Goal: Information Seeking & Learning: Learn about a topic

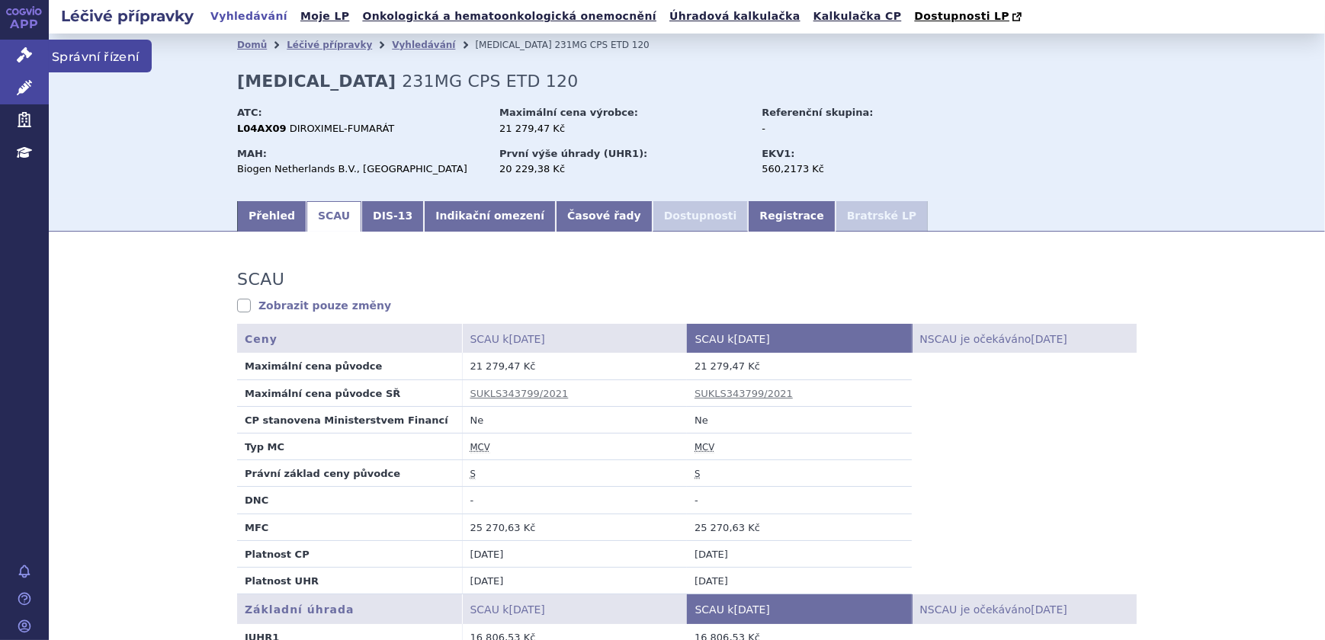
click at [26, 56] on icon at bounding box center [24, 54] width 15 height 15
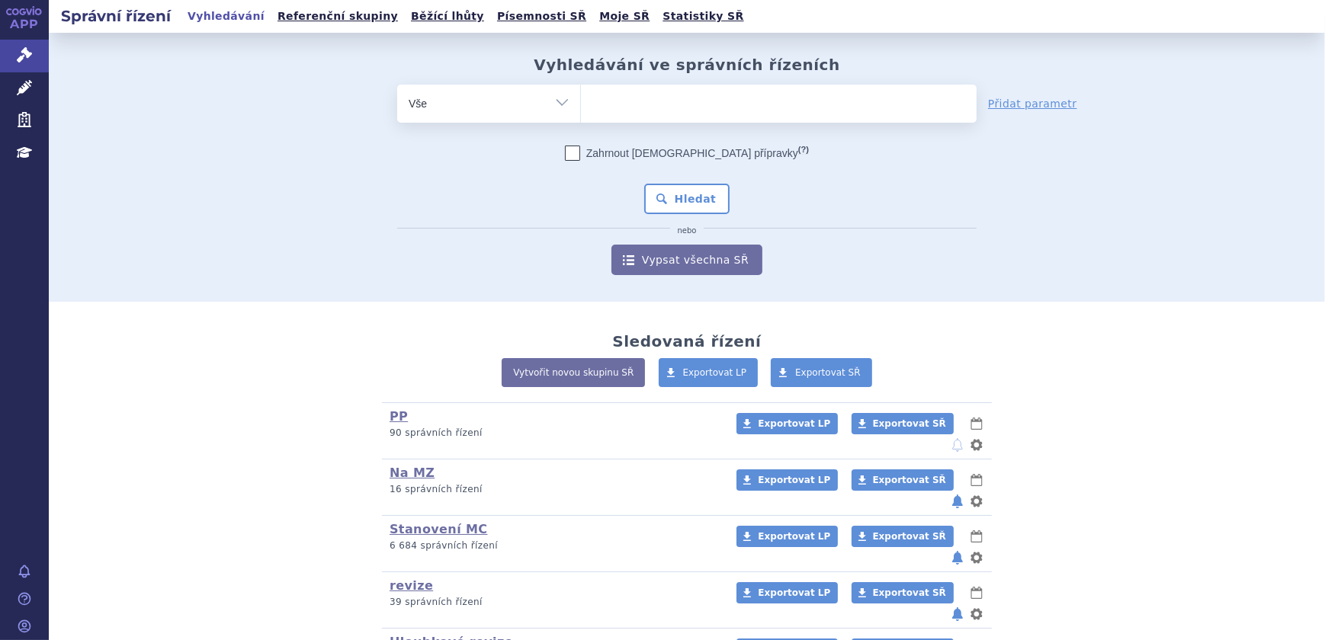
click at [517, 107] on select "Vše Spisová značka Typ SŘ Přípravek/SUKL kód Účastník/Držitel" at bounding box center [488, 102] width 183 height 34
select select "filter-atc-group"
click at [397, 85] on select "Vše Spisová značka Typ SŘ Přípravek/SUKL kód Účastník/Držitel" at bounding box center [488, 102] width 183 height 34
click at [624, 99] on ul at bounding box center [779, 101] width 396 height 32
click at [581, 99] on select at bounding box center [580, 103] width 1 height 38
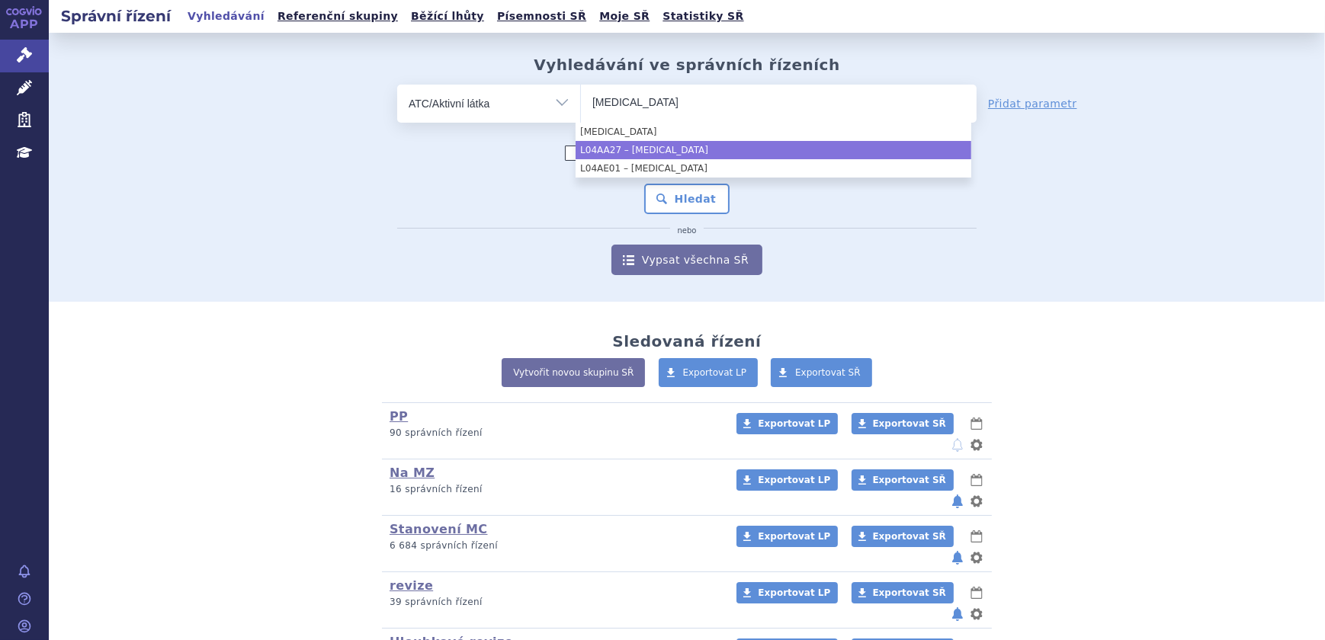
type input "fingolimod"
select select "L04AA27"
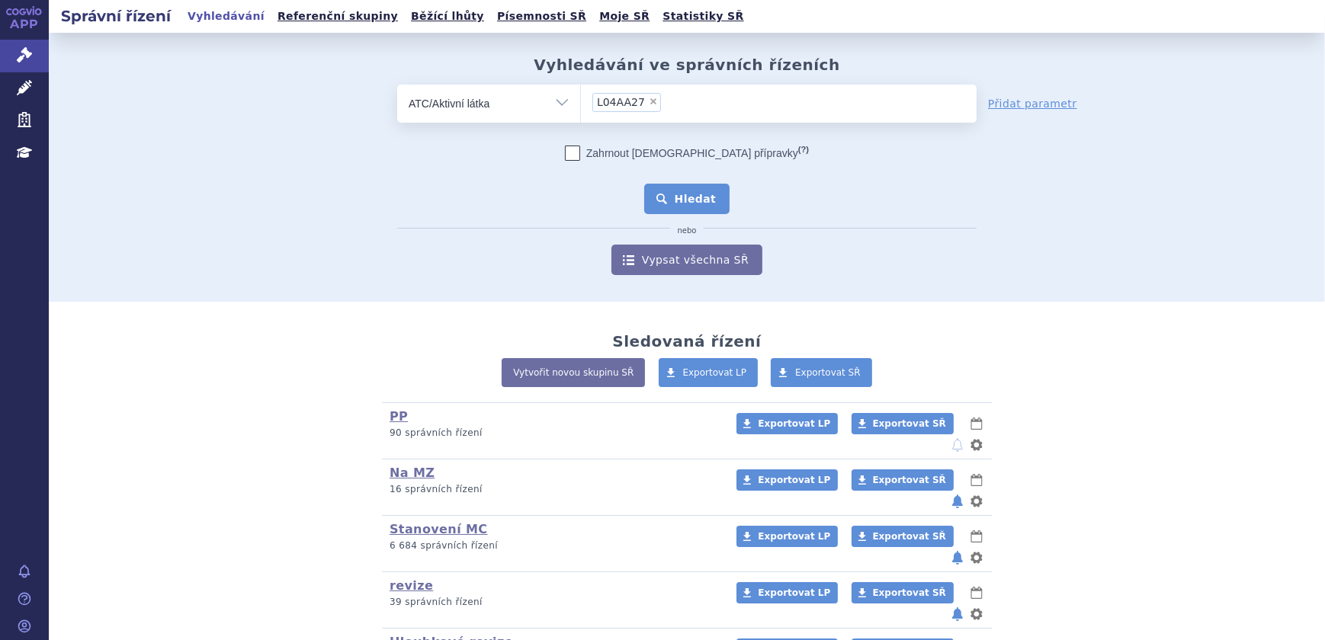
click at [683, 200] on button "Hledat" at bounding box center [687, 199] width 86 height 30
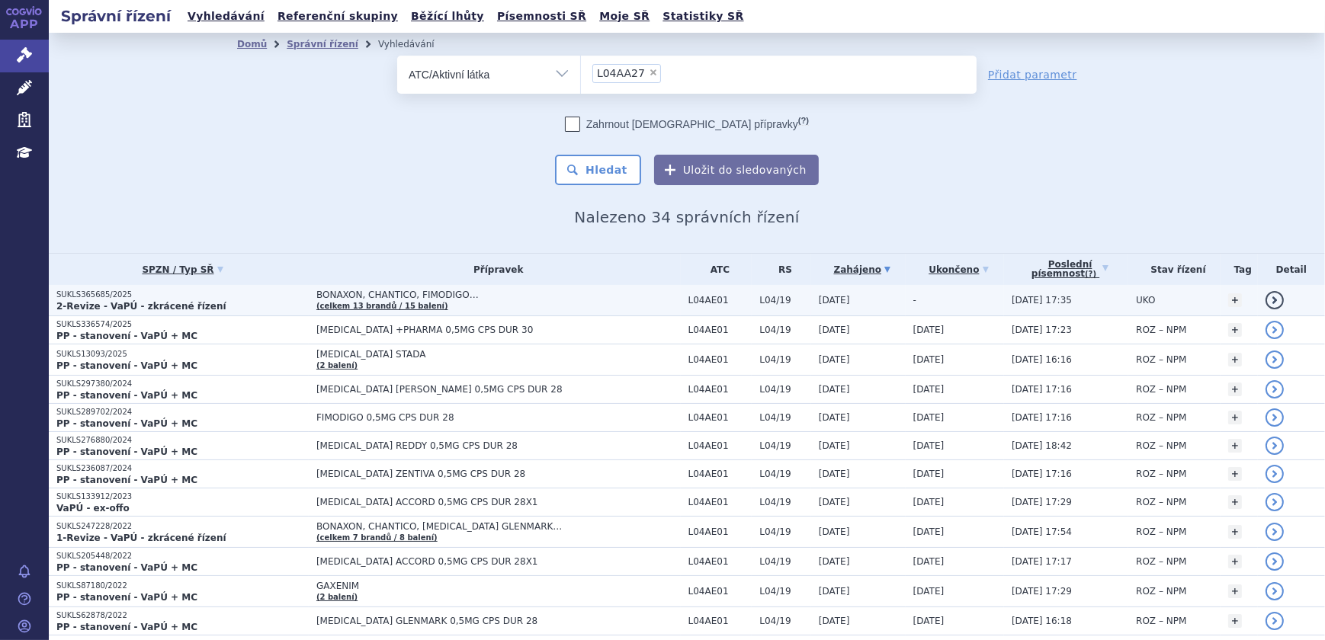
click at [229, 304] on p "2-Revize - VaPÚ - zkrácené řízení" at bounding box center [182, 306] width 252 height 12
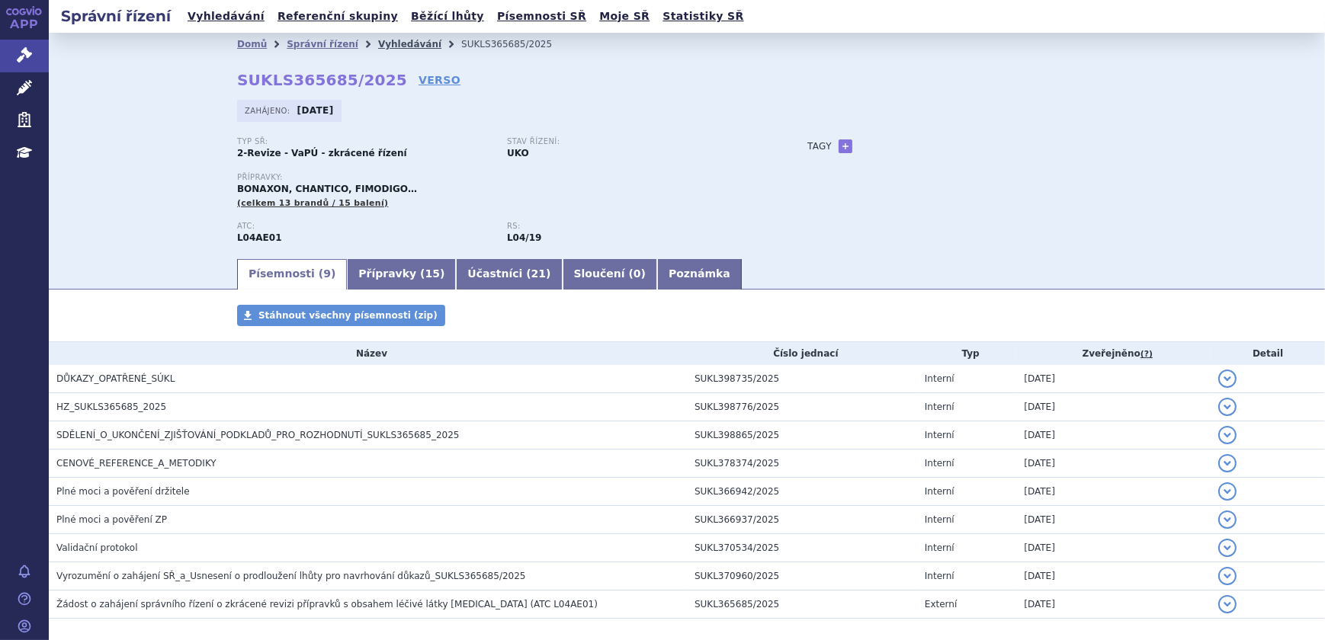
click at [378, 43] on link "Vyhledávání" at bounding box center [409, 44] width 63 height 11
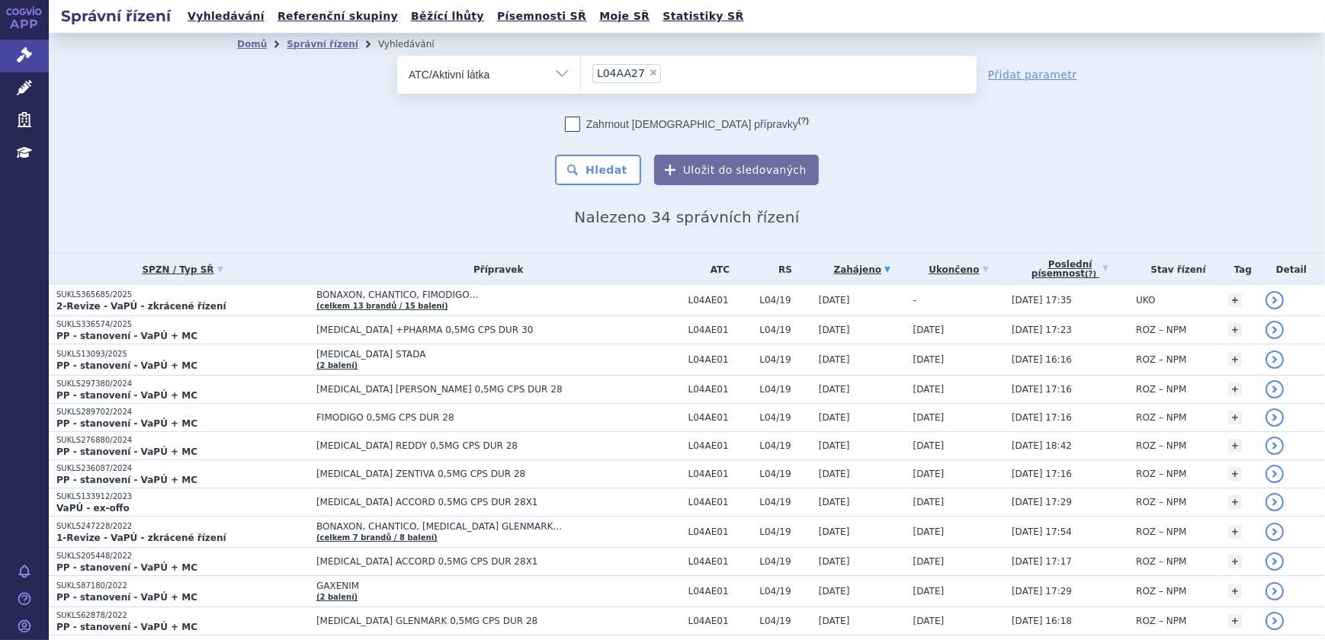
click at [649, 69] on span "×" at bounding box center [653, 72] width 9 height 9
click at [581, 69] on select "L04AA27" at bounding box center [580, 74] width 1 height 38
select select
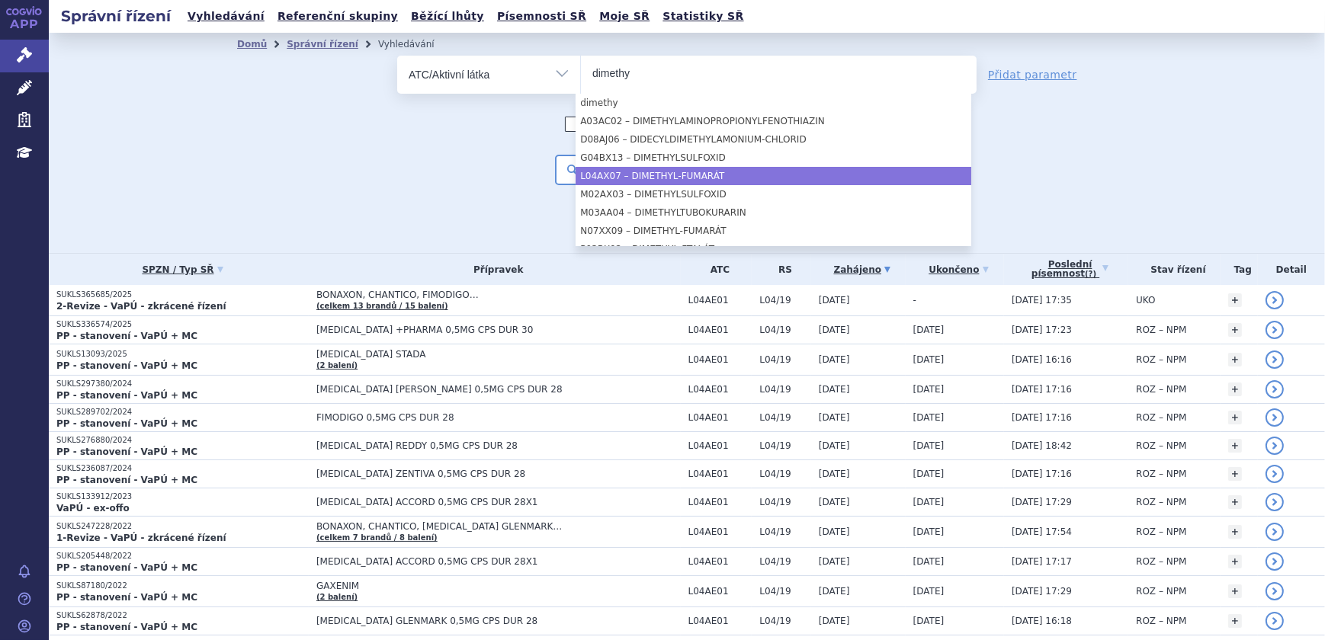
type input "dimethy"
select select "L04AX07"
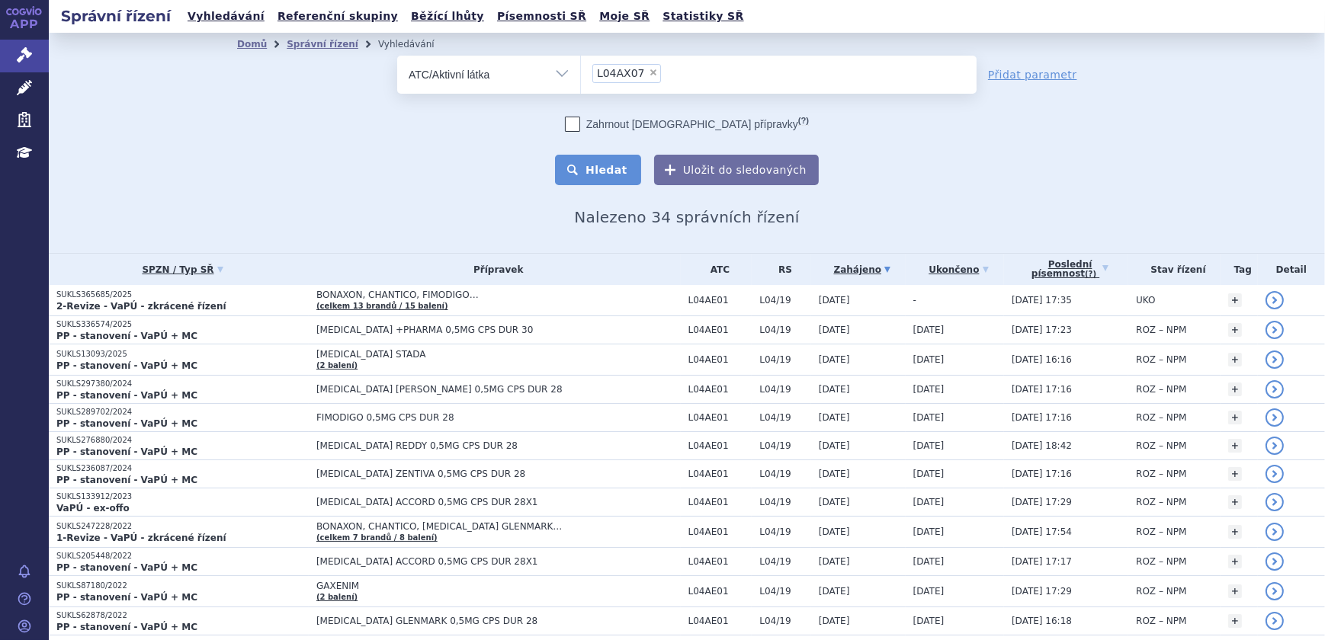
click at [601, 169] on button "Hledat" at bounding box center [598, 170] width 86 height 30
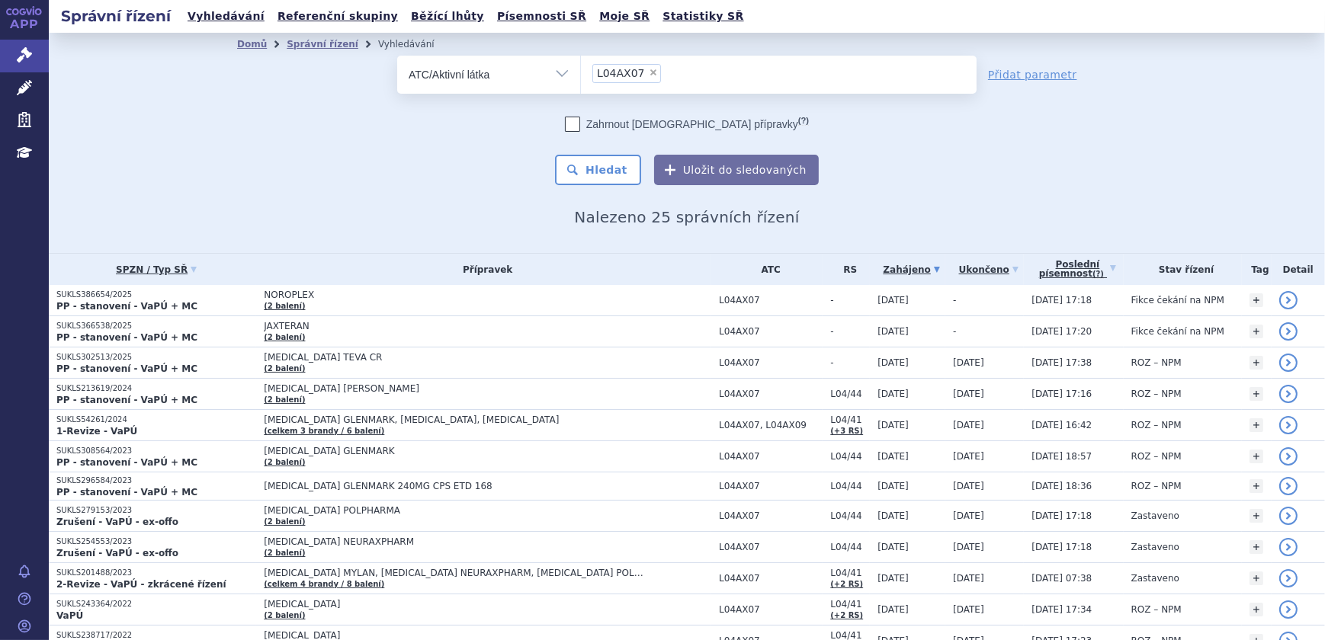
click at [649, 75] on span "×" at bounding box center [653, 72] width 9 height 9
click at [581, 75] on select "L04AX07" at bounding box center [580, 74] width 1 height 38
select select
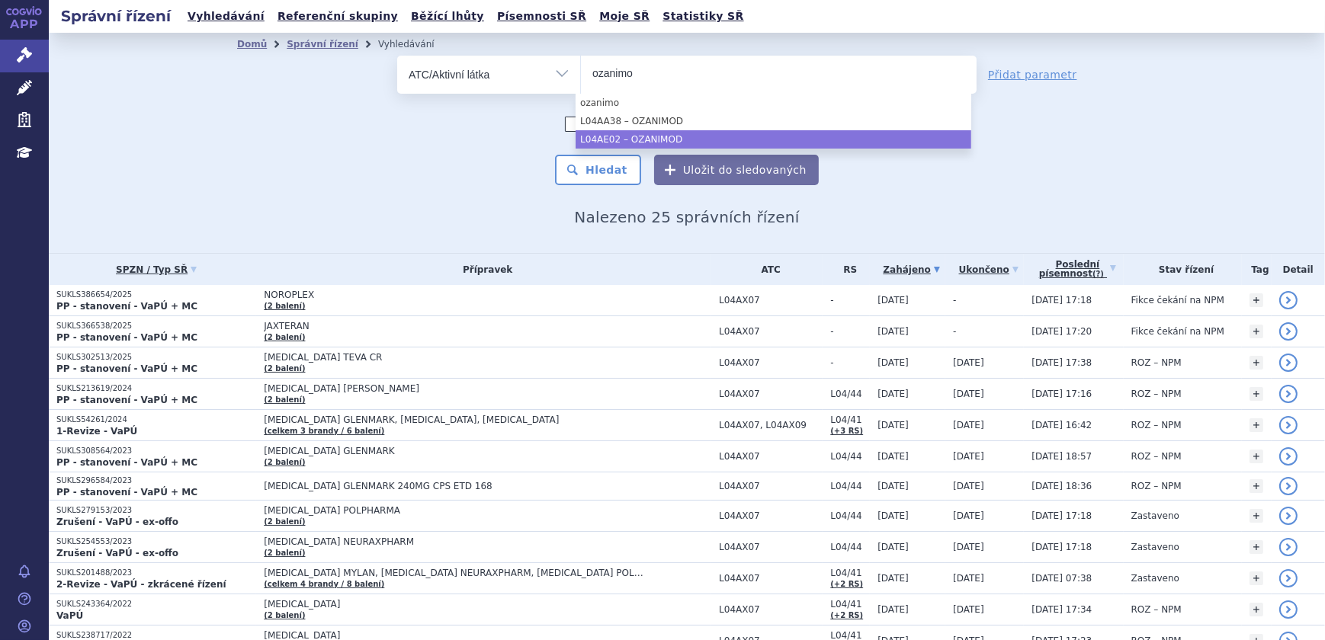
type input "ozanimo"
select select "L04AE02"
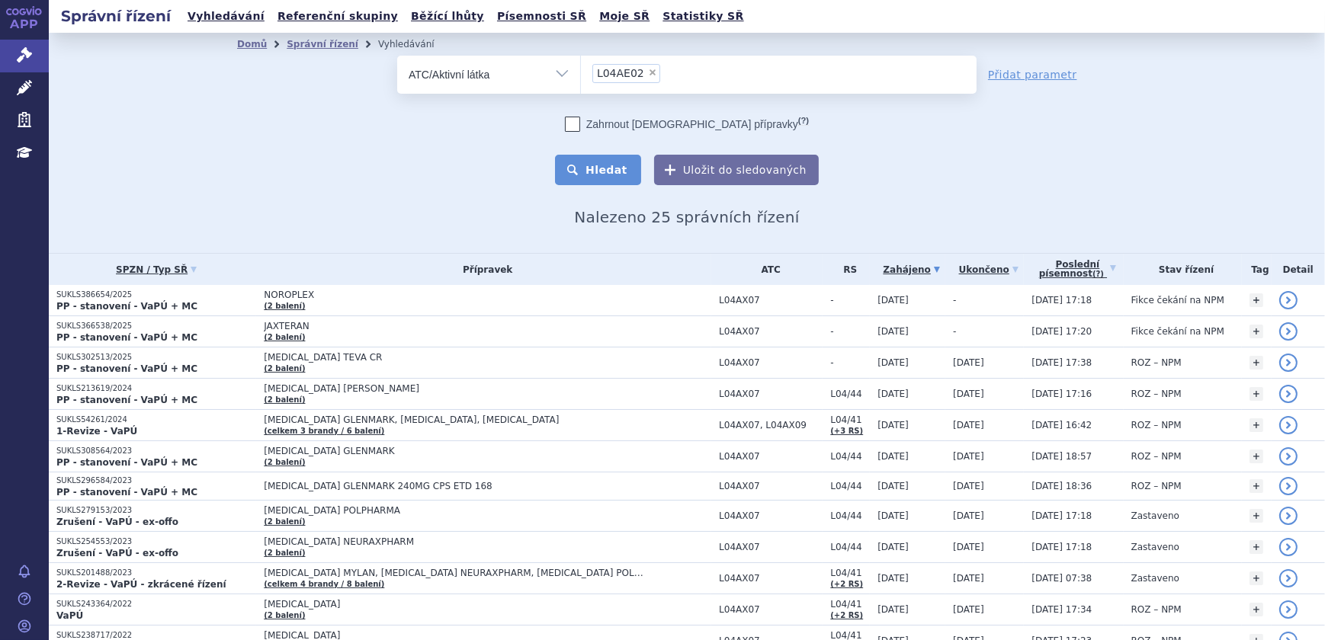
click at [627, 172] on button "Hledat" at bounding box center [598, 170] width 86 height 30
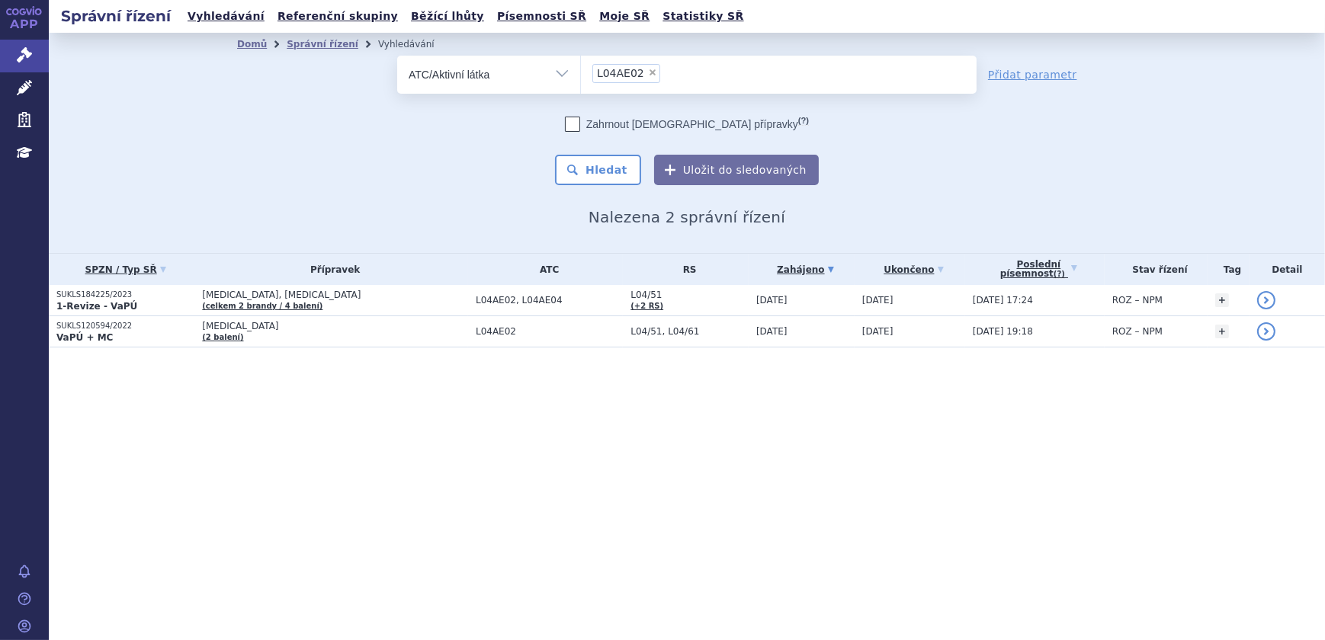
click at [530, 77] on select "Vše Spisová značka Typ SŘ Přípravek/SUKL kód Účastník/Držitel" at bounding box center [488, 73] width 183 height 34
select select "filter-procedure-type"
click at [397, 56] on select "Vše Spisová značka Typ SŘ Přípravek/SUKL kód Účastník/Držitel" at bounding box center [488, 73] width 183 height 34
click at [614, 77] on ul at bounding box center [779, 72] width 396 height 32
click at [581, 77] on select at bounding box center [580, 74] width 1 height 38
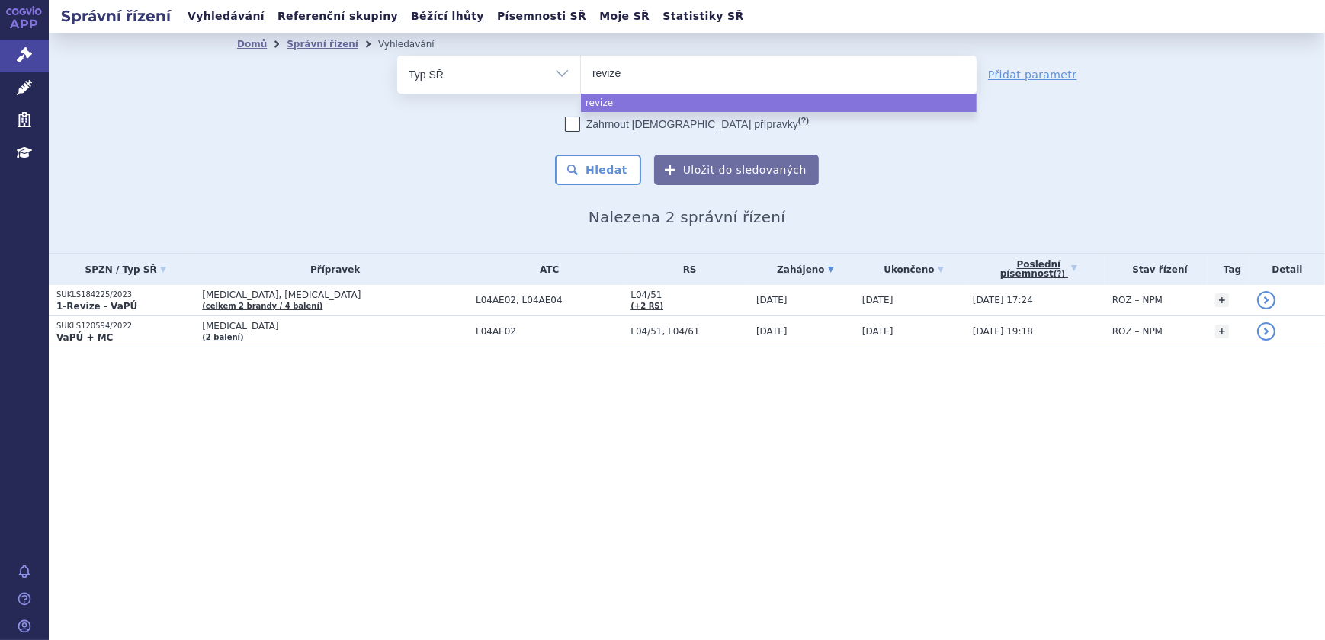
type input "revize"
select select "revize"
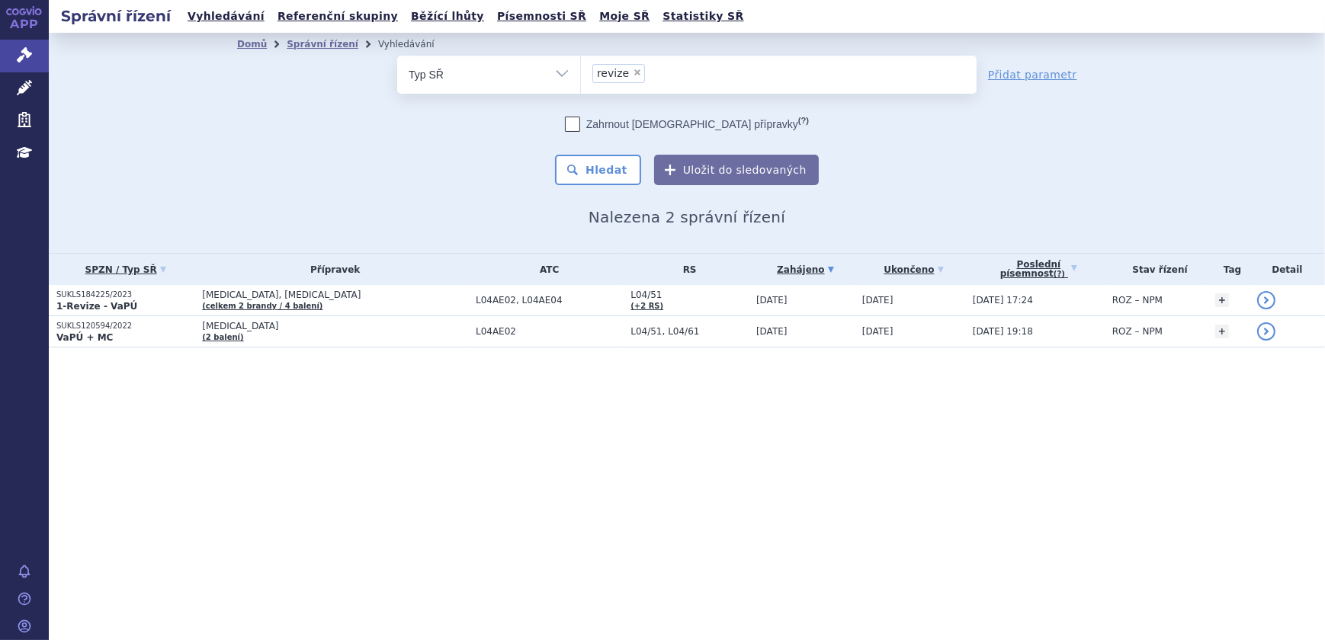
click at [601, 188] on div "Domů Správní řízení Vyhledávání Vyhledávání ve správních řízeních odstranit Vše…" at bounding box center [687, 141] width 960 height 171
click at [601, 178] on button "Hledat" at bounding box center [598, 170] width 86 height 30
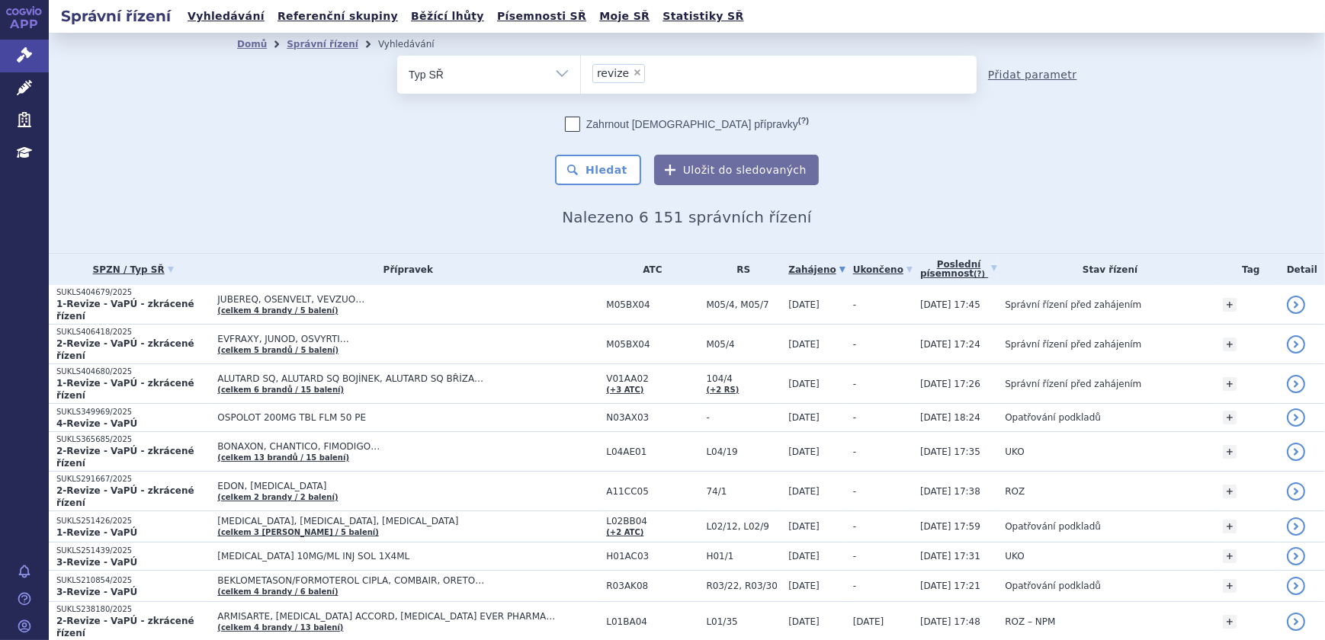
click at [1012, 75] on link "Přidat parametr" at bounding box center [1032, 74] width 89 height 15
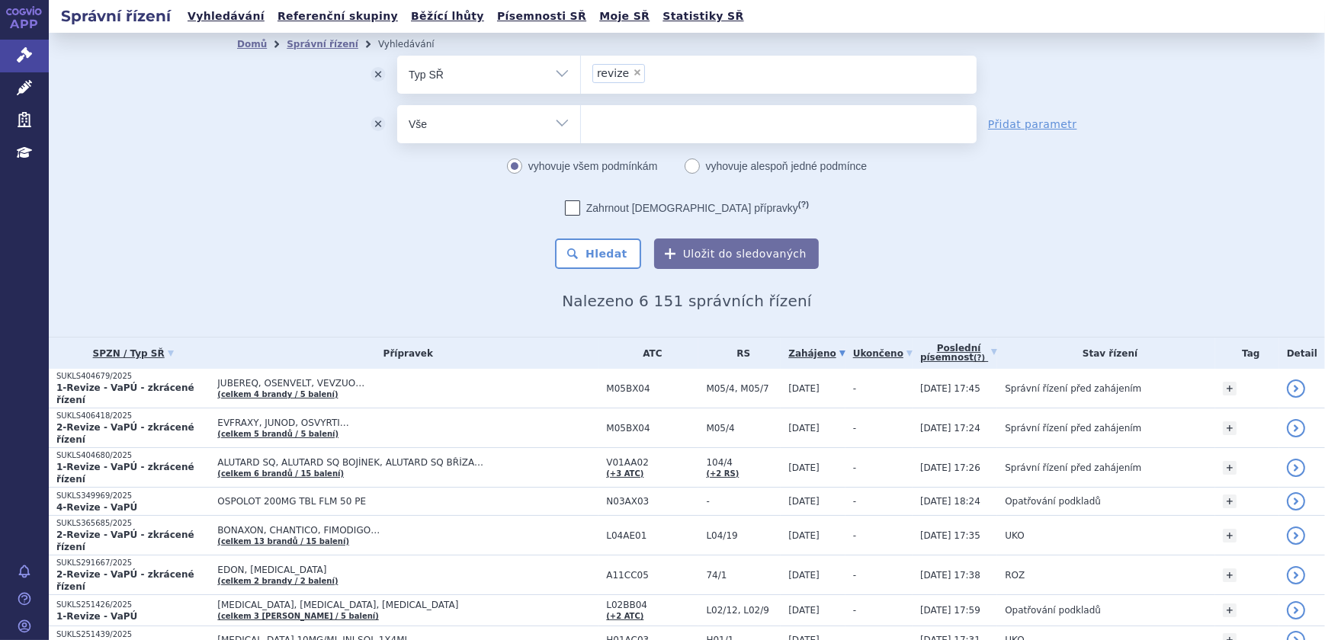
click at [409, 122] on select "Vše Spisová značka Typ SŘ Přípravek/SUKL kód Účastník/Držitel" at bounding box center [488, 122] width 183 height 34
select select "filter-procedure-product-status"
click at [397, 105] on select "Vše Spisová značka Typ SŘ Přípravek/SUKL kód Účastník/Držitel" at bounding box center [488, 122] width 183 height 34
click at [604, 119] on ul at bounding box center [779, 121] width 396 height 32
click at [581, 119] on select at bounding box center [580, 123] width 1 height 38
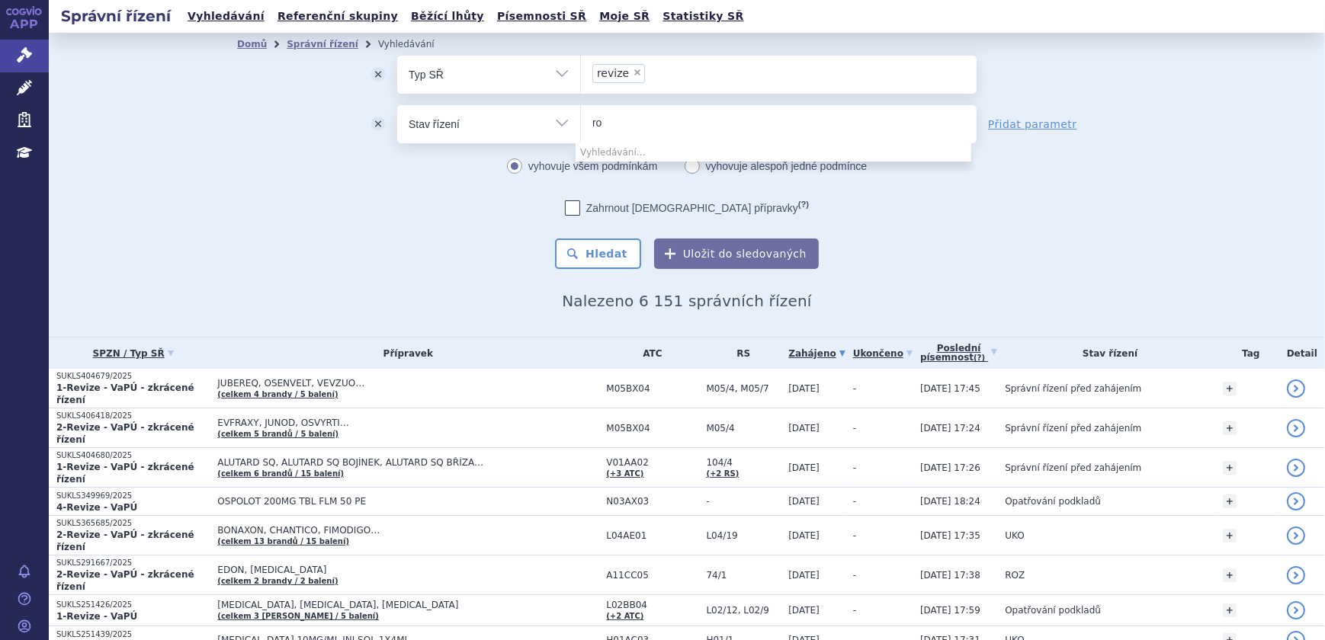
type input "roz"
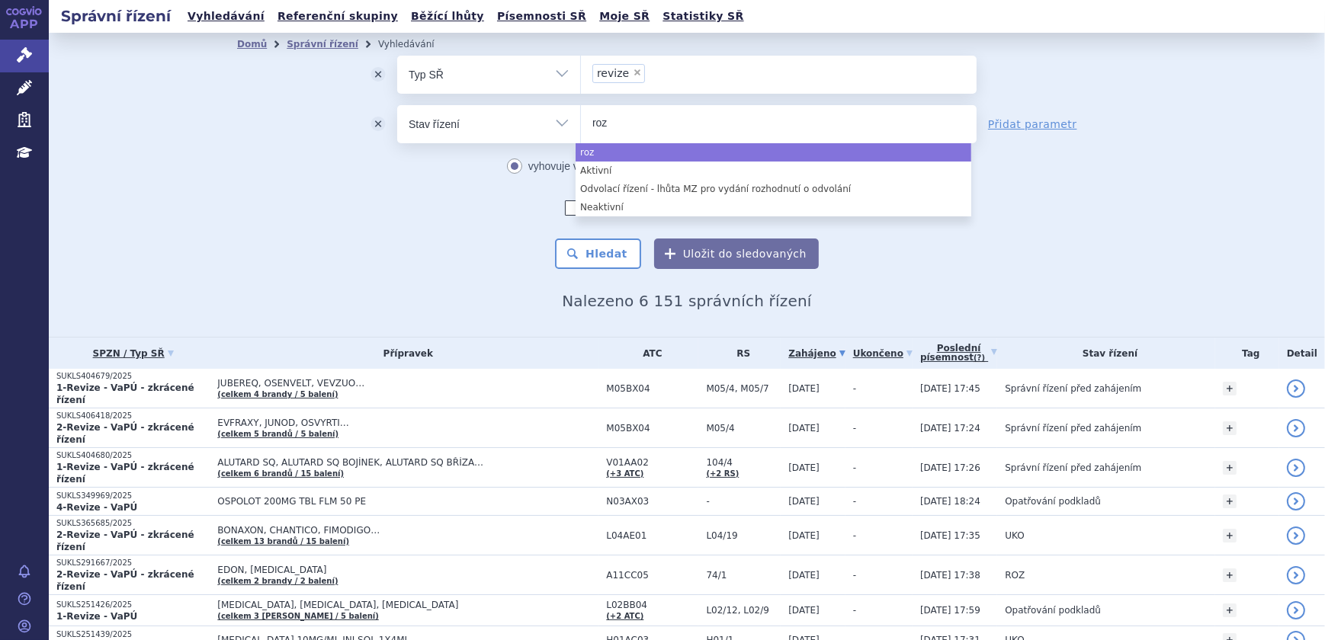
drag, startPoint x: 611, startPoint y: 119, endPoint x: 556, endPoint y: 119, distance: 55.6
click at [556, 119] on div "odstranit Vše Spisová značka Typ SŘ Přípravek/SUKL kód roz" at bounding box center [686, 124] width 579 height 38
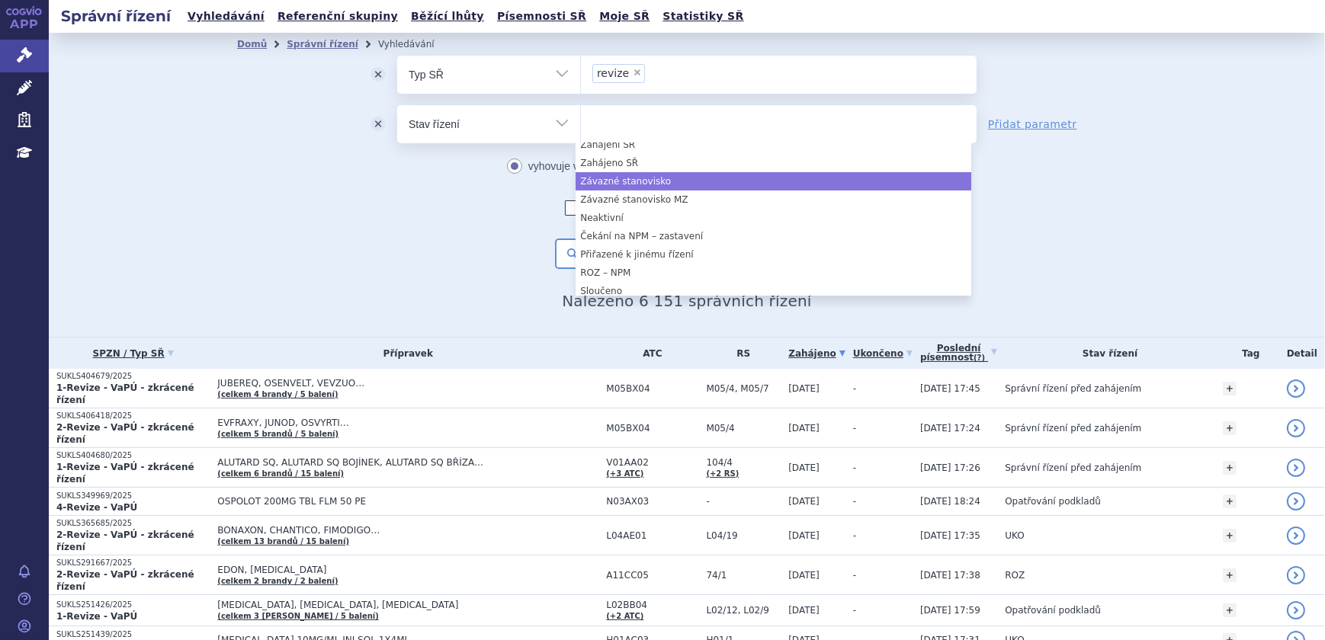
scroll to position [414, 0]
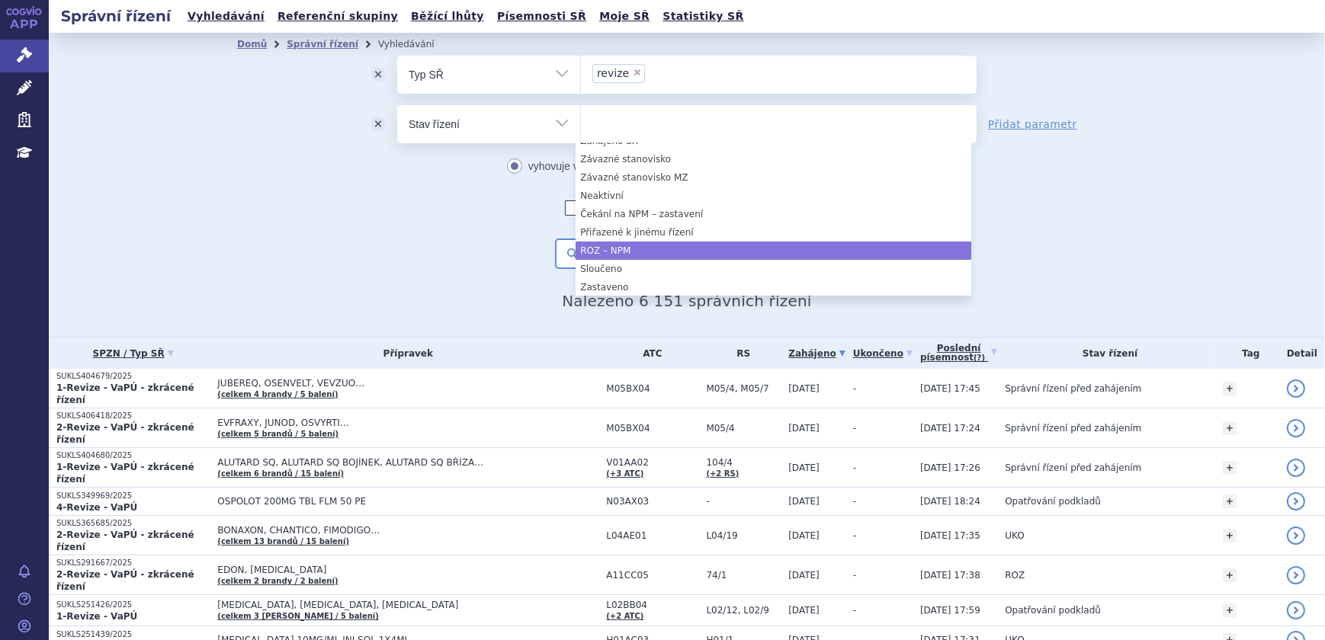
select select "58181056-f95e-48d3-bd22-08a5321146f9"
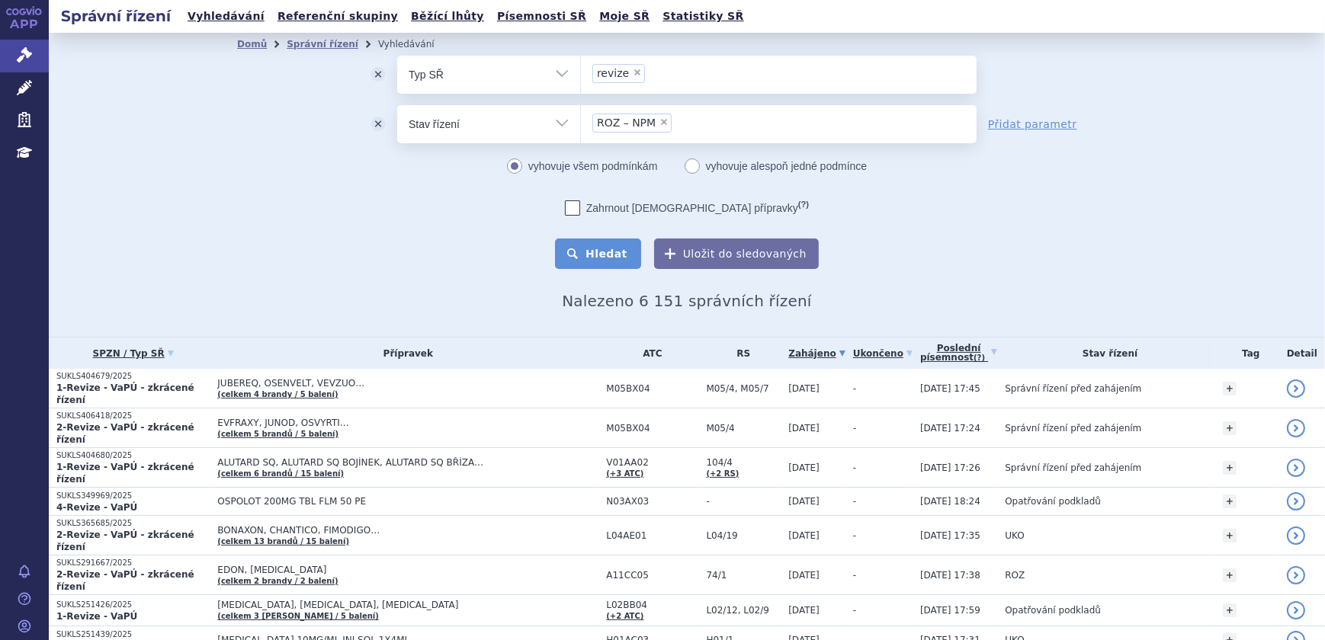
click at [613, 239] on button "Hledat" at bounding box center [598, 254] width 86 height 30
click at [603, 244] on button "Hledat" at bounding box center [598, 254] width 86 height 30
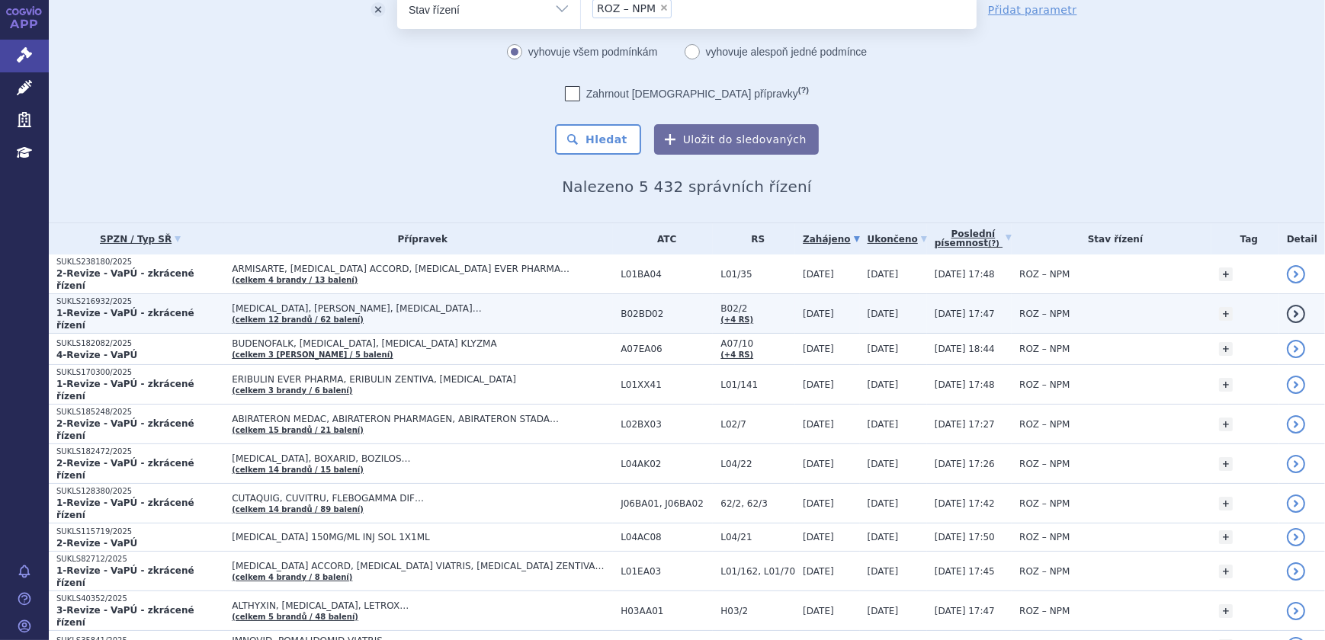
scroll to position [138, 0]
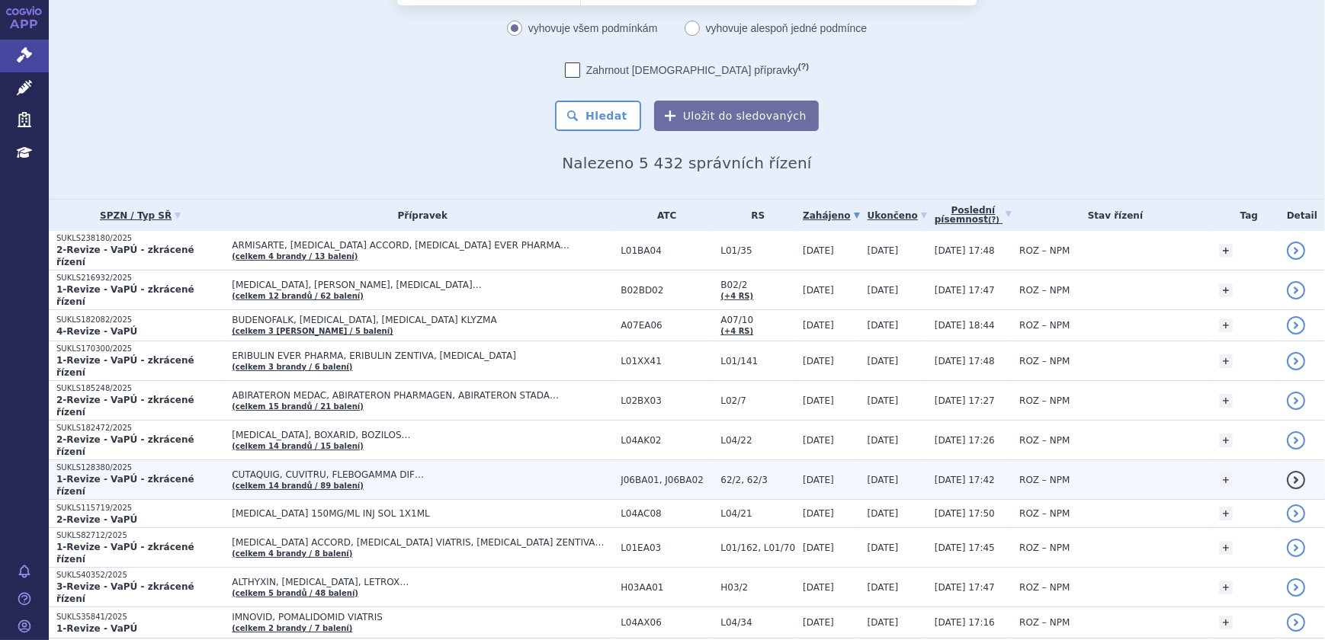
click at [452, 460] on td "CUTAQUIG, CUVITRU, FLEBOGAMMA DIF… (celkem 14 brandů / 89 balení)" at bounding box center [418, 480] width 389 height 40
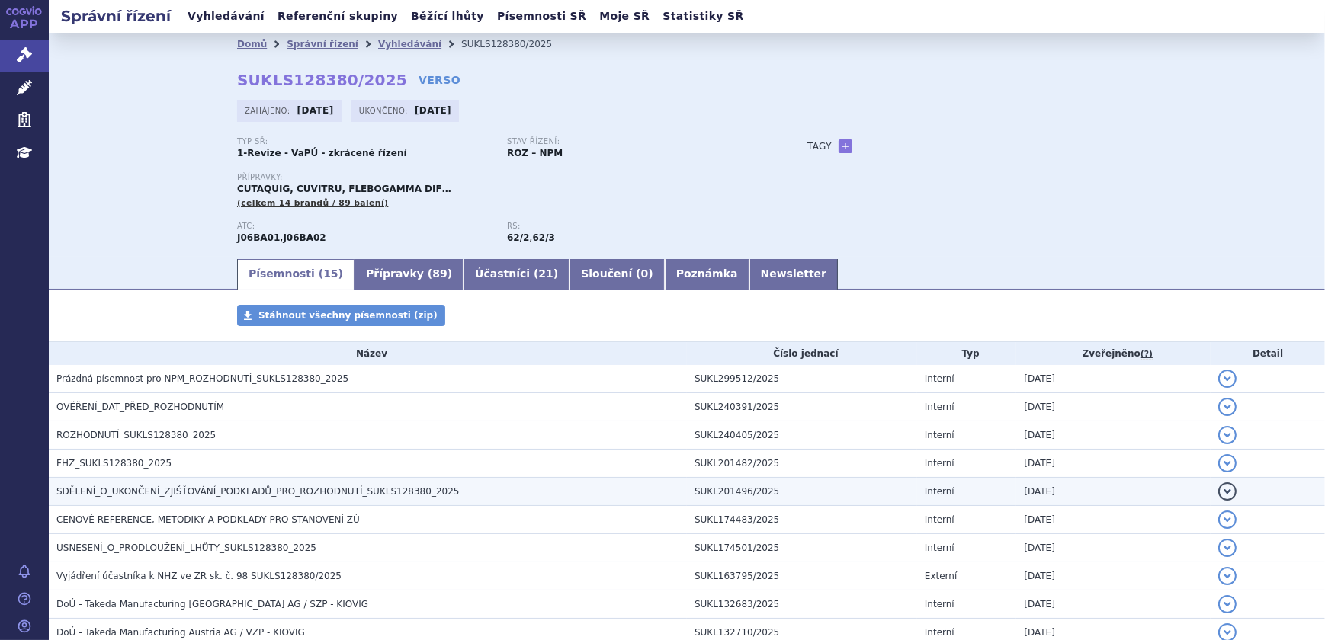
scroll to position [69, 0]
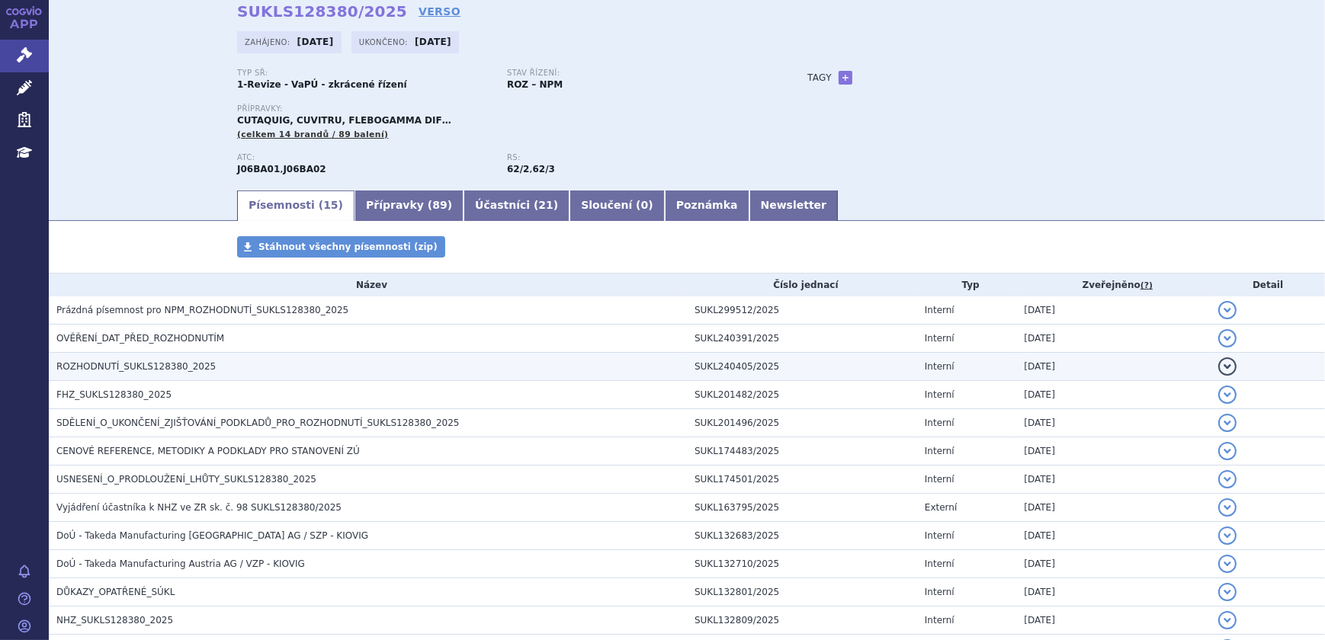
click at [197, 369] on h3 "ROZHODNUTÍ_SUKLS128380_2025" at bounding box center [371, 366] width 630 height 15
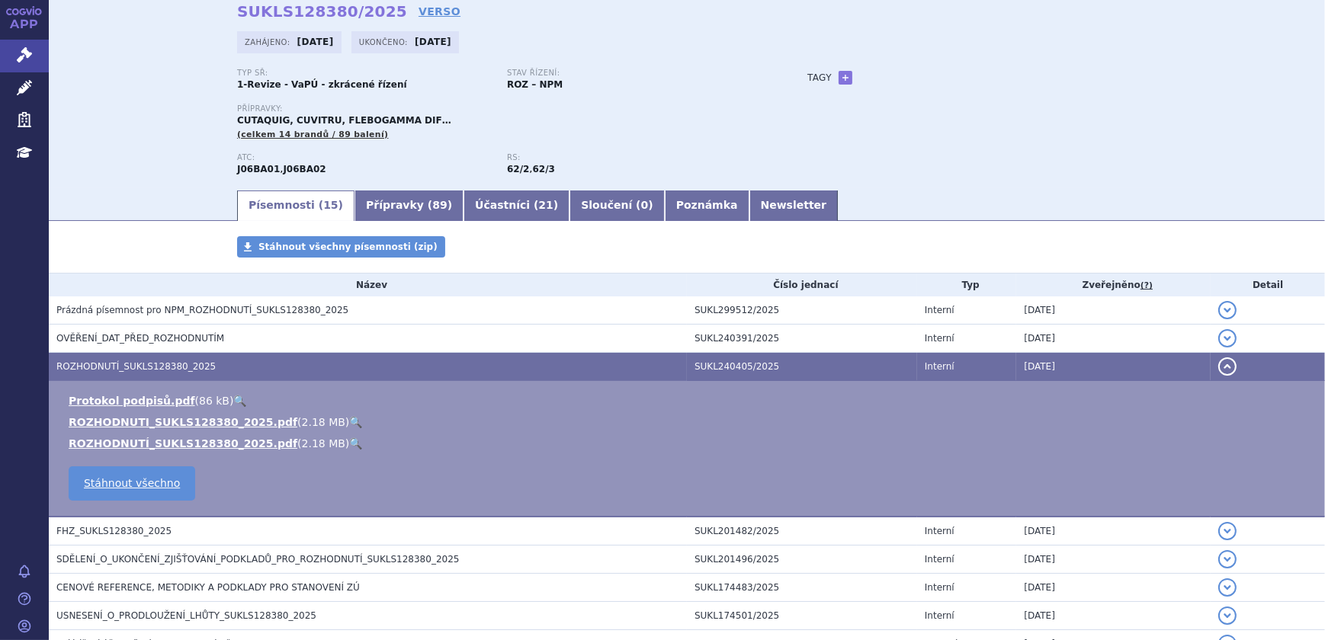
click at [349, 418] on link "🔍" at bounding box center [355, 422] width 13 height 12
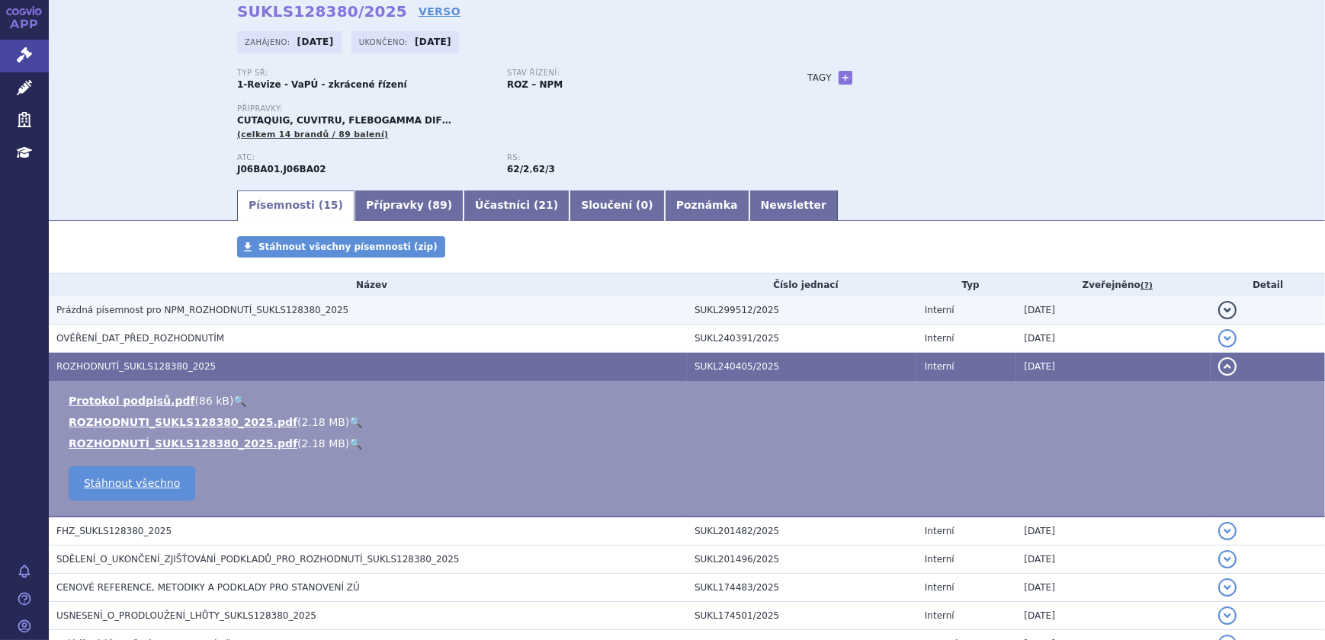
click at [216, 310] on span "Prázdná písemnost pro NPM_ROZHODNUTÍ_SUKLS128380_2025" at bounding box center [202, 310] width 292 height 11
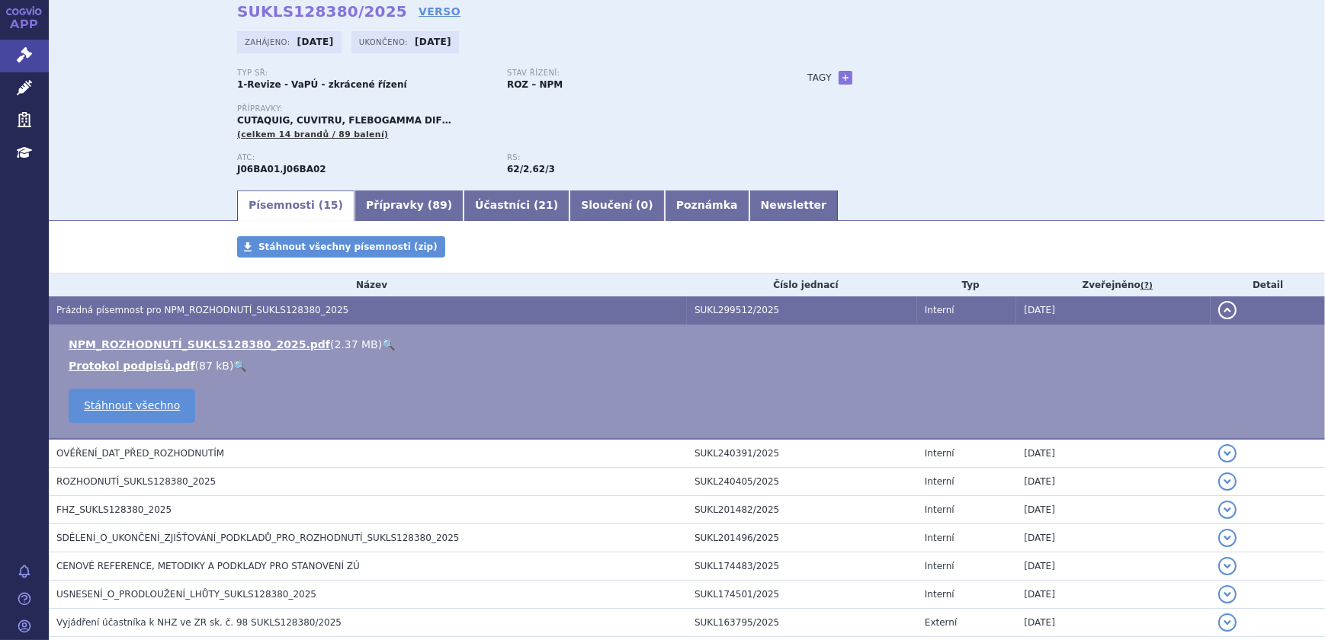
click at [382, 344] on link "🔍" at bounding box center [388, 344] width 13 height 12
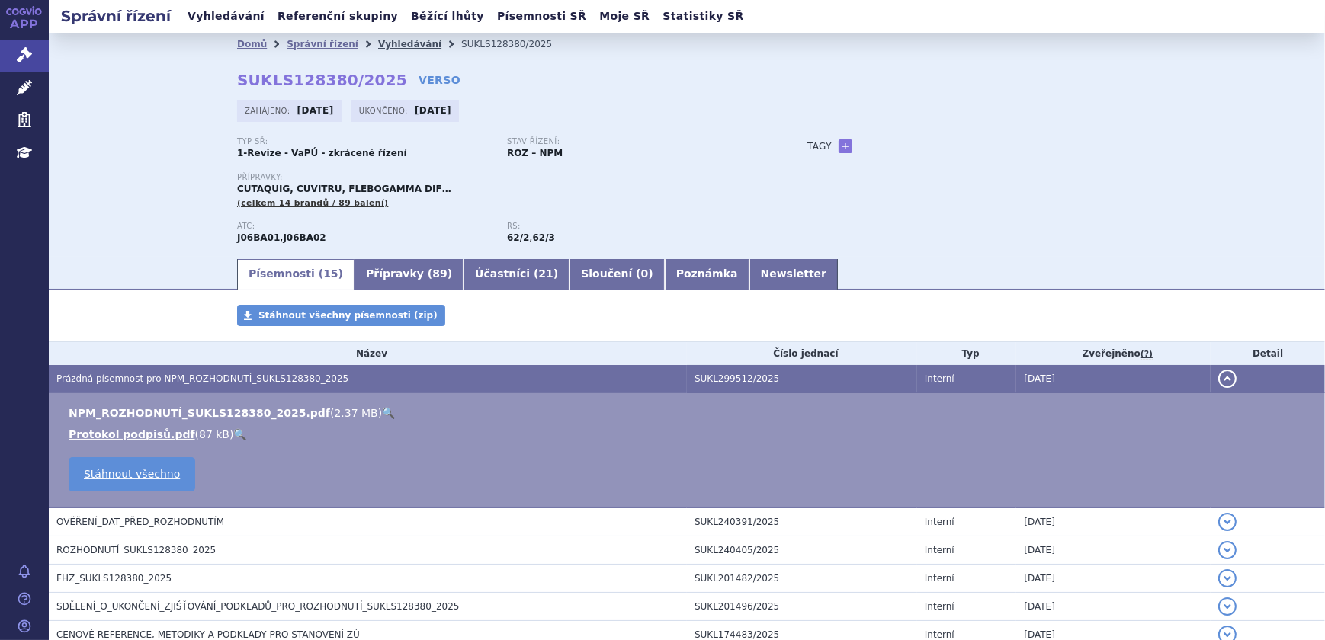
click at [380, 45] on link "Vyhledávání" at bounding box center [409, 44] width 63 height 11
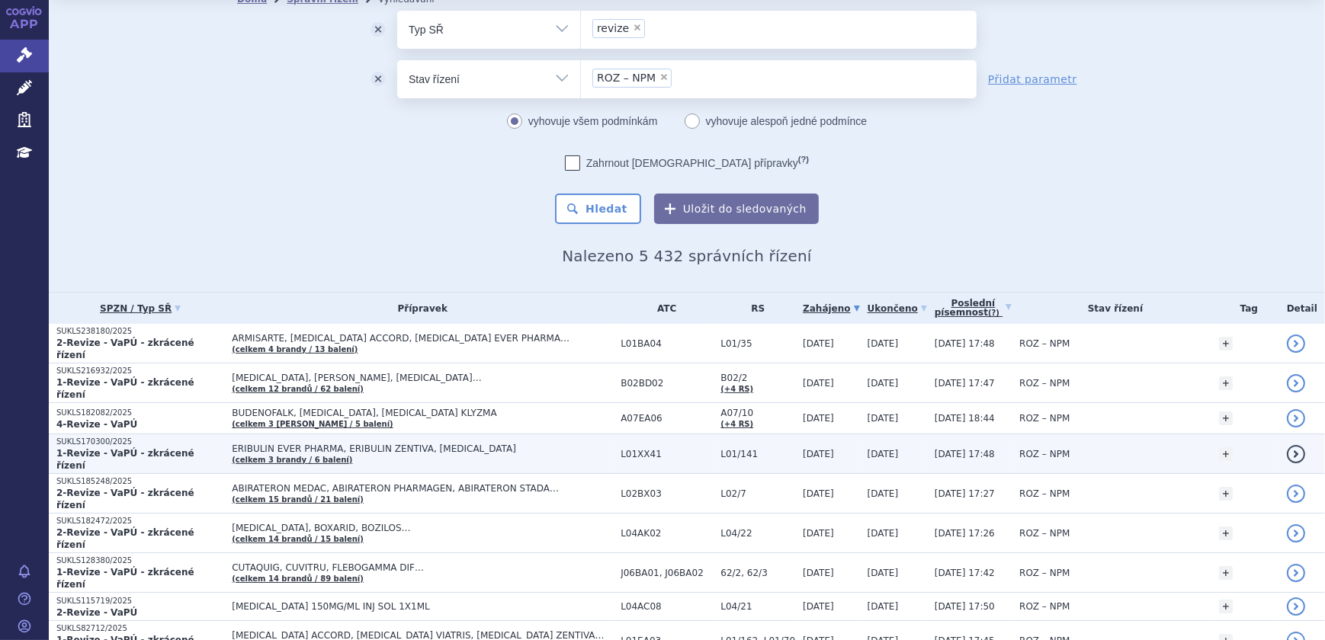
scroll to position [69, 0]
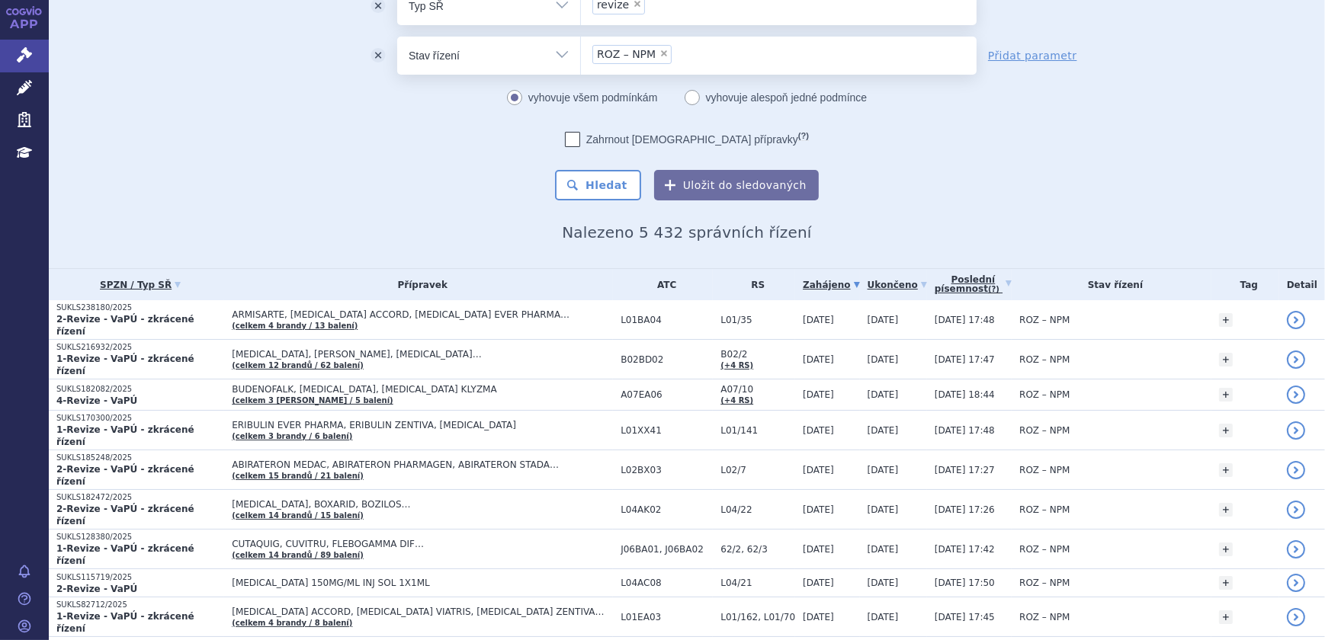
click at [365, 220] on div "Domů Správní řízení Vyhledávání Vyhledávání ve správních řízeních odstranit Vše…" at bounding box center [687, 114] width 960 height 255
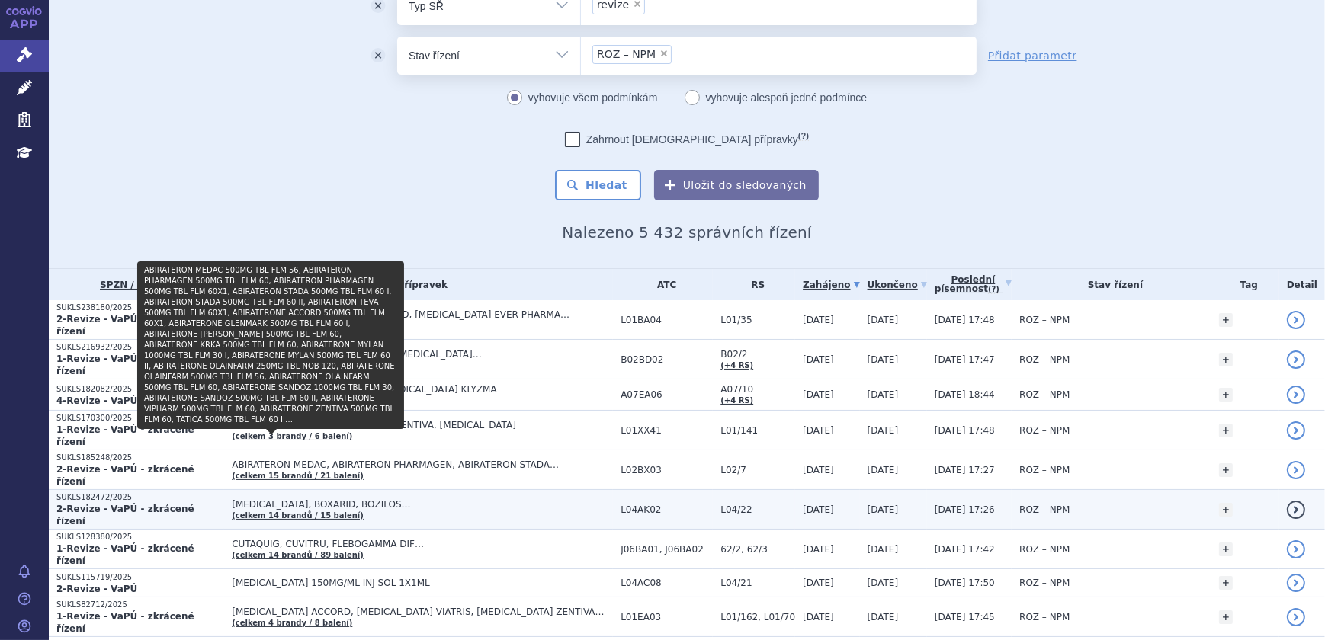
scroll to position [138, 0]
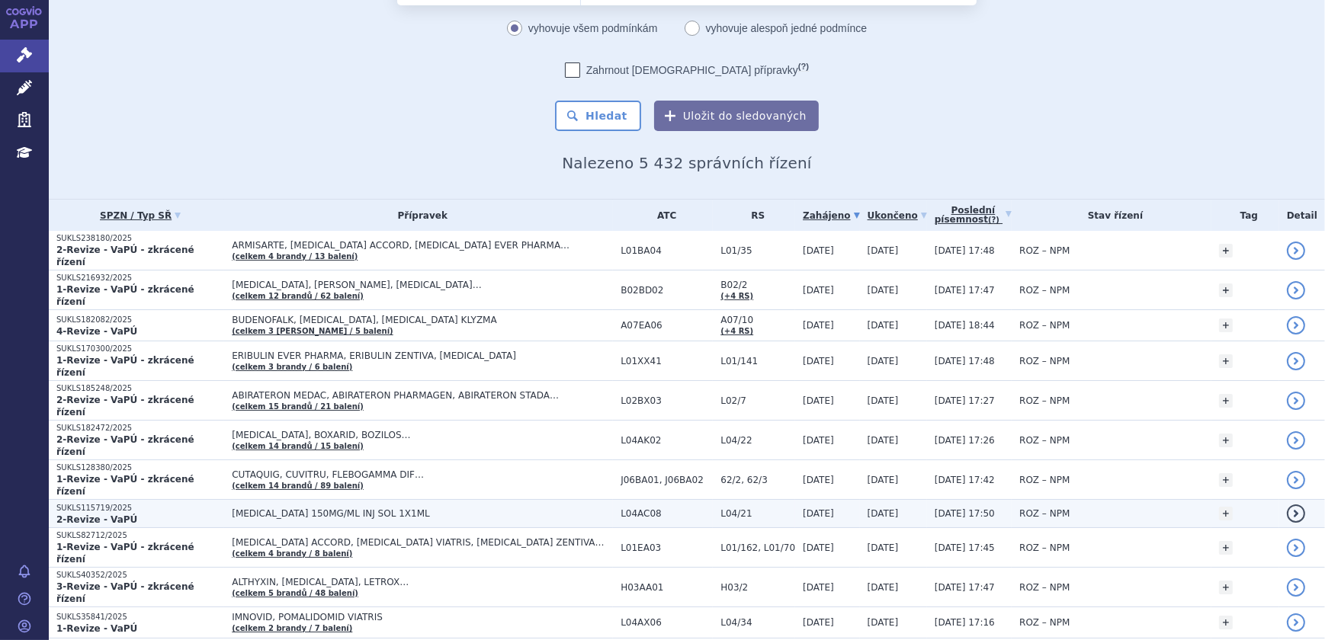
click at [442, 508] on span "ILARIS 150MG/ML INJ SOL 1X1ML" at bounding box center [422, 513] width 381 height 11
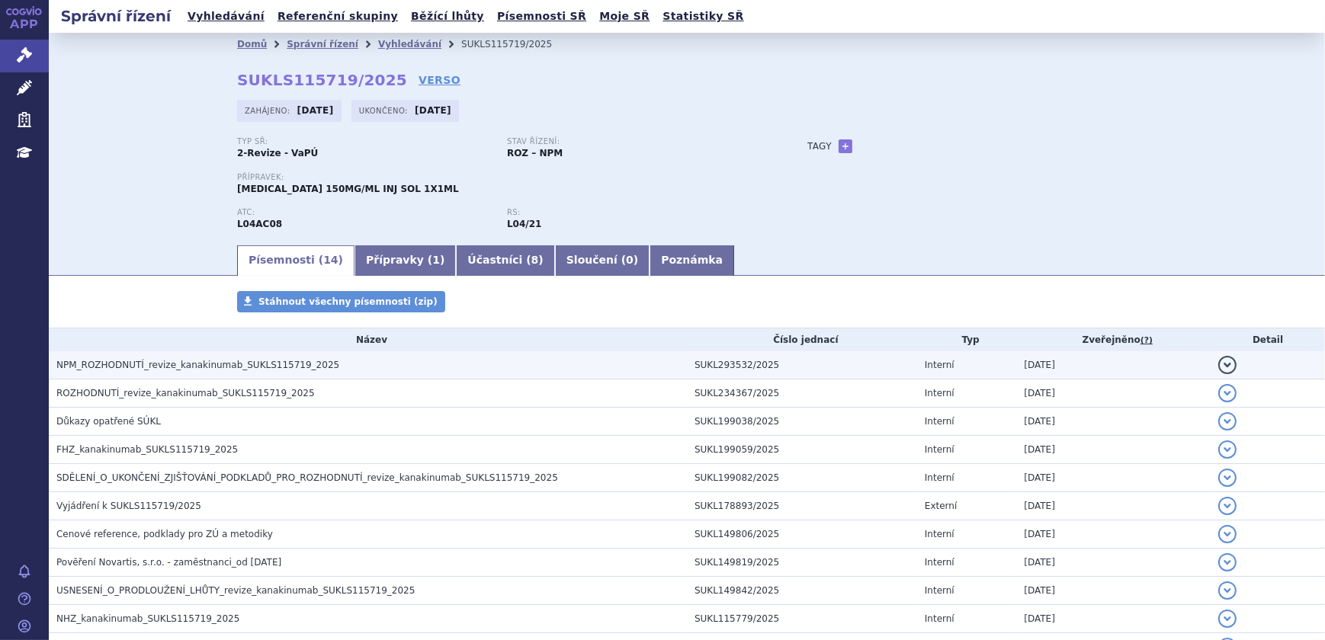
click at [200, 365] on span "NPM_ROZHODNUTÍ_revize_kanakinumab_SUKLS115719_2025" at bounding box center [197, 365] width 283 height 11
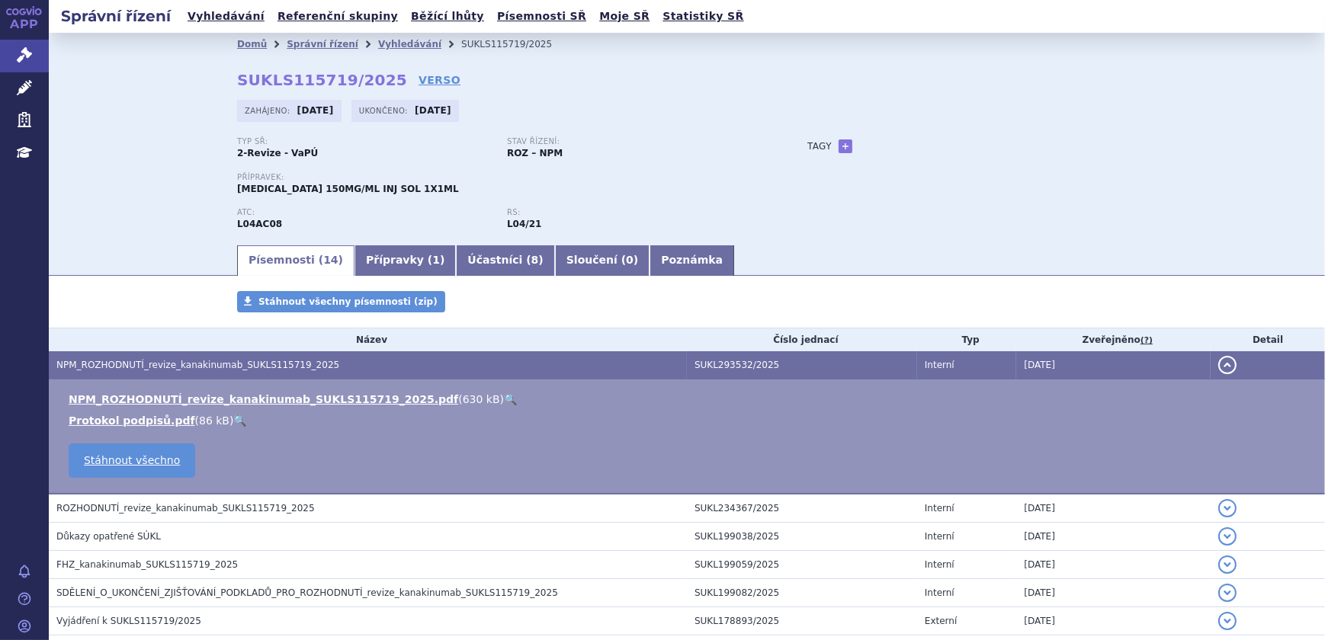
click at [504, 393] on link "🔍" at bounding box center [510, 399] width 13 height 12
click at [384, 40] on link "Vyhledávání" at bounding box center [409, 44] width 63 height 11
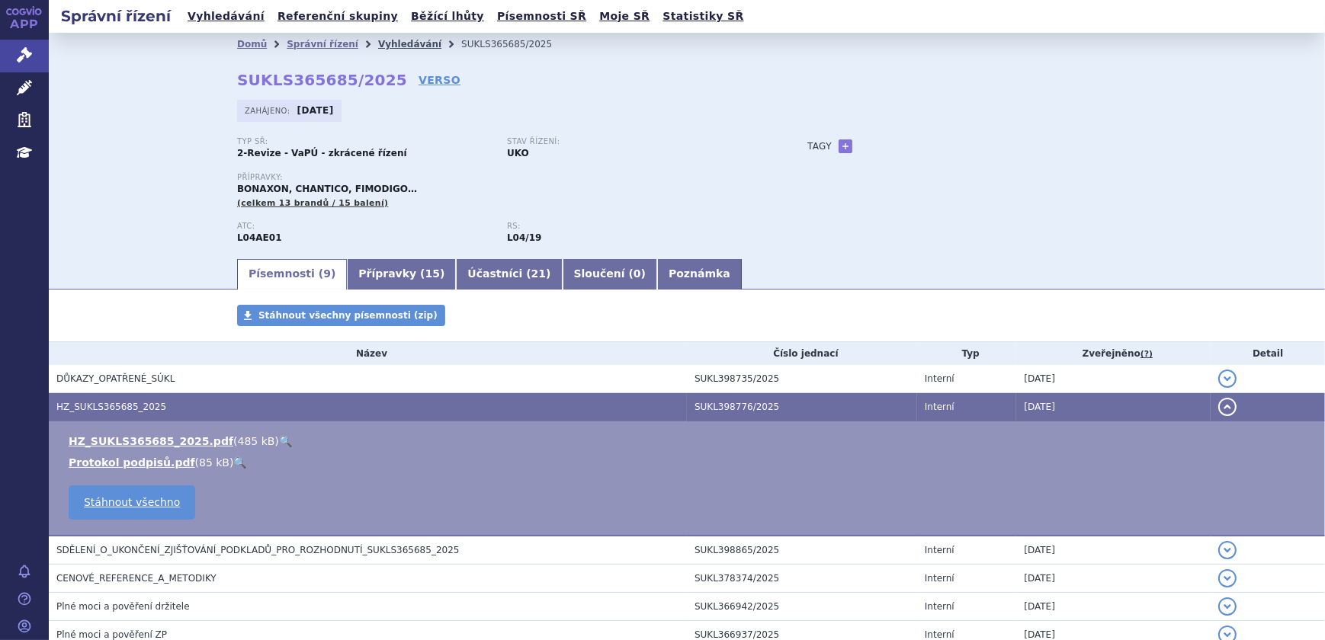
click at [378, 43] on link "Vyhledávání" at bounding box center [409, 44] width 63 height 11
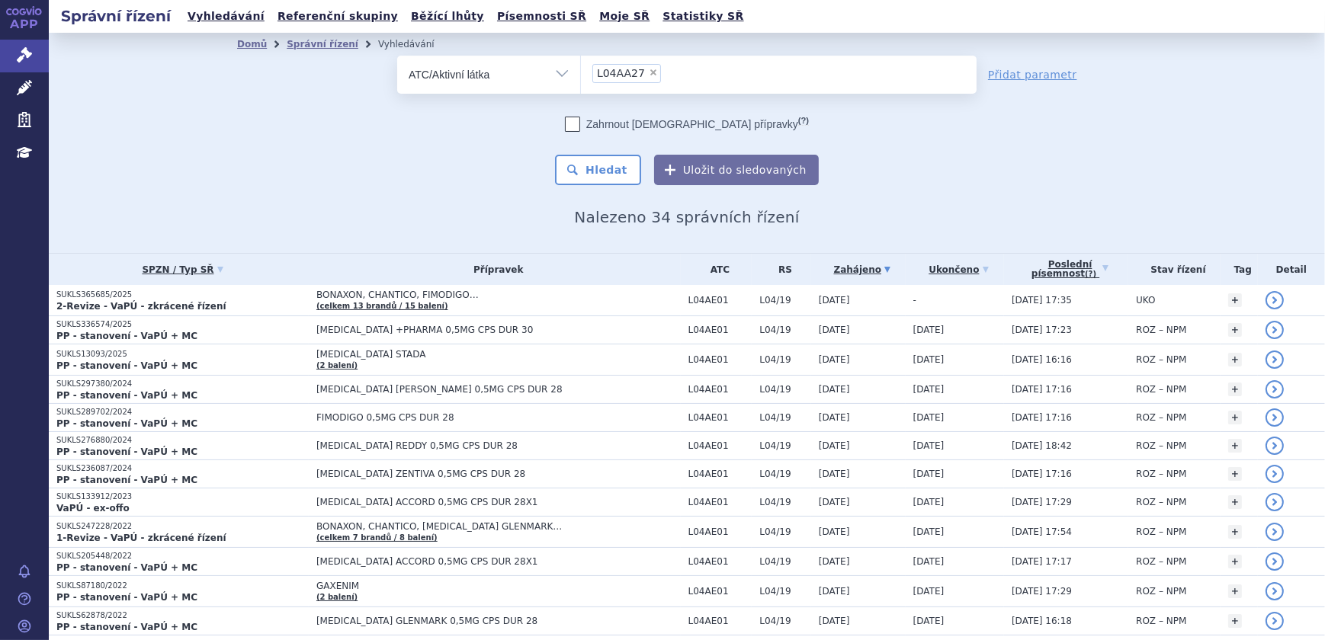
click at [649, 69] on span "×" at bounding box center [653, 72] width 9 height 9
click at [581, 69] on select "L04AA27" at bounding box center [580, 74] width 1 height 38
select select
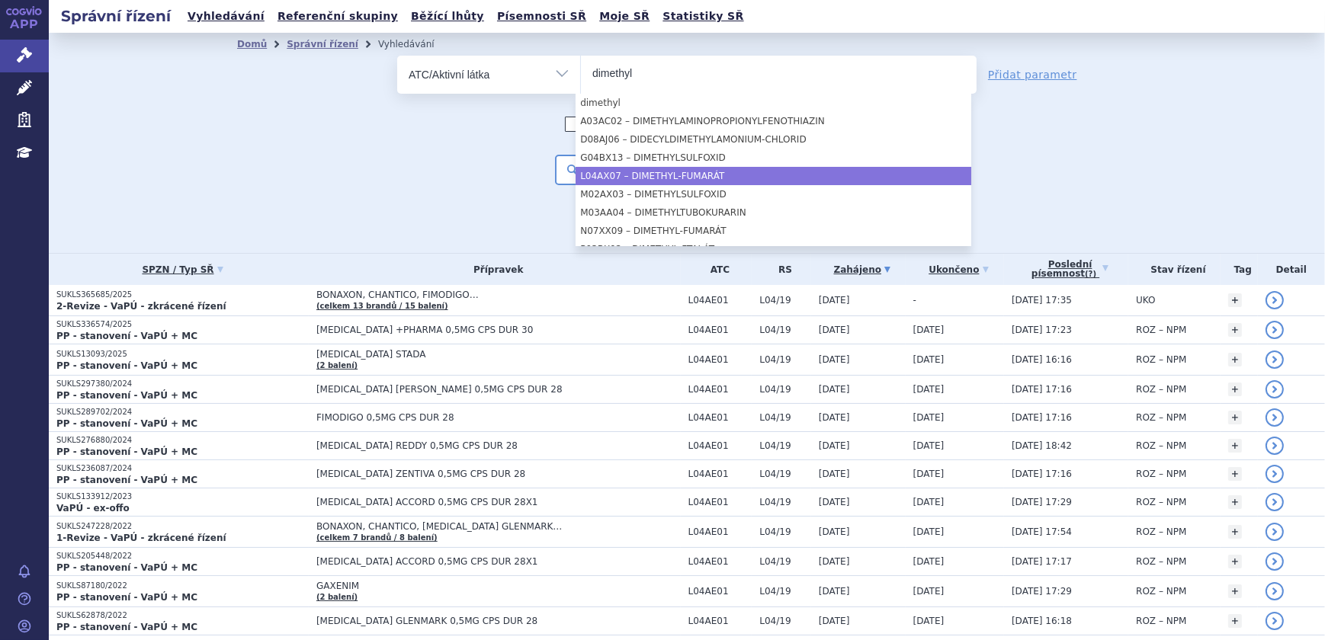
type input "dimethyl"
select select "L04AX07"
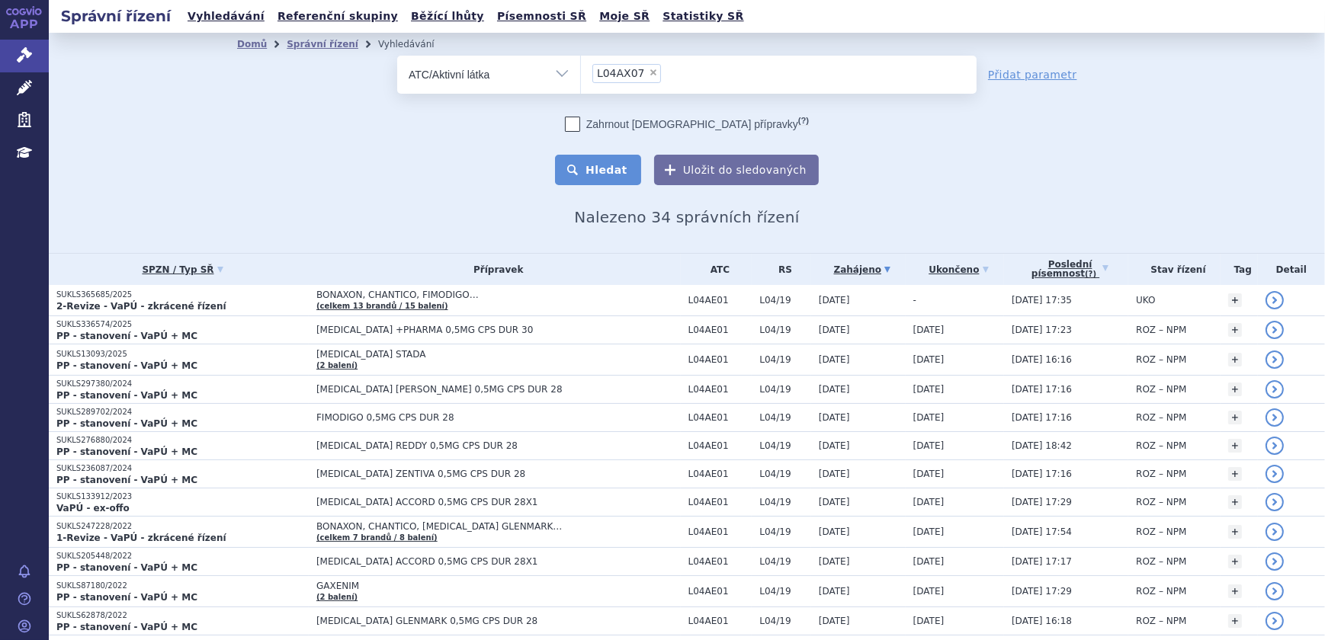
click at [604, 162] on button "Hledat" at bounding box center [598, 170] width 86 height 30
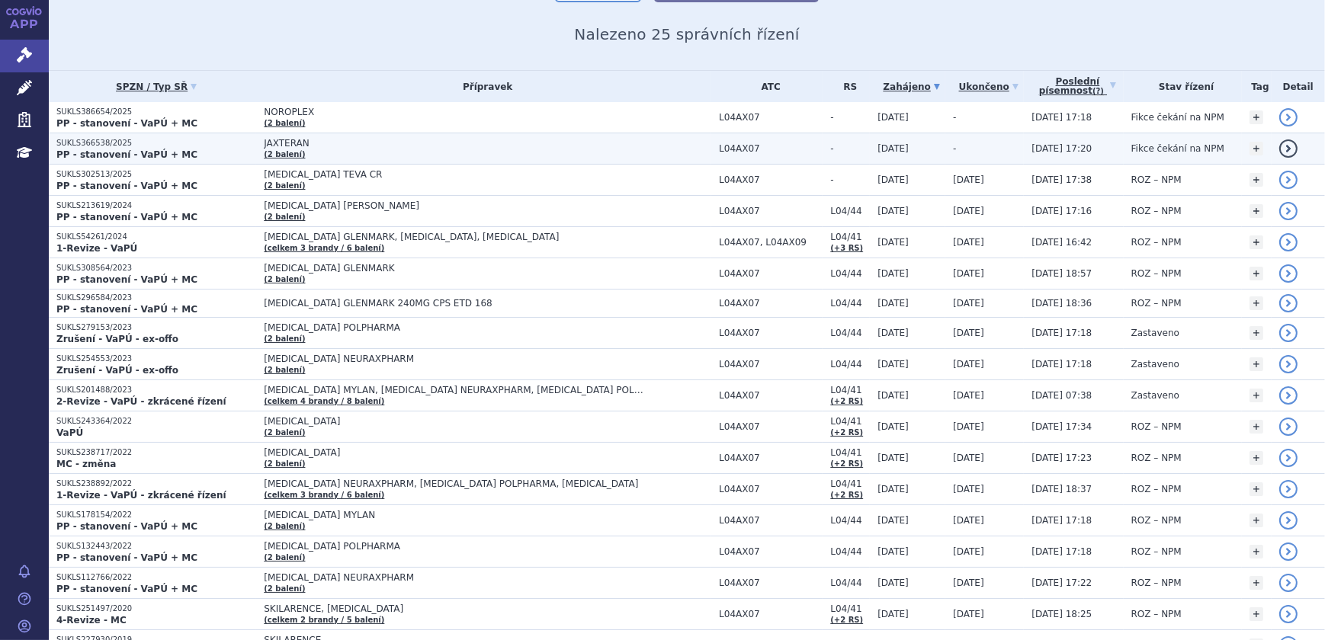
scroll to position [207, 0]
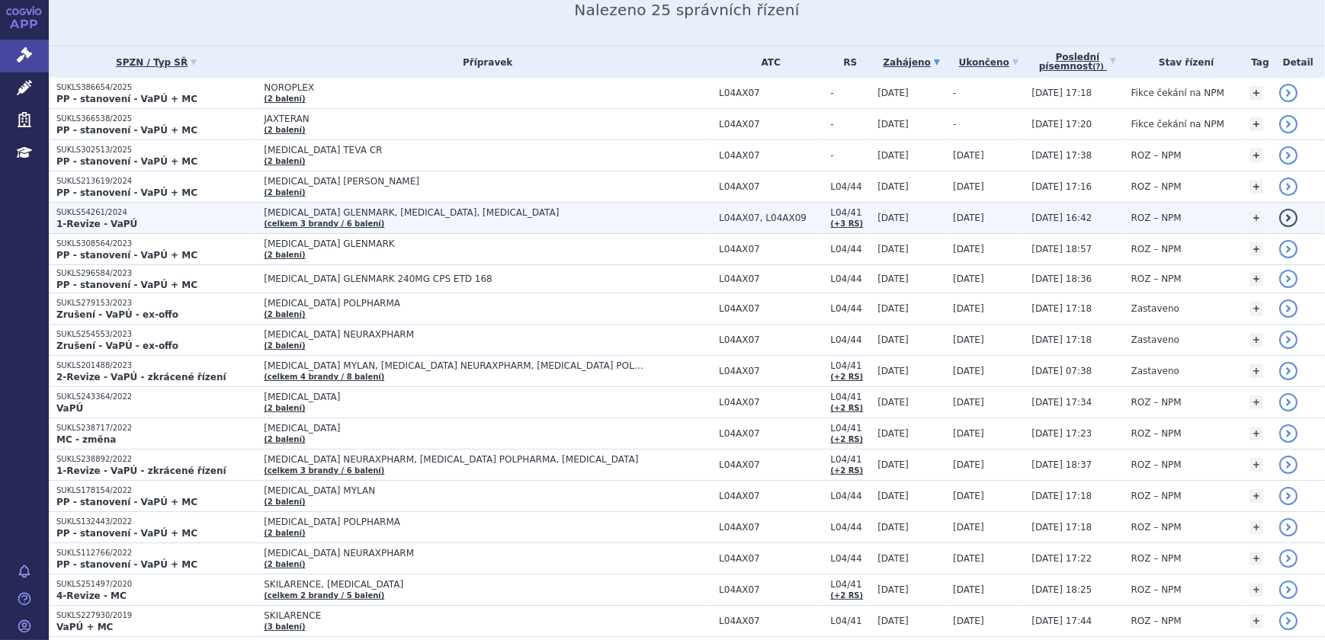
click at [562, 220] on td "DIMETHYL FUMARATE GLENMARK, TECFIDERA, VUMERITY (celkem 3 brandy / 6 balení)" at bounding box center [483, 218] width 455 height 31
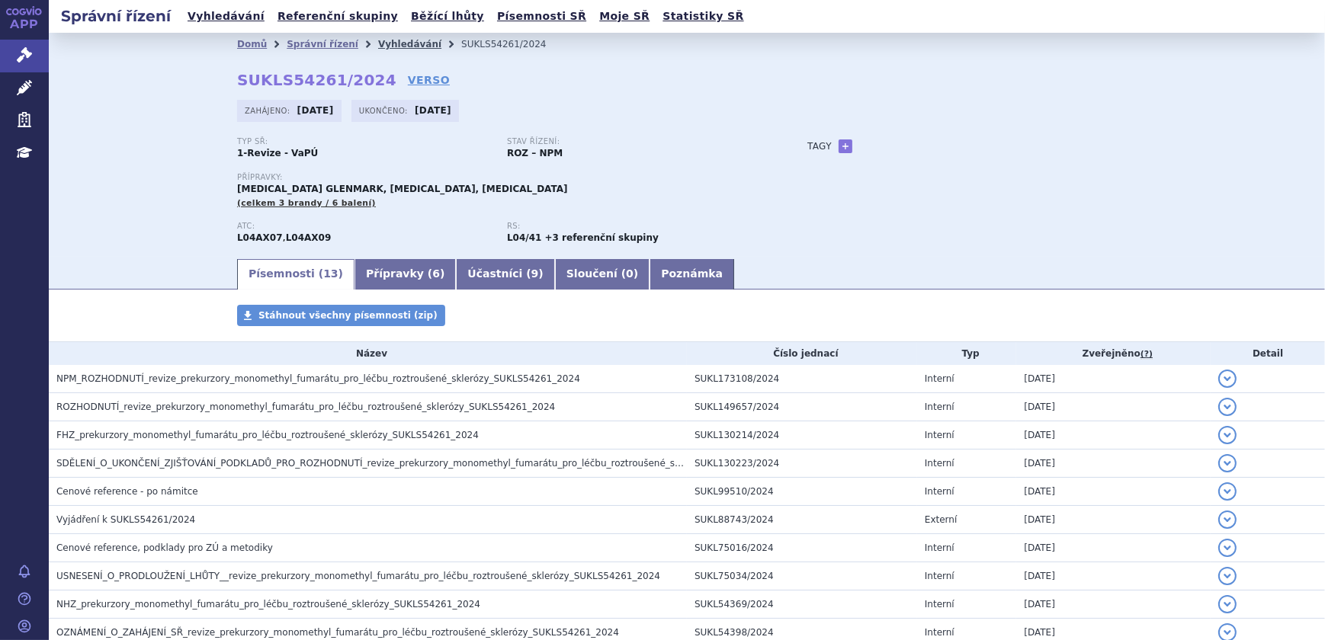
click at [385, 42] on link "Vyhledávání" at bounding box center [409, 44] width 63 height 11
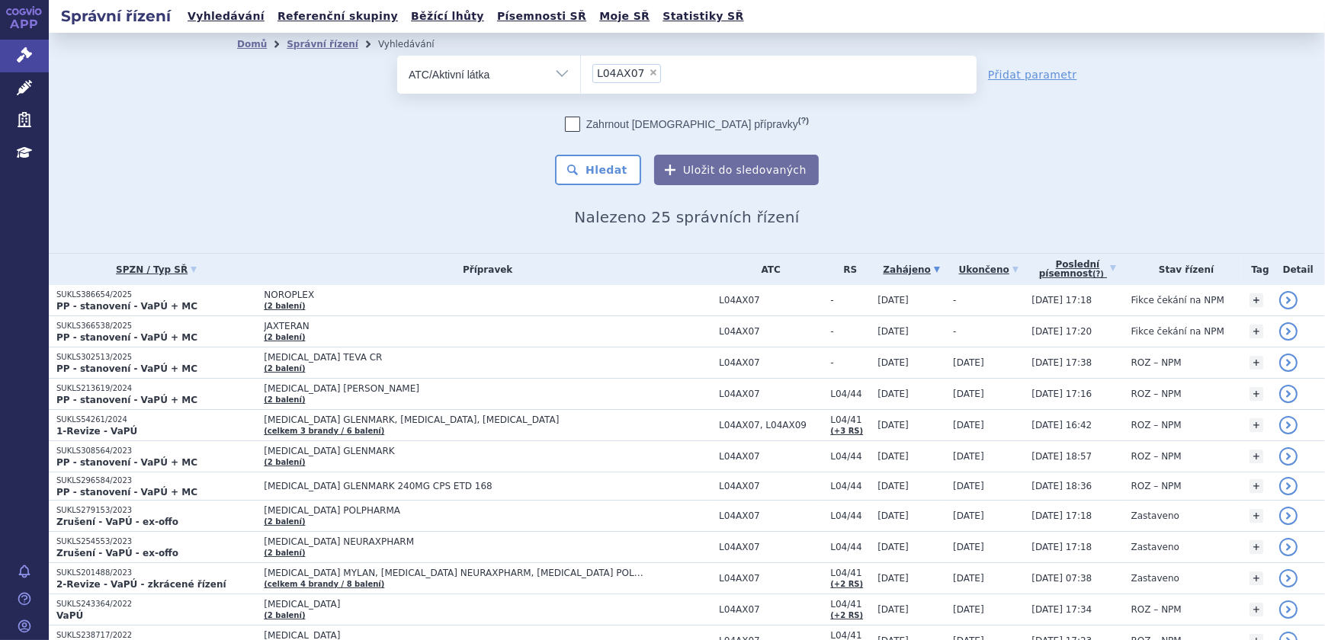
click at [649, 69] on span "×" at bounding box center [653, 72] width 9 height 9
click at [581, 69] on select "L04AX07" at bounding box center [580, 74] width 1 height 38
select select
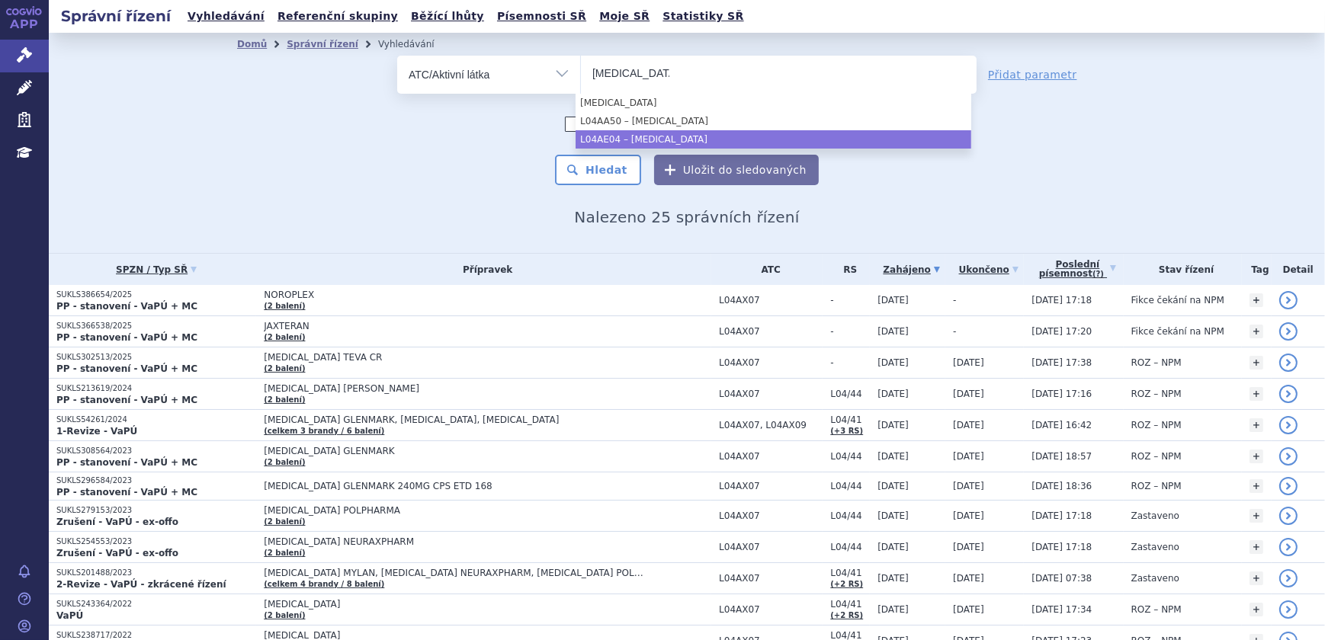
type input "ponesimod"
select select "L04AE04"
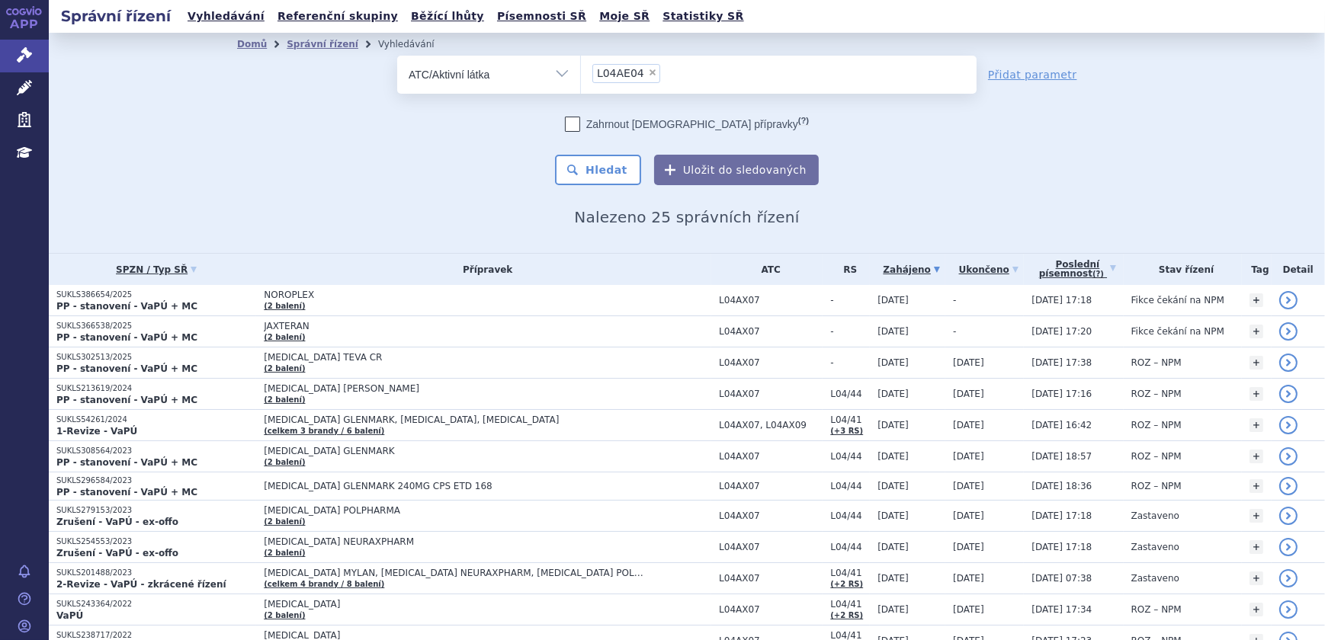
click at [678, 149] on div "Zahrnout bratrské přípravky (?) Hledat Uložit do sledovaných" at bounding box center [686, 151] width 579 height 69
click at [630, 162] on button "Hledat" at bounding box center [598, 170] width 86 height 30
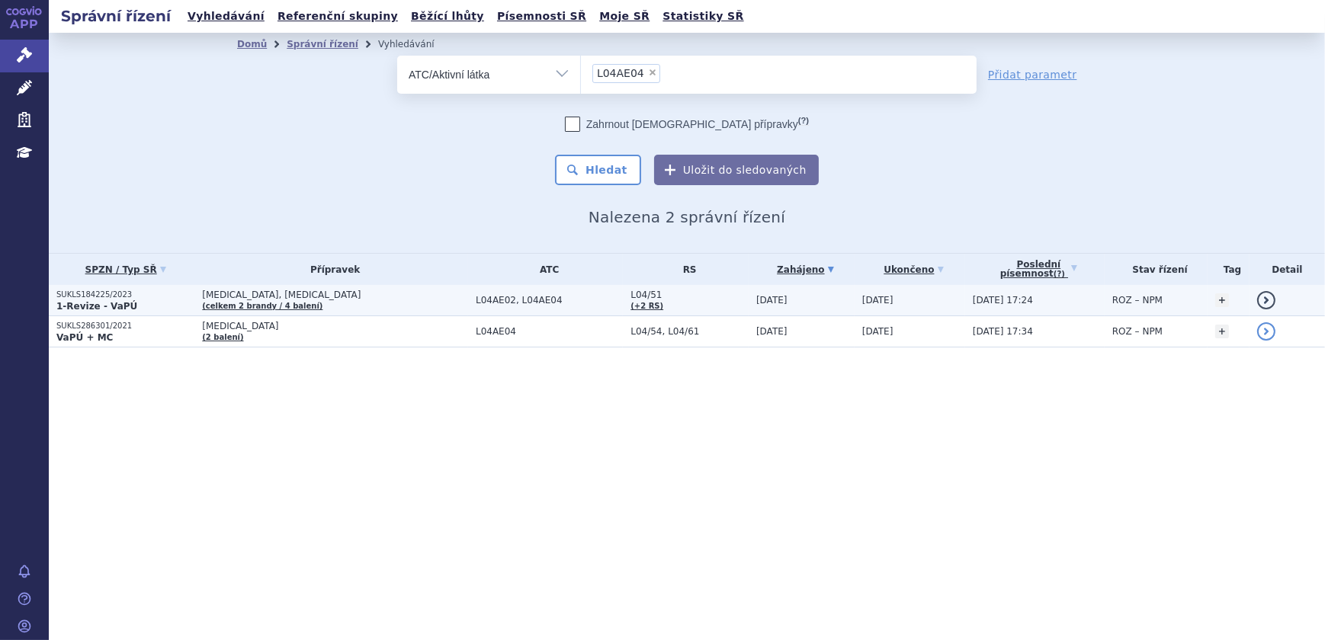
click at [862, 303] on span "[DATE]" at bounding box center [877, 300] width 31 height 11
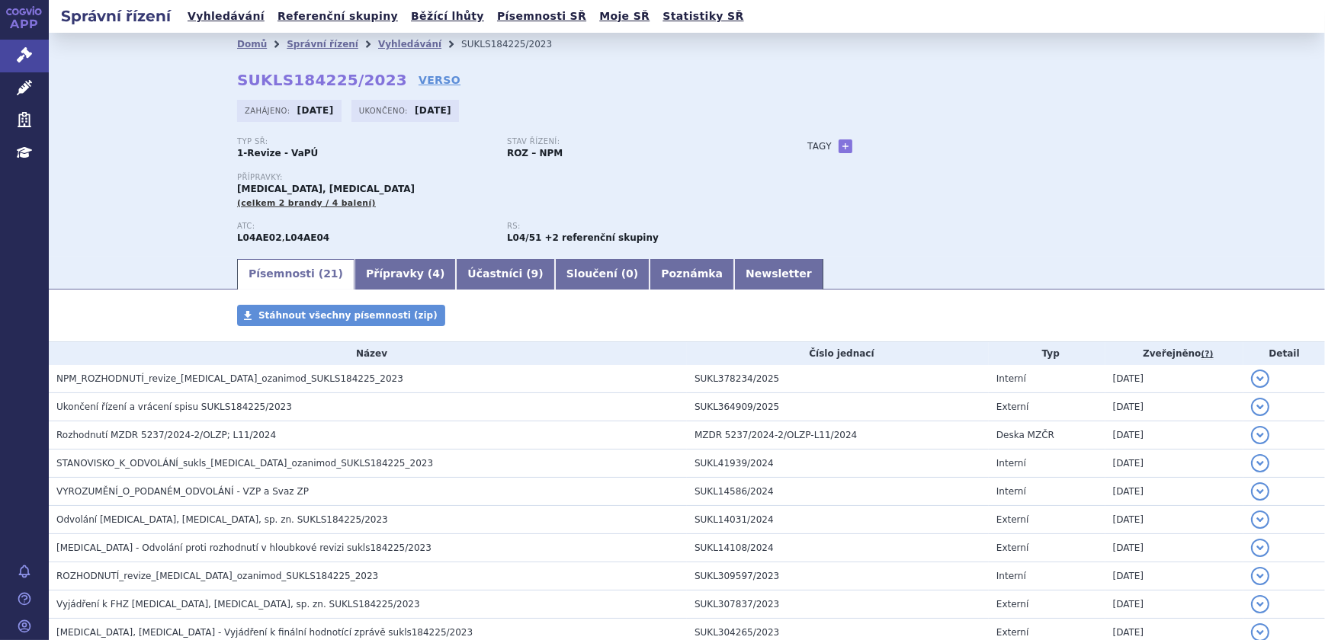
scroll to position [69, 0]
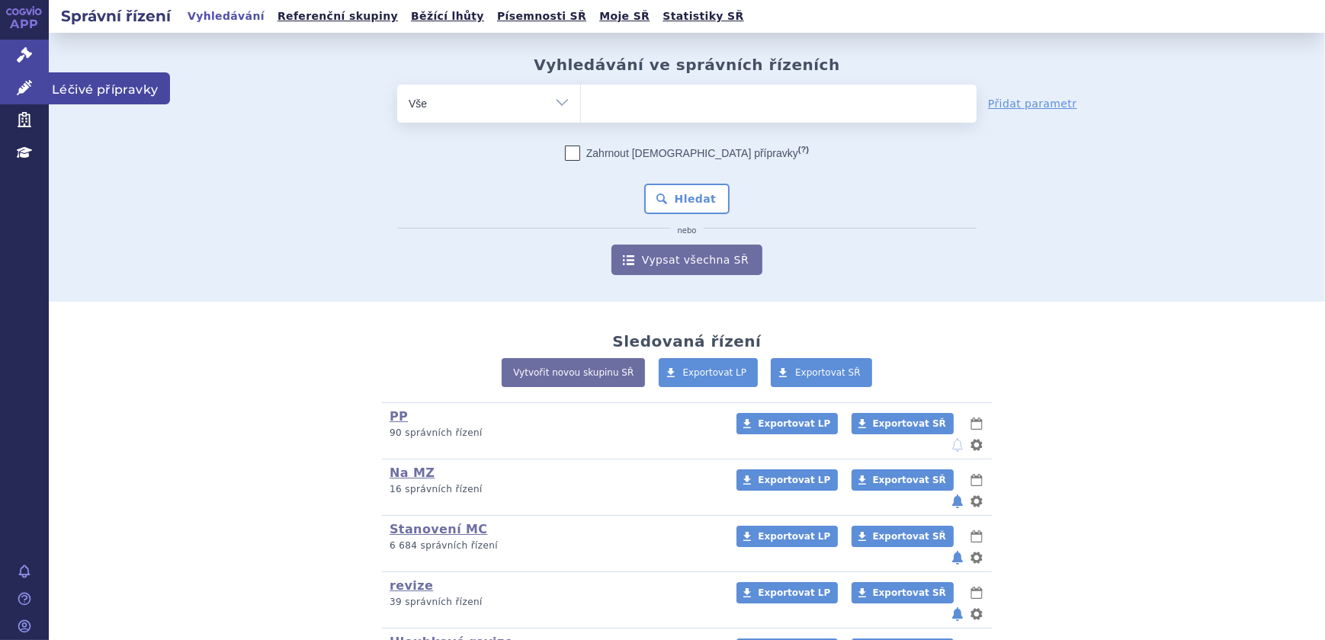
drag, startPoint x: 0, startPoint y: 0, endPoint x: 24, endPoint y: 83, distance: 86.6
click at [24, 83] on icon at bounding box center [24, 87] width 15 height 15
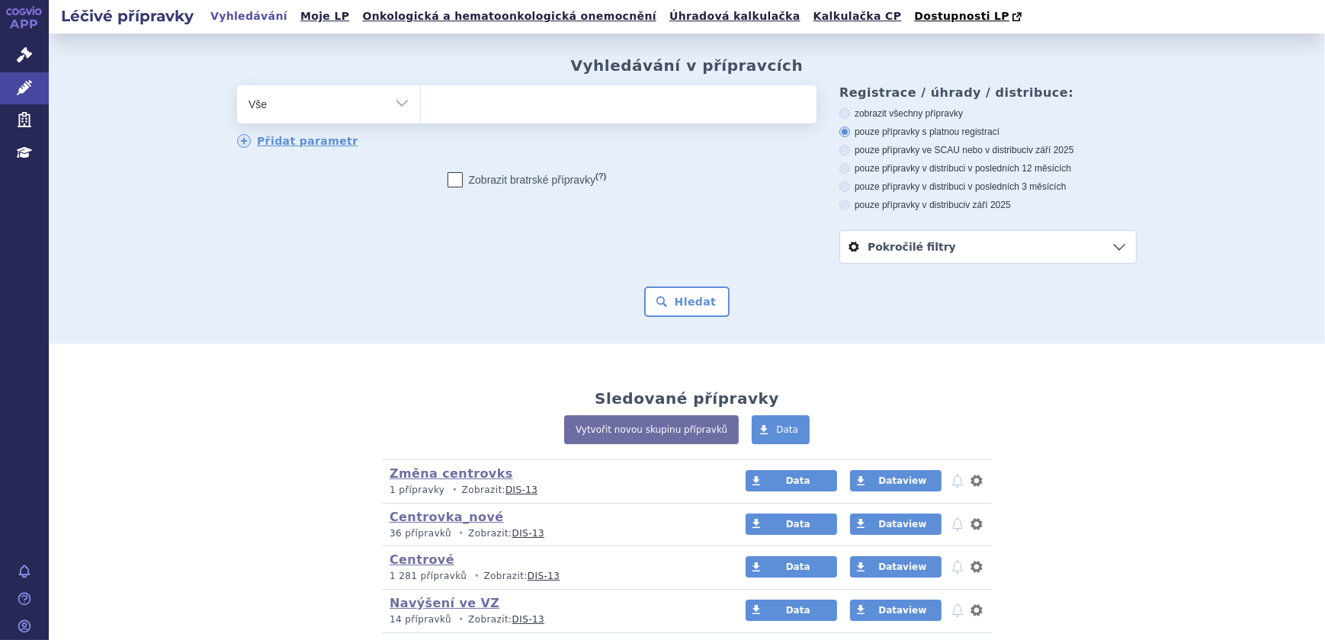
click at [536, 115] on ul at bounding box center [619, 101] width 396 height 32
click at [421, 115] on select at bounding box center [420, 104] width 1 height 38
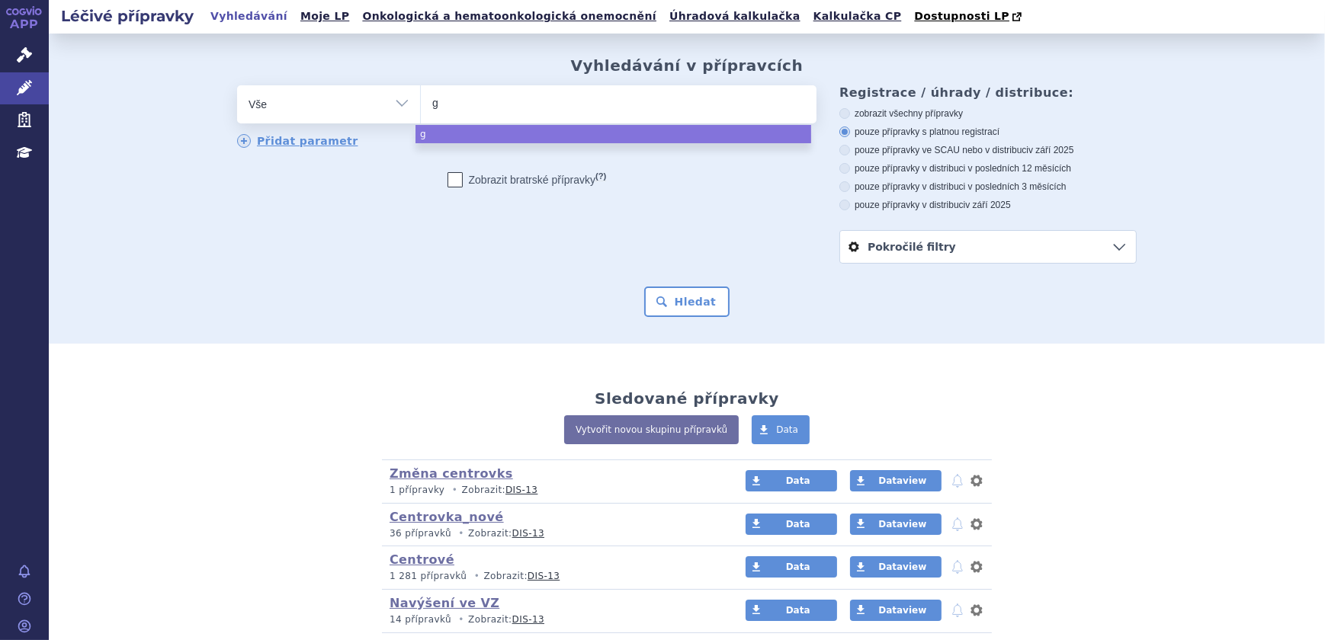
type input "gi"
type input "gil"
type input "[PERSON_NAME]"
type input "gilen"
type input "gileny"
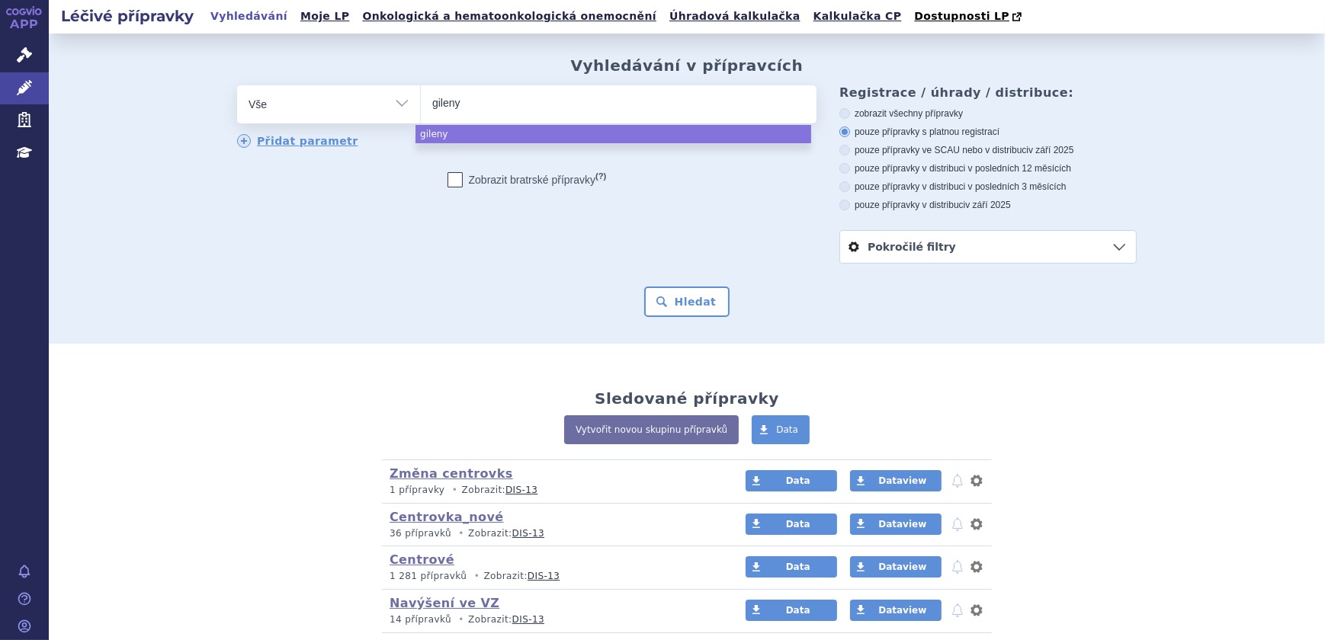
type input "[MEDICAL_DATA]"
select select "gilenya"
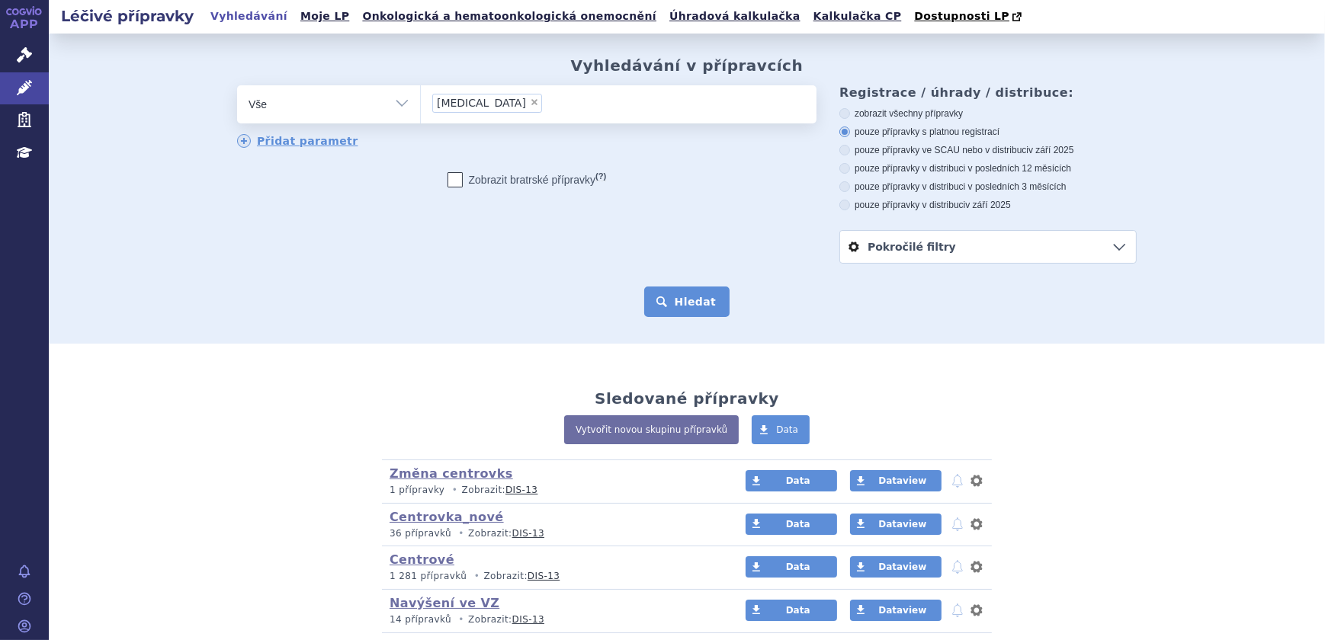
click at [689, 292] on button "Hledat" at bounding box center [687, 302] width 86 height 30
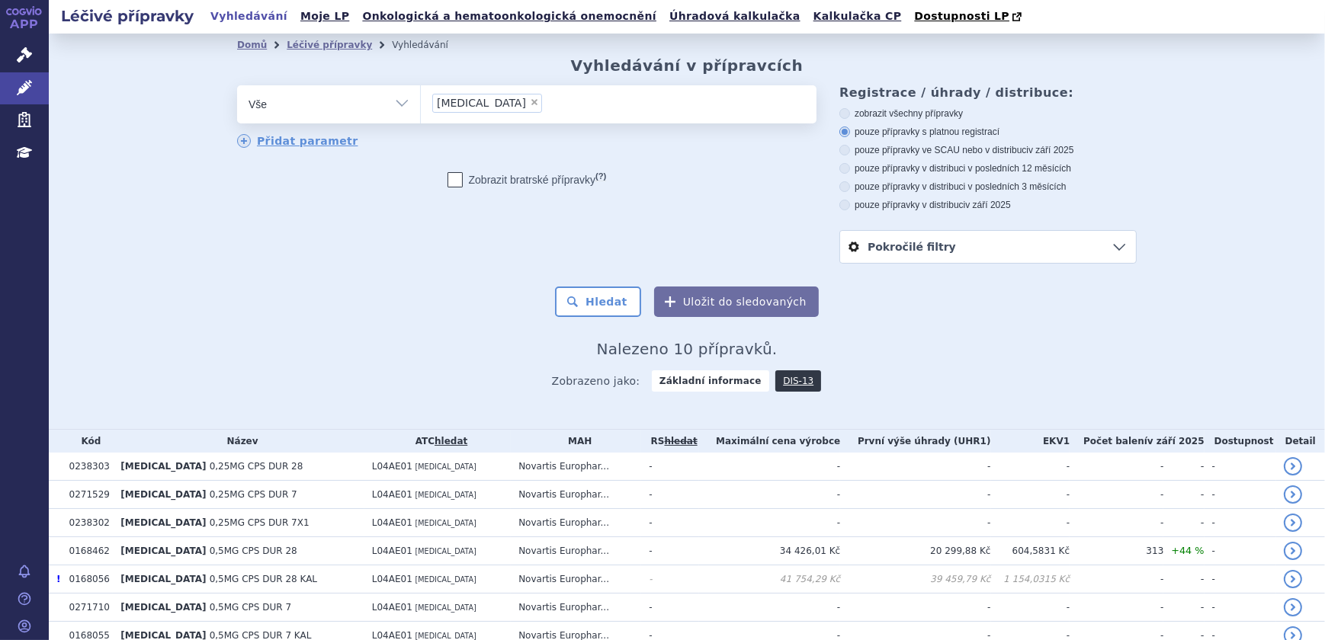
click at [907, 146] on label "pouze přípravky ve SCAU nebo v distribuci v září 2025" at bounding box center [987, 150] width 297 height 12
click at [851, 147] on input "pouze přípravky ve SCAU nebo v distribuci v září 2025" at bounding box center [846, 152] width 10 height 10
radio input "true"
click at [590, 306] on button "Hledat" at bounding box center [598, 302] width 86 height 30
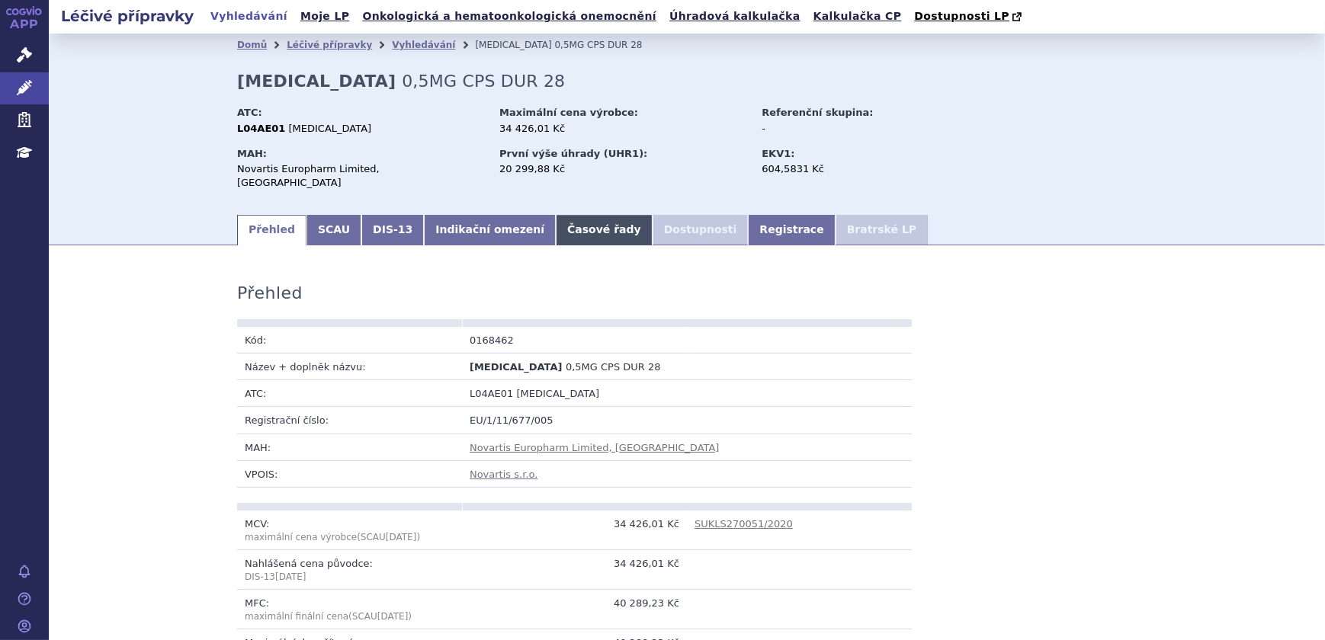
click at [556, 220] on link "Časové řady" at bounding box center [604, 230] width 97 height 30
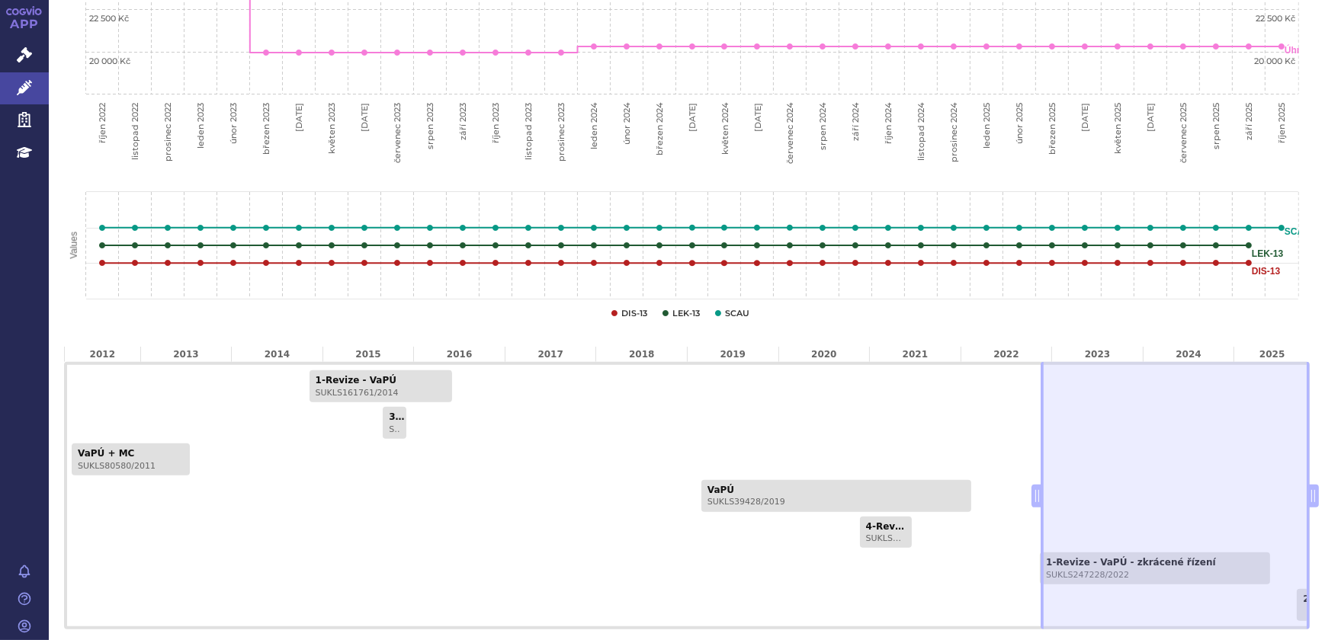
scroll to position [693, 0]
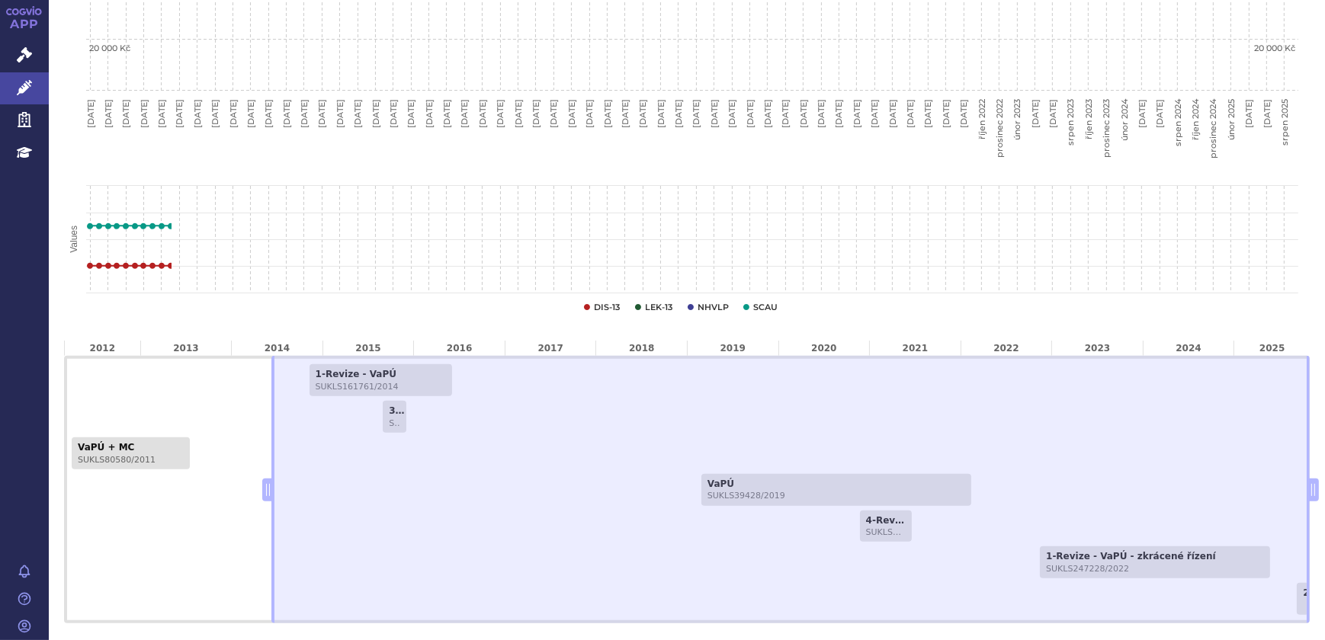
drag, startPoint x: 1026, startPoint y: 474, endPoint x: 473, endPoint y: 457, distance: 553.6
click at [226, 457] on div "1-Revize - VaPÚ SUKLS161761/2014 3-Revize - MC SUKLS125487/2015 VaPÚ + MC SUKLS…" at bounding box center [686, 490] width 1245 height 268
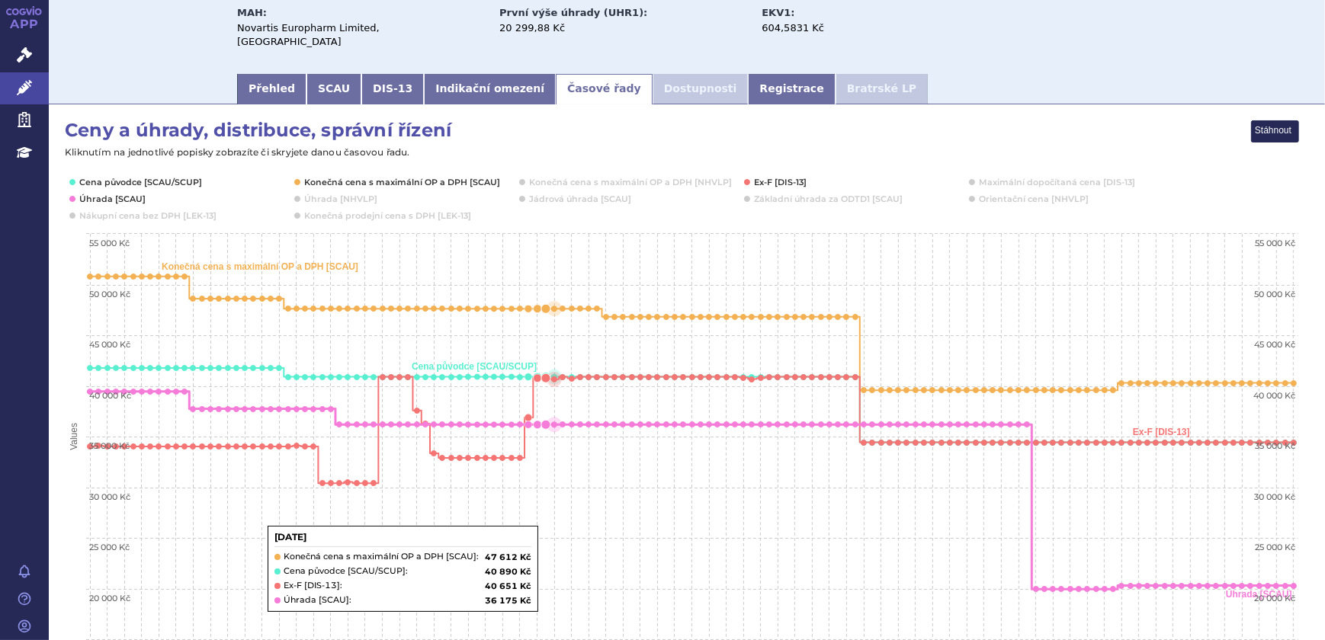
scroll to position [138, 0]
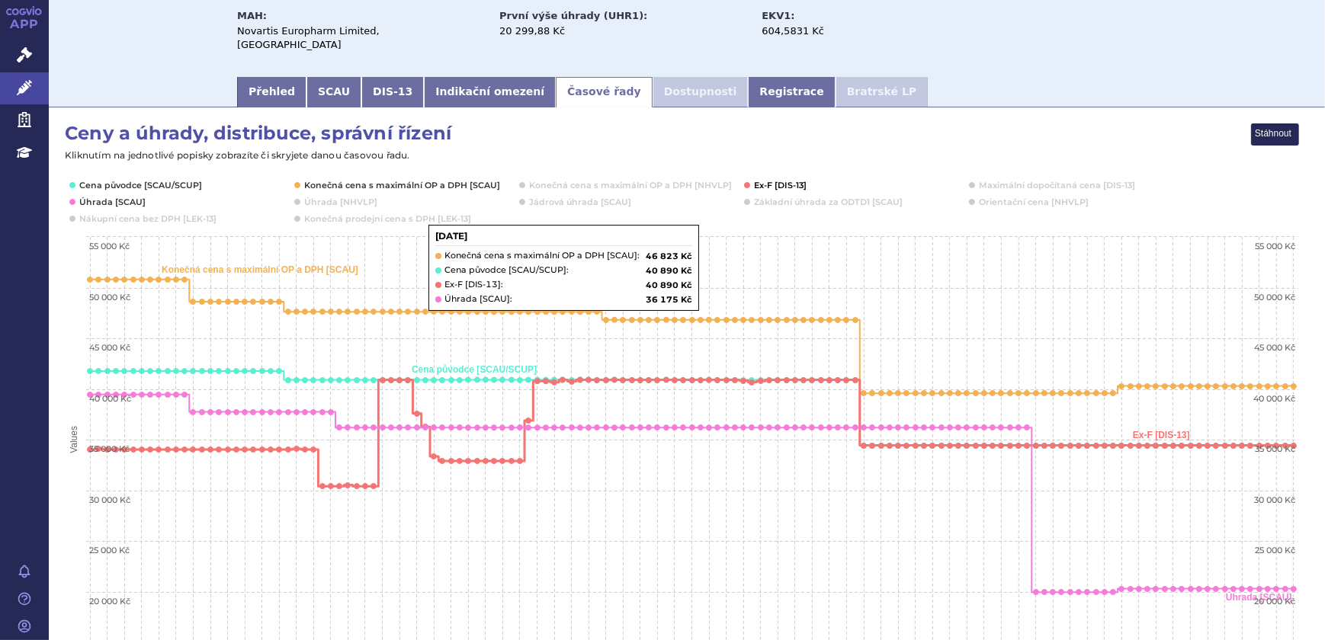
click at [793, 179] on button "Show Ex-F [DIS-13]" at bounding box center [780, 185] width 53 height 12
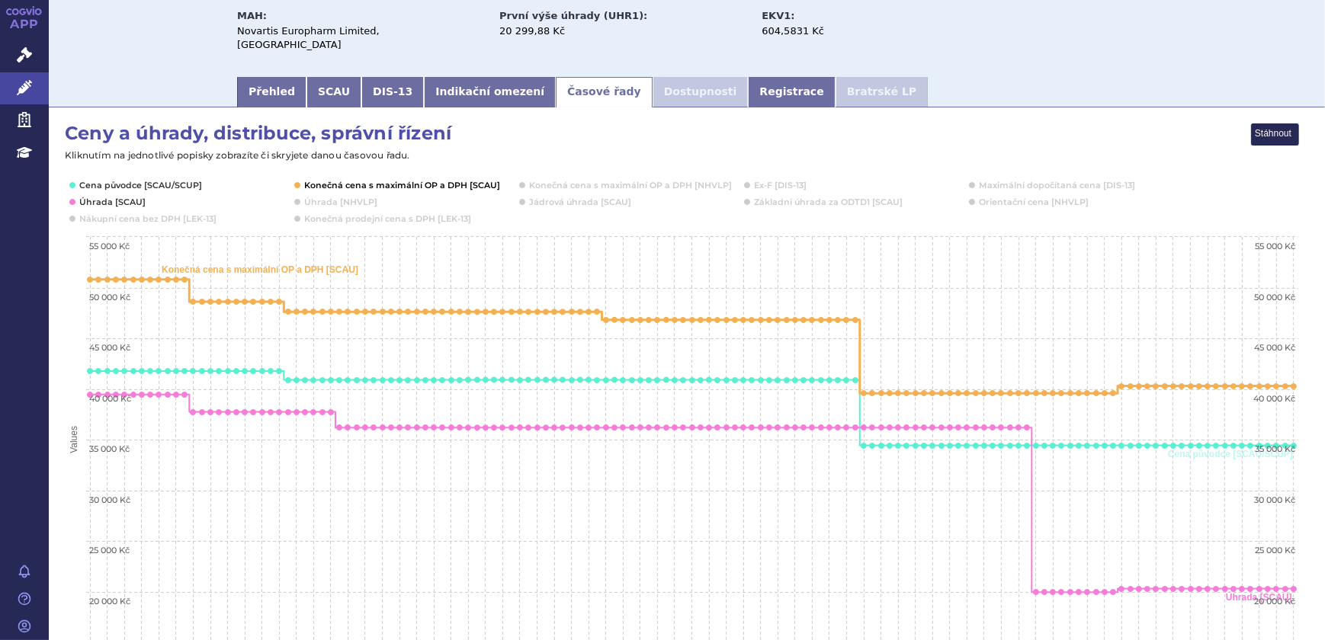
click at [443, 179] on button "Show Konečná cena s maximální OP a DPH [SCAU]" at bounding box center [400, 185] width 193 height 12
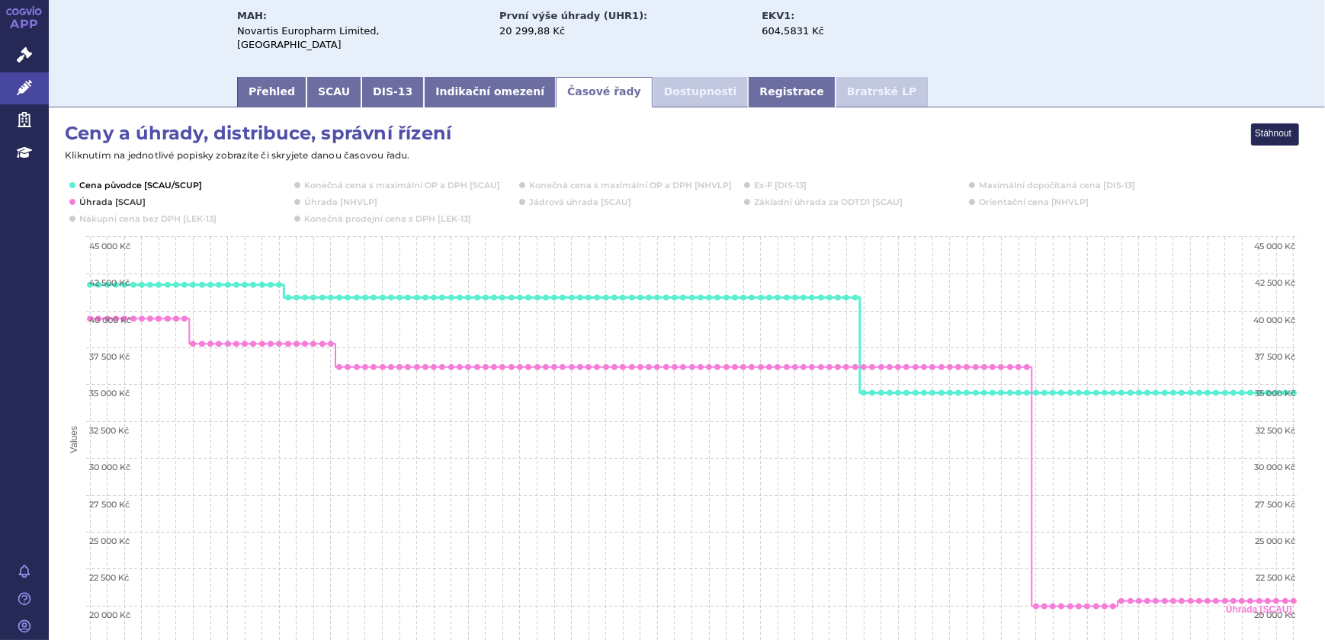
click at [164, 179] on button "Show Cena původce [SCAU/SCUP]" at bounding box center [139, 185] width 120 height 12
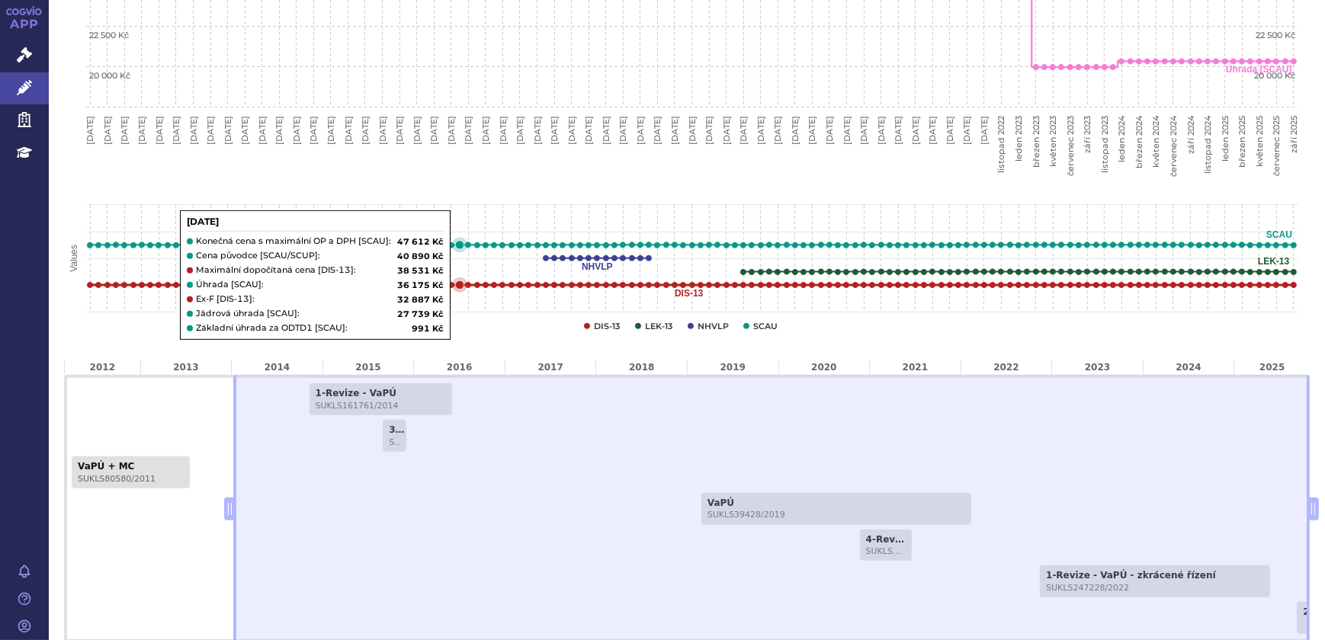
scroll to position [755, 0]
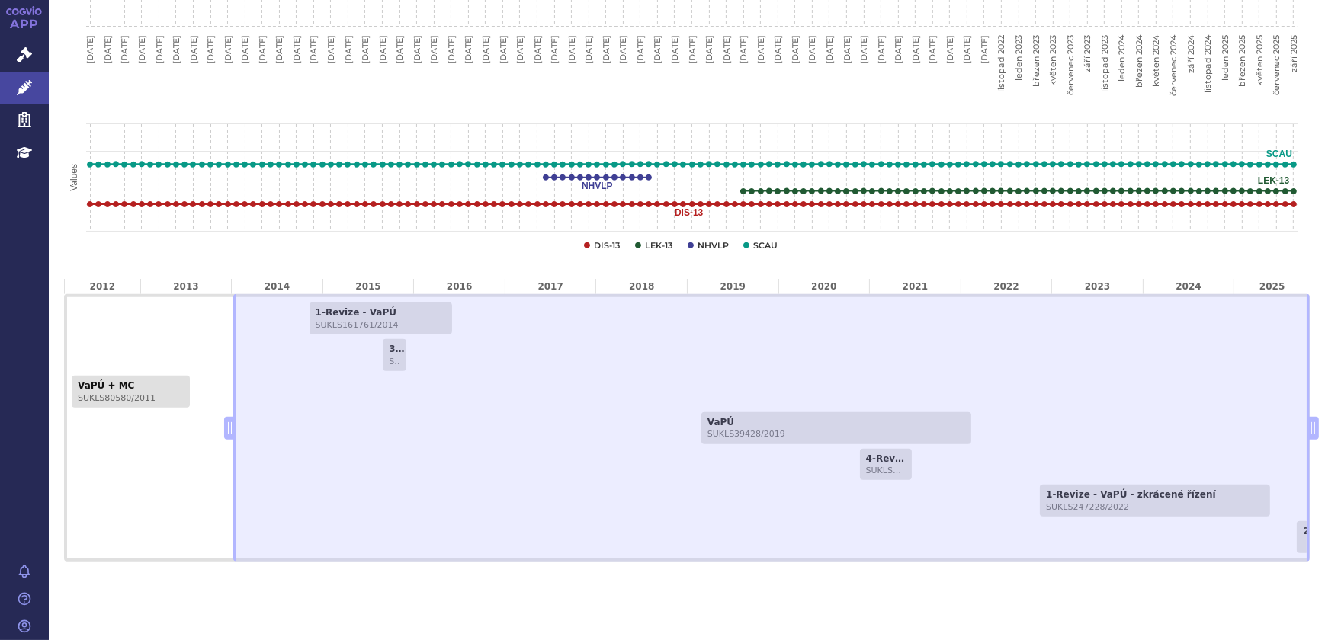
drag, startPoint x: 227, startPoint y: 412, endPoint x: 127, endPoint y: 407, distance: 99.9
click at [224, 417] on span at bounding box center [229, 428] width 11 height 23
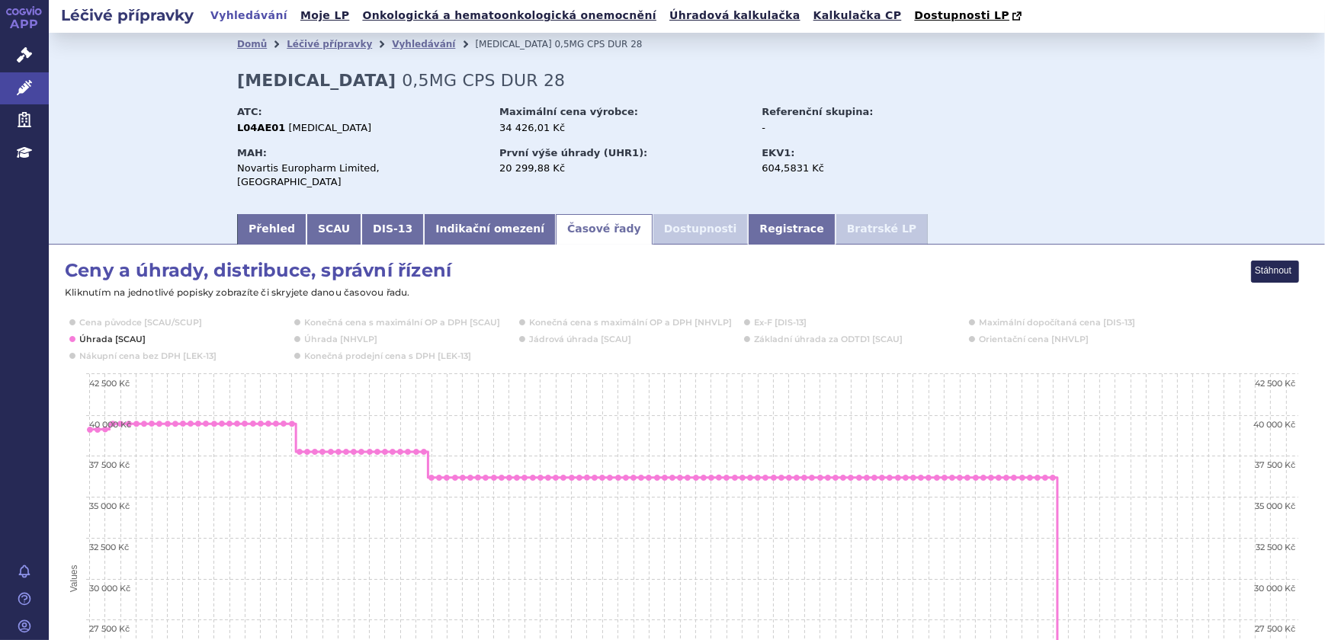
scroll to position [0, 0]
click at [402, 47] on link "Vyhledávání" at bounding box center [423, 45] width 63 height 11
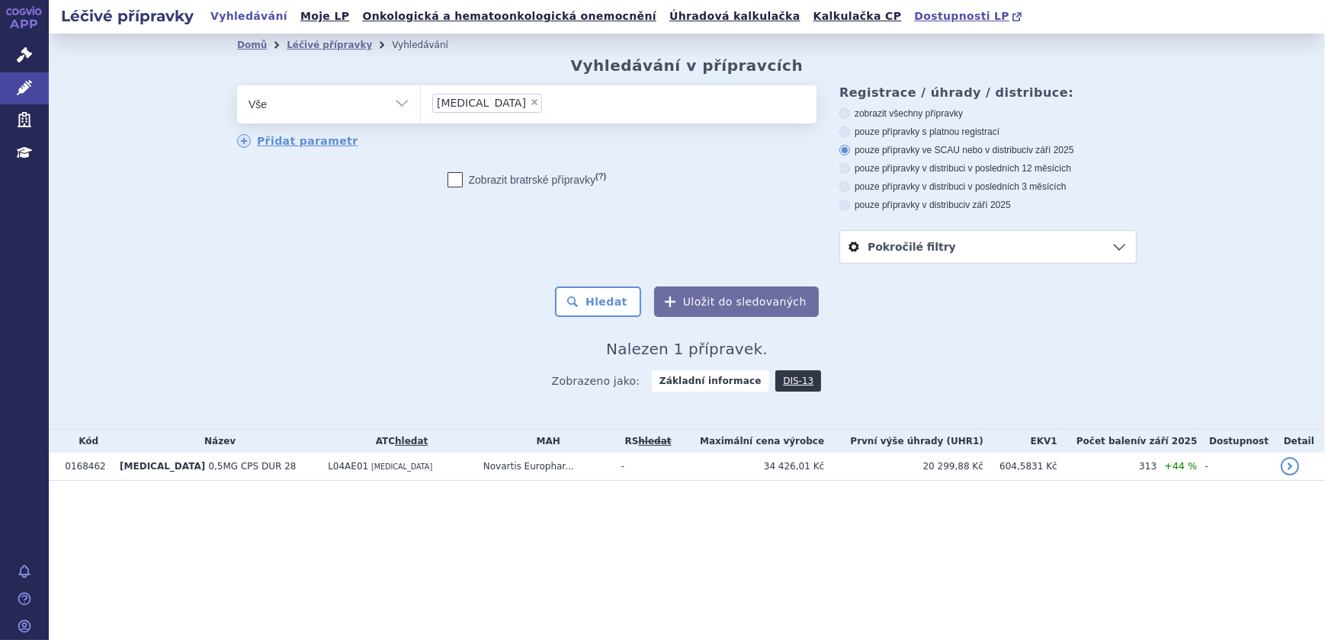
click at [914, 22] on span "Dostupnosti LP" at bounding box center [961, 16] width 95 height 12
click at [530, 101] on span "×" at bounding box center [534, 102] width 9 height 9
click at [421, 101] on select "gilenya" at bounding box center [420, 104] width 1 height 38
select select
click at [382, 110] on select "Vše Přípravek/SUKL kód MAH VPOIS ATC/Aktivní látka Léková forma Síla" at bounding box center [328, 102] width 183 height 34
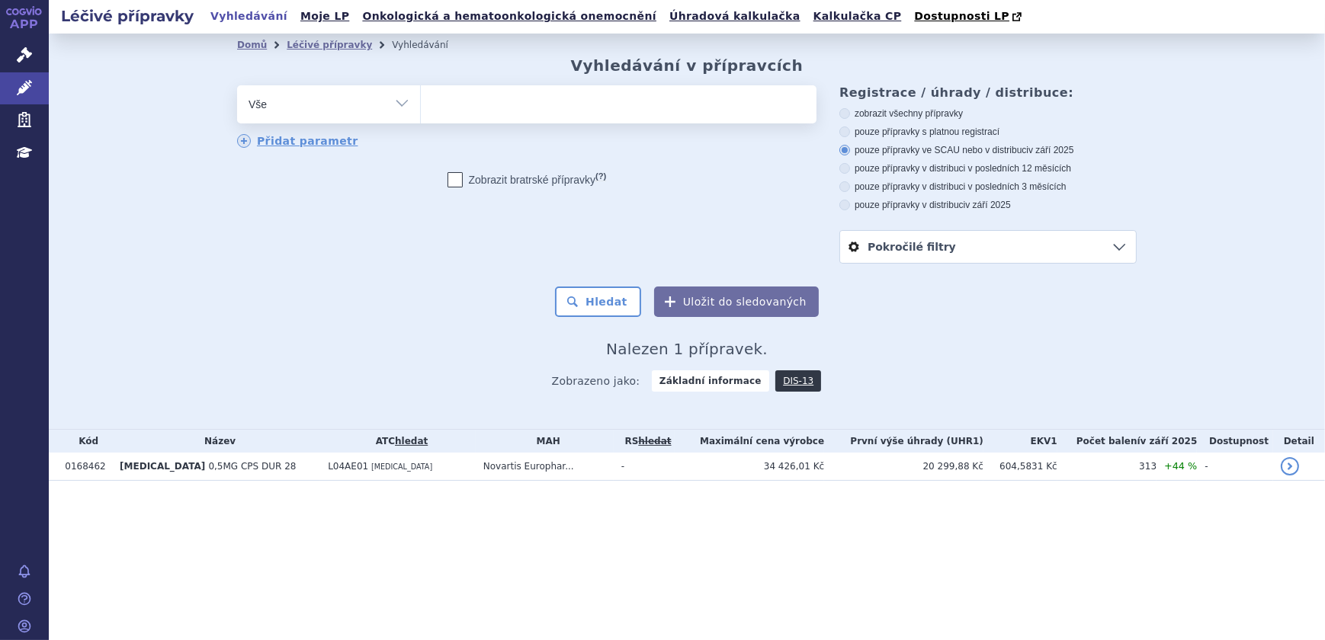
select select "filter-atc-group"
click at [237, 86] on select "Vše Přípravek/SUKL kód MAH VPOIS ATC/Aktivní látka Léková forma Síla" at bounding box center [328, 102] width 183 height 34
click at [473, 98] on ul at bounding box center [619, 101] width 396 height 32
click at [421, 98] on select at bounding box center [420, 104] width 1 height 38
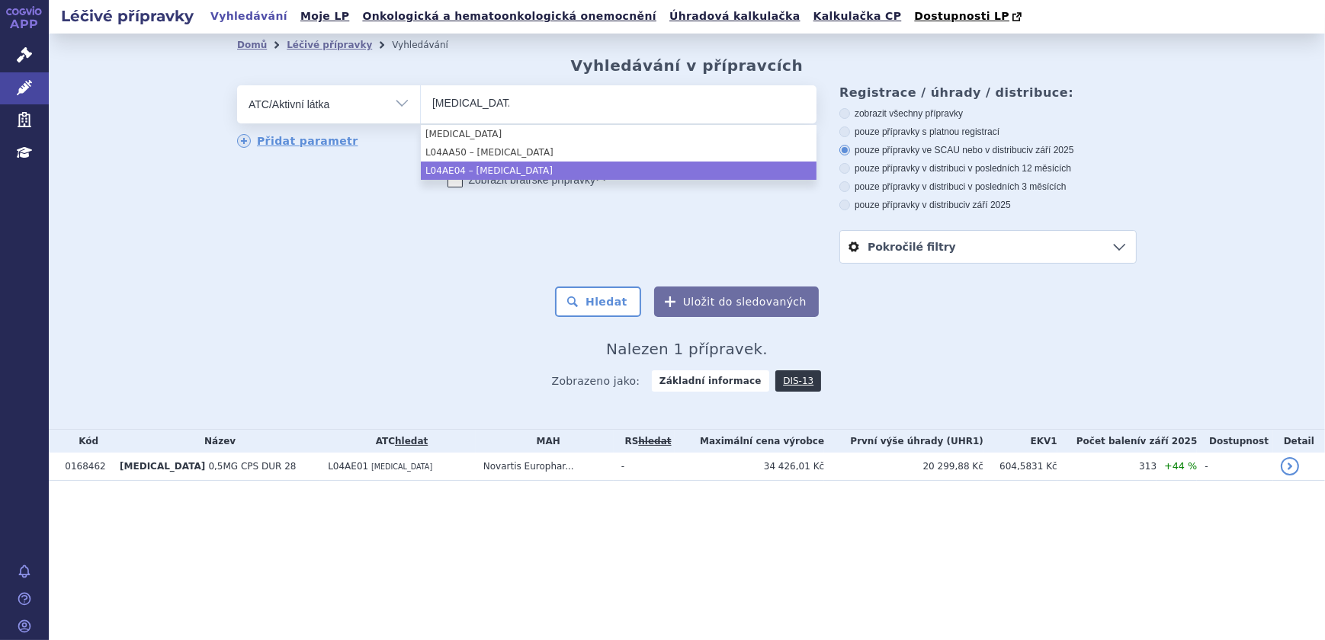
type input "ponesimod"
select select "L04AE04"
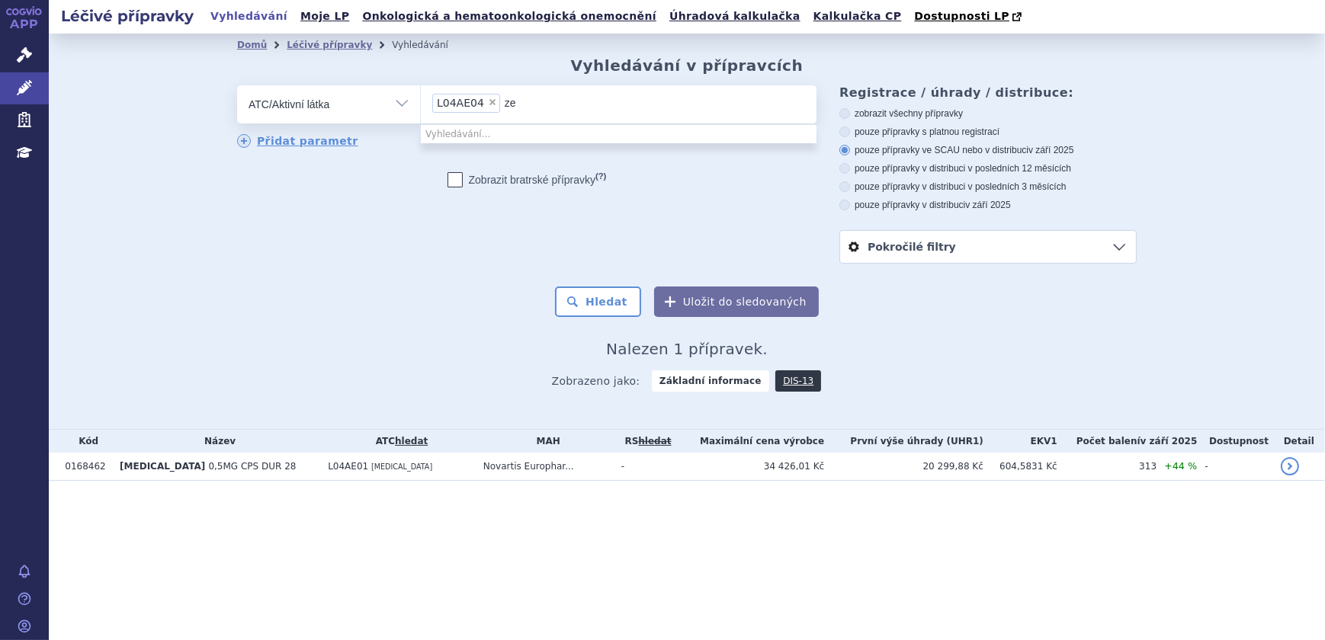
type input "z"
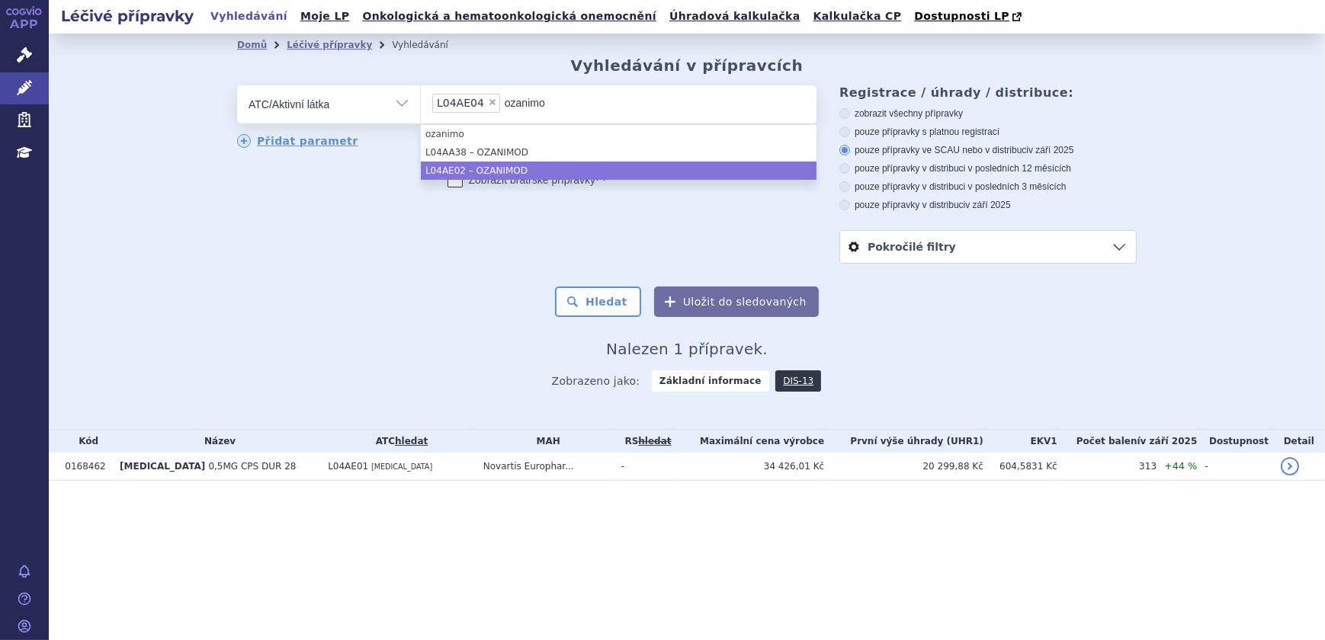
type input "ozanimo"
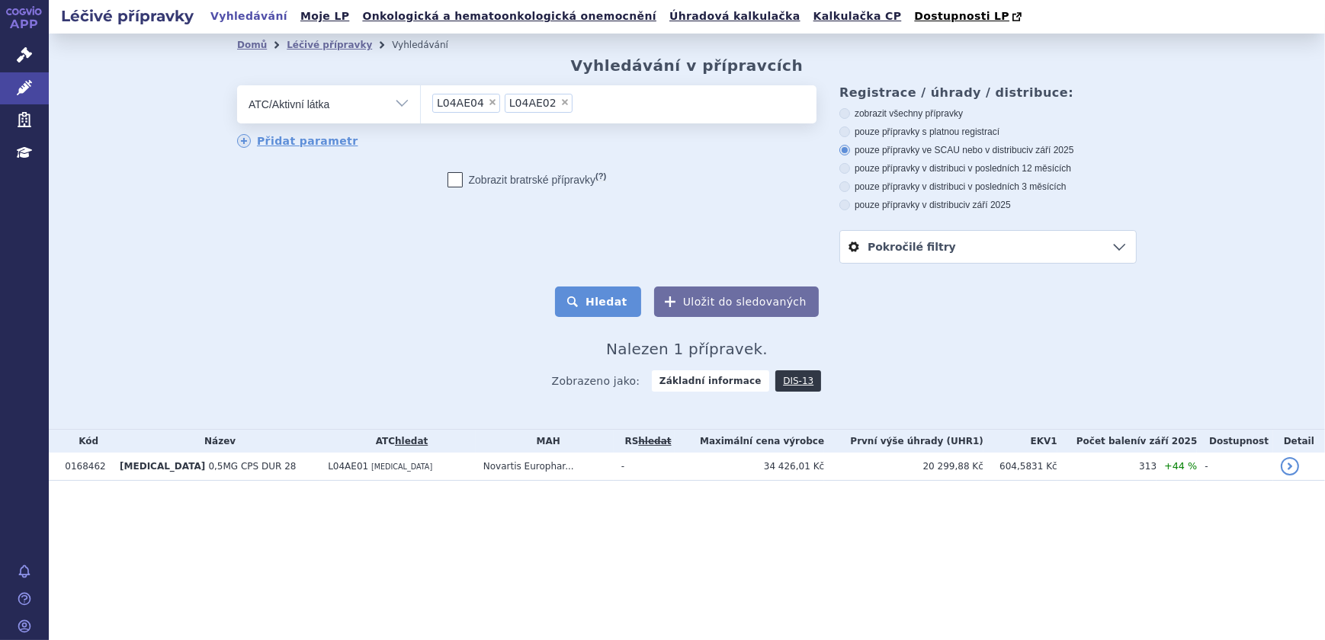
click at [599, 306] on button "Hledat" at bounding box center [598, 302] width 86 height 30
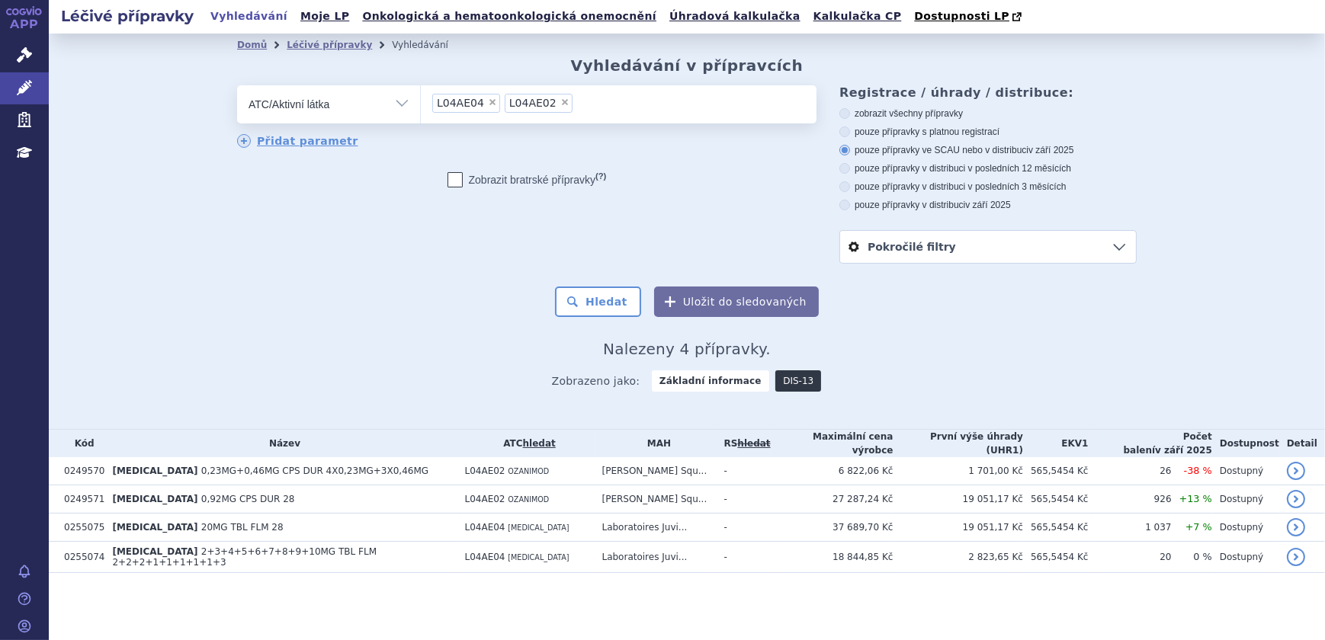
click at [784, 380] on link "DIS-13" at bounding box center [798, 380] width 46 height 21
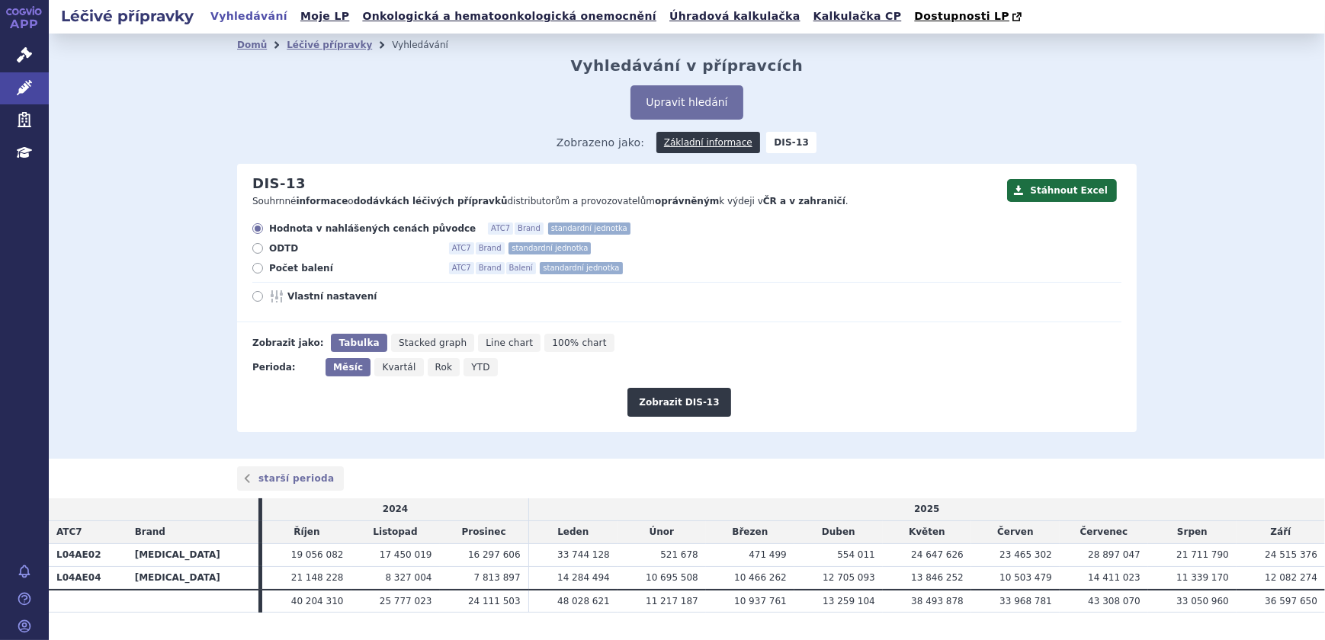
click at [289, 303] on span "Vlastní nastavení" at bounding box center [371, 296] width 168 height 12
click at [264, 303] on input "Vlastní nastavení" at bounding box center [259, 298] width 10 height 10
radio input "true"
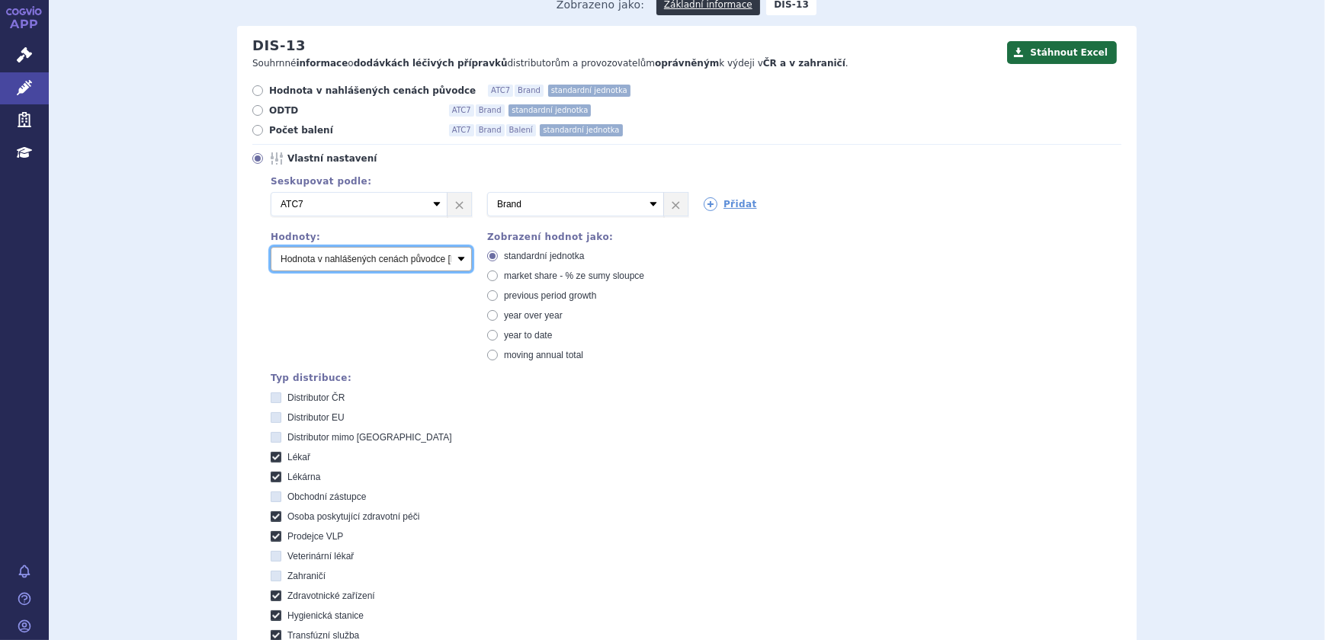
click at [358, 252] on select "Počet balení Hodnota v nahlášených cenách původce [DIS-13] Hodnota v maximálníc…" at bounding box center [371, 259] width 201 height 24
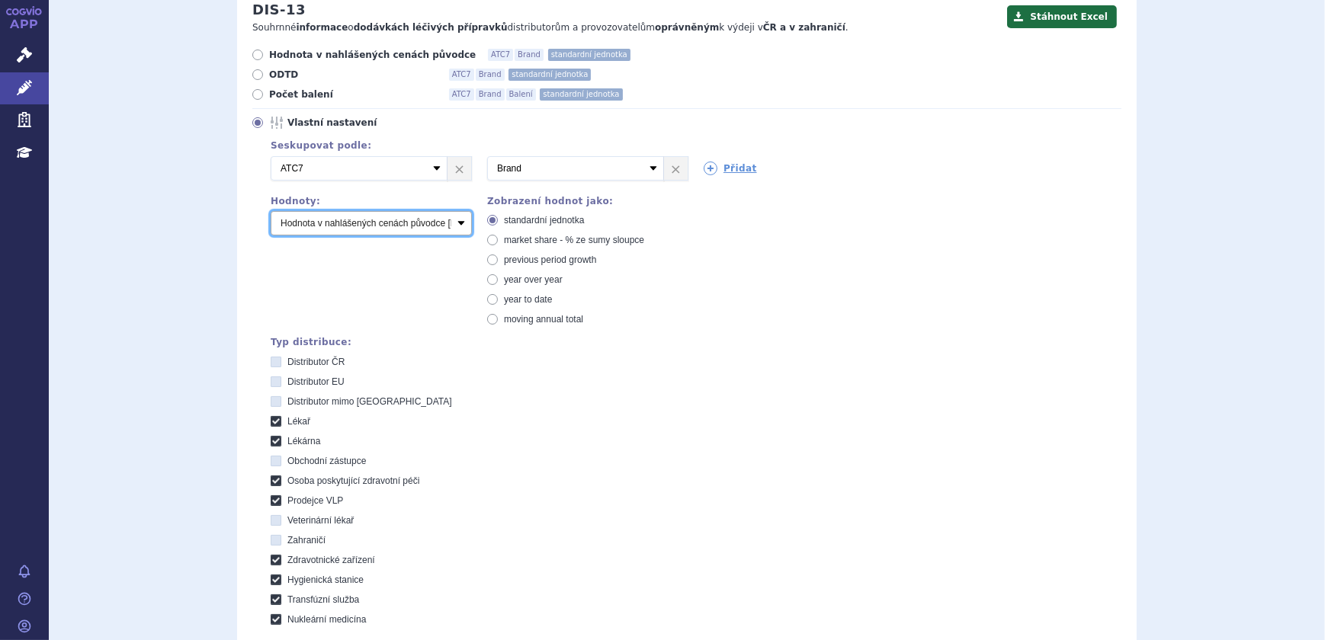
scroll to position [207, 0]
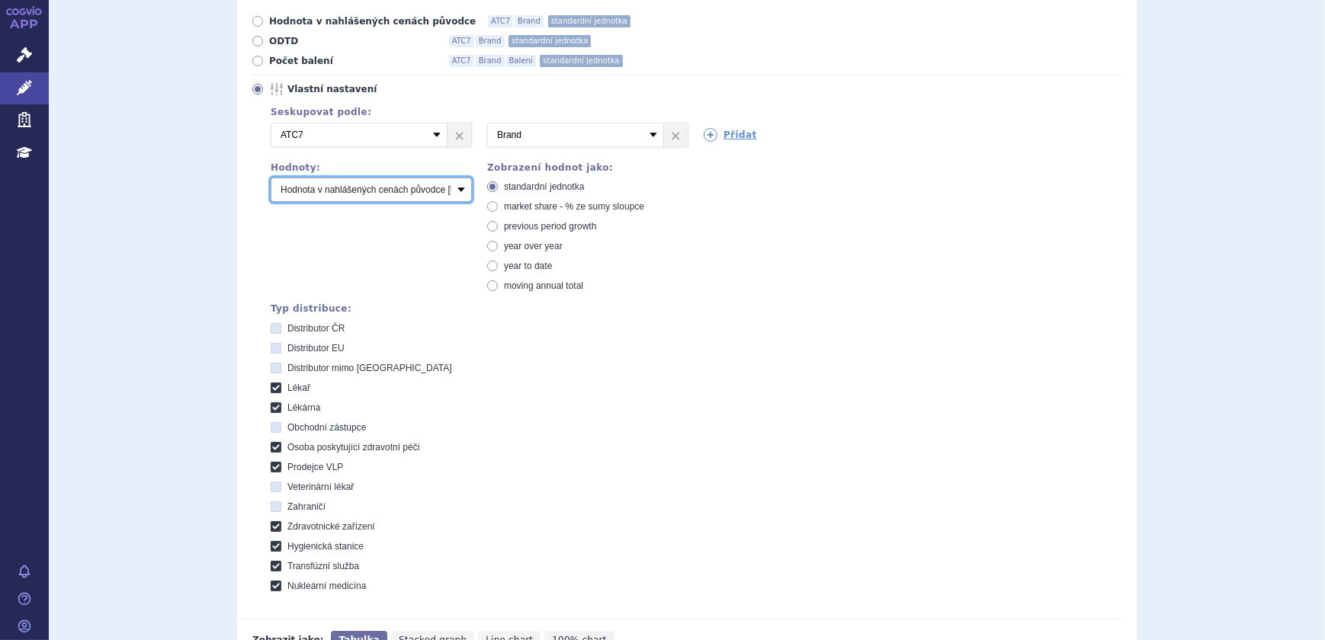
click at [389, 191] on select "Počet balení Hodnota v nahlášených cenách původce [DIS-13] Hodnota v maximálníc…" at bounding box center [371, 190] width 201 height 24
select select "scauMaxReimbursement1"
click at [271, 178] on select "Počet balení Hodnota v nahlášených cenách původce [DIS-13] Hodnota v maximálníc…" at bounding box center [371, 190] width 201 height 24
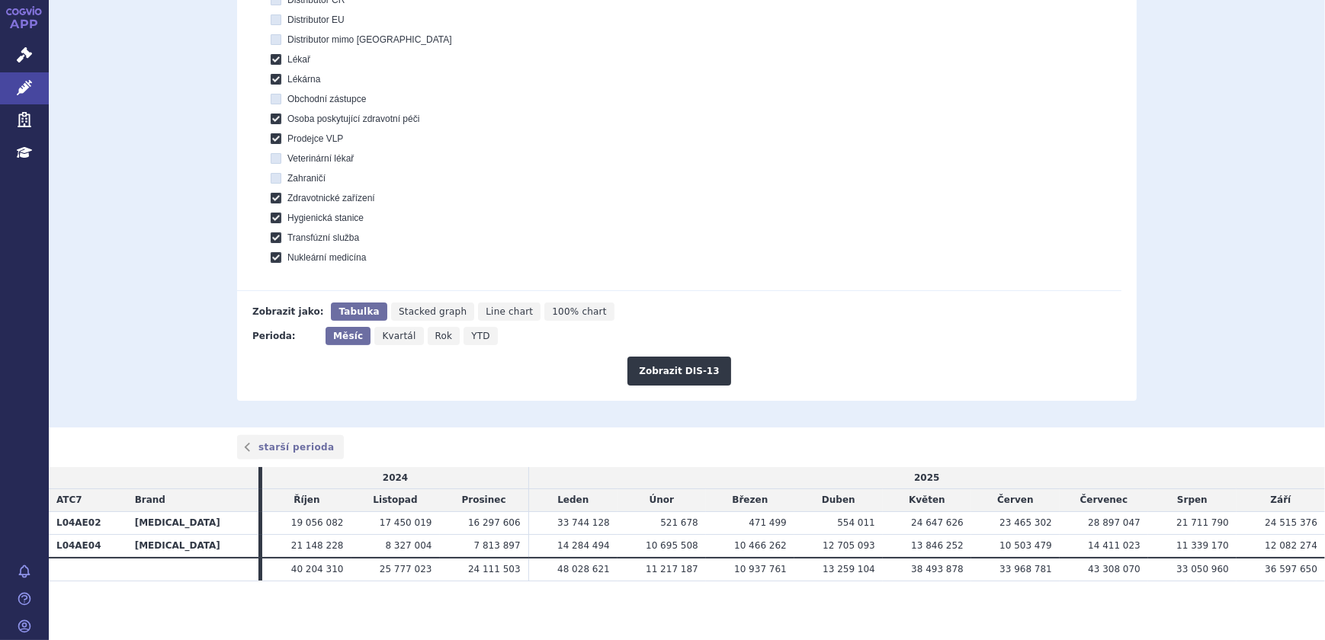
scroll to position [538, 0]
click at [435, 334] on span "Rok" at bounding box center [444, 333] width 18 height 11
click at [428, 334] on input "Rok" at bounding box center [433, 330] width 10 height 10
radio input "true"
click at [689, 375] on button "Zobrazit DIS-13" at bounding box center [678, 368] width 103 height 29
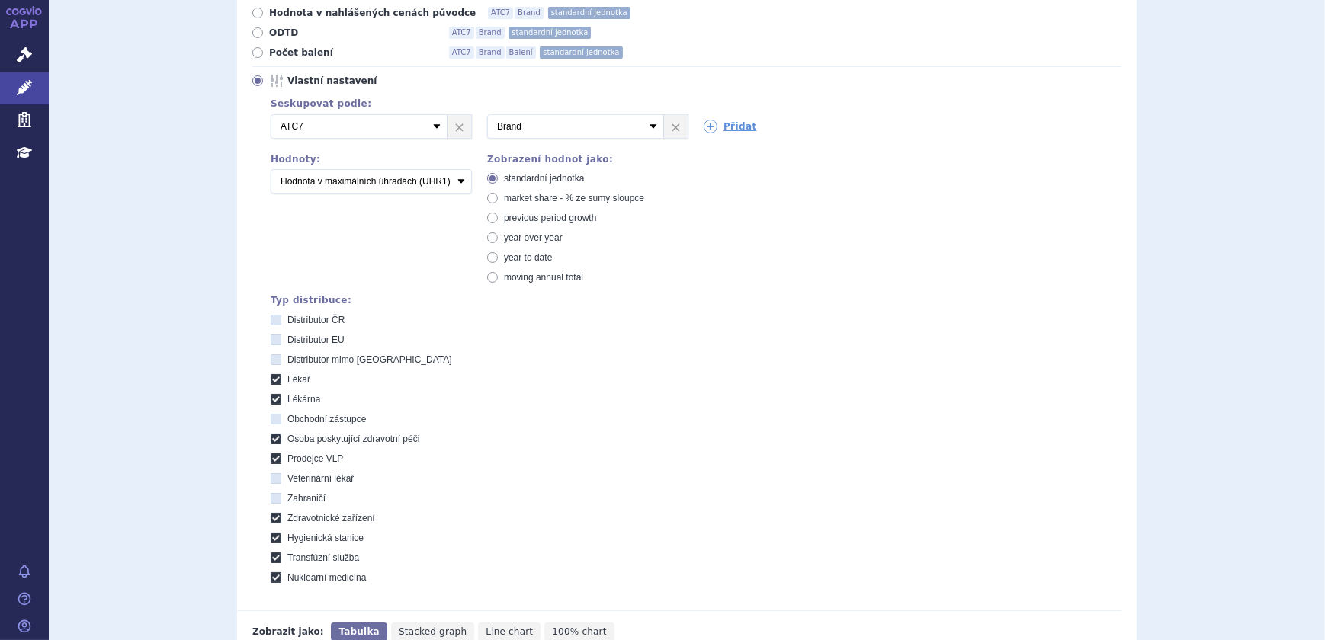
scroll to position [213, 0]
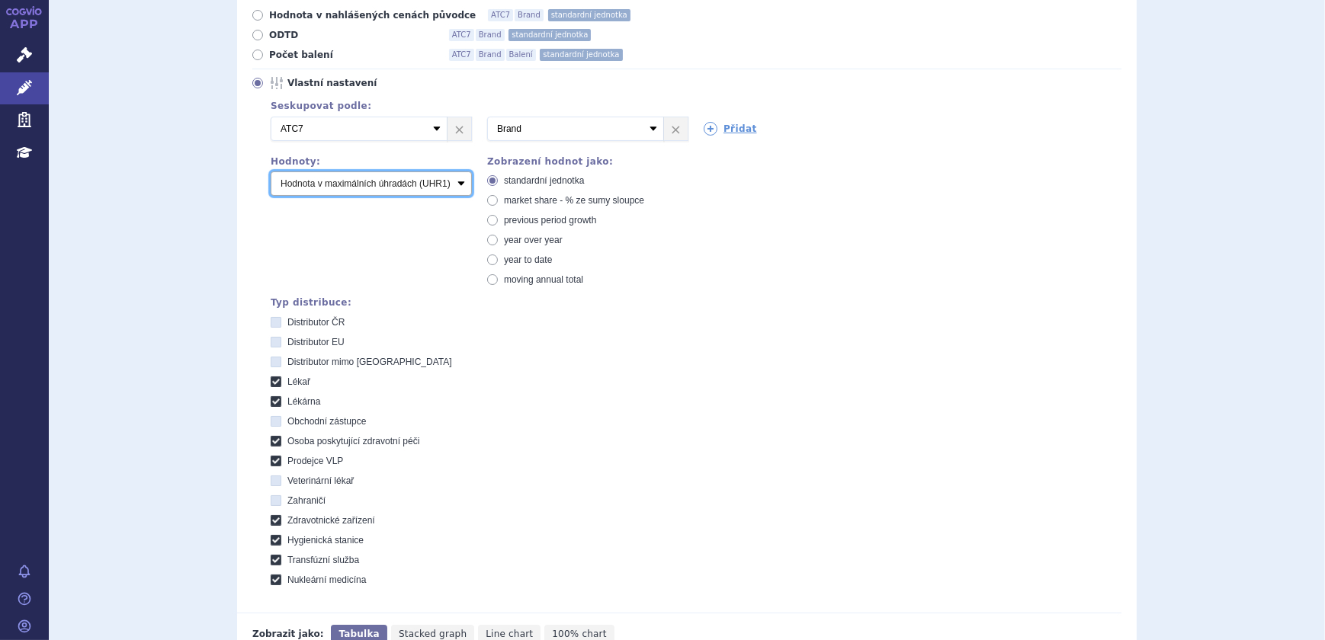
click at [383, 184] on select "Počet balení Hodnota v nahlášených cenách původce [DIS-13] Hodnota v maximálníc…" at bounding box center [371, 183] width 201 height 24
select select "scauMaxFinalPrice"
click at [271, 171] on select "Počet balení Hodnota v nahlášených cenách původce [DIS-13] Hodnota v maximálníc…" at bounding box center [371, 183] width 201 height 24
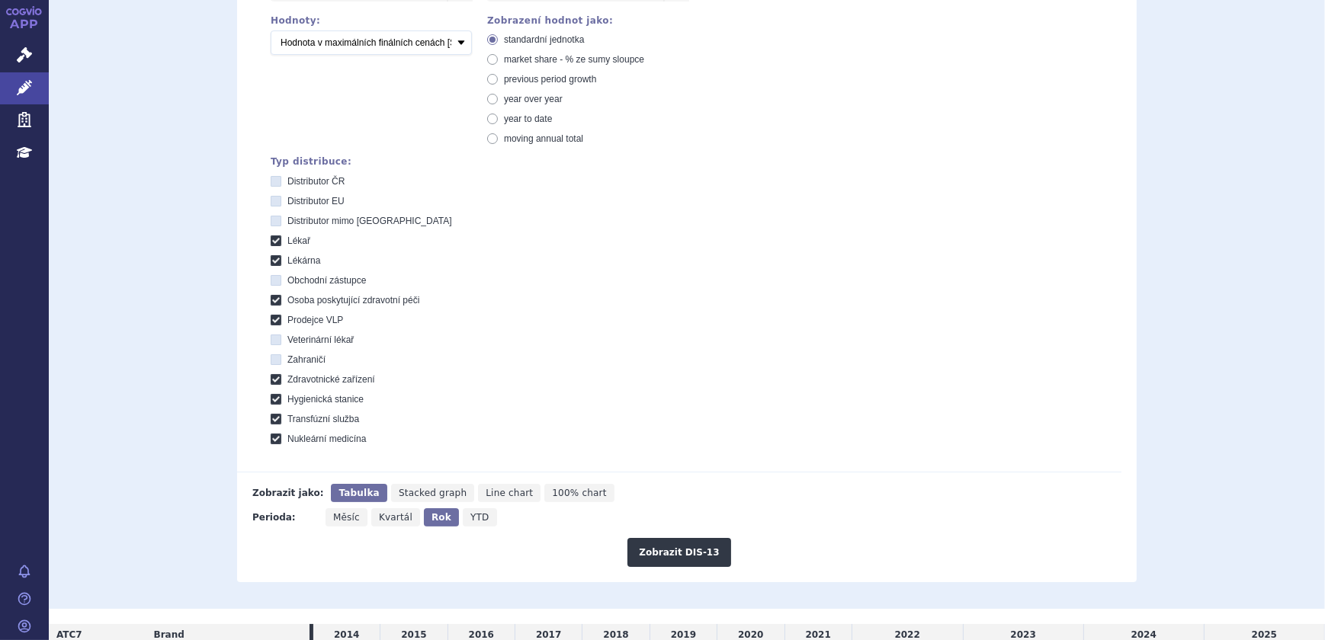
scroll to position [491, 0]
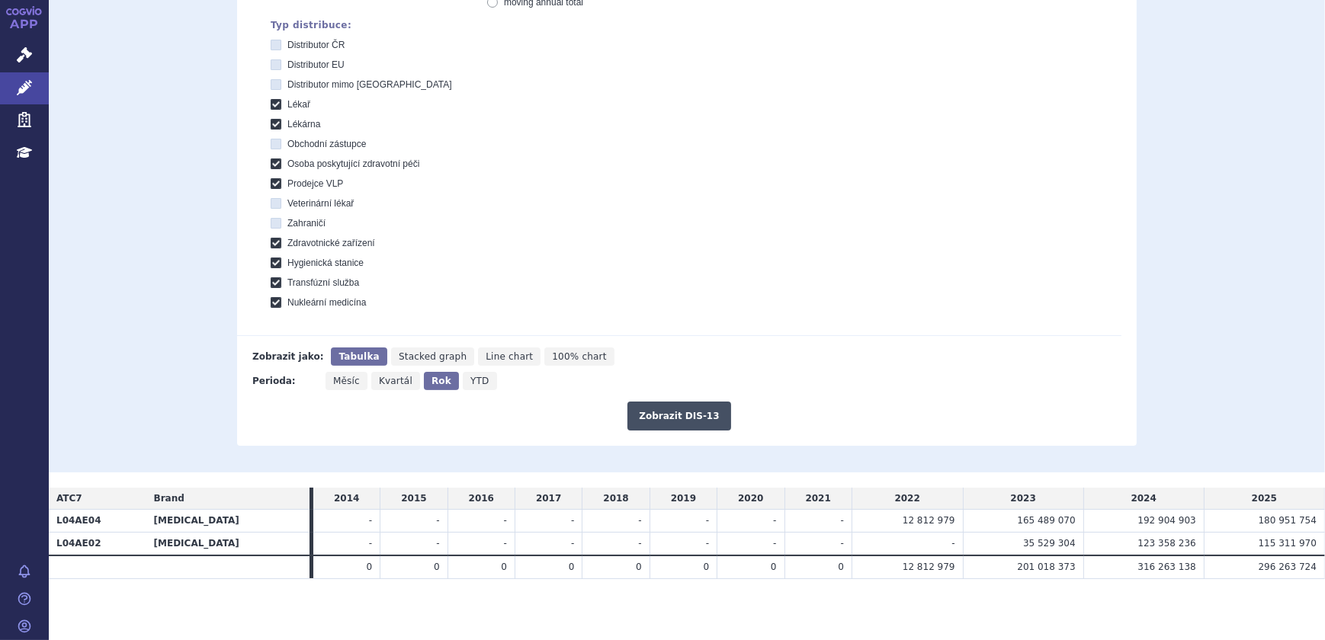
click at [660, 415] on button "Zobrazit DIS-13" at bounding box center [678, 416] width 103 height 29
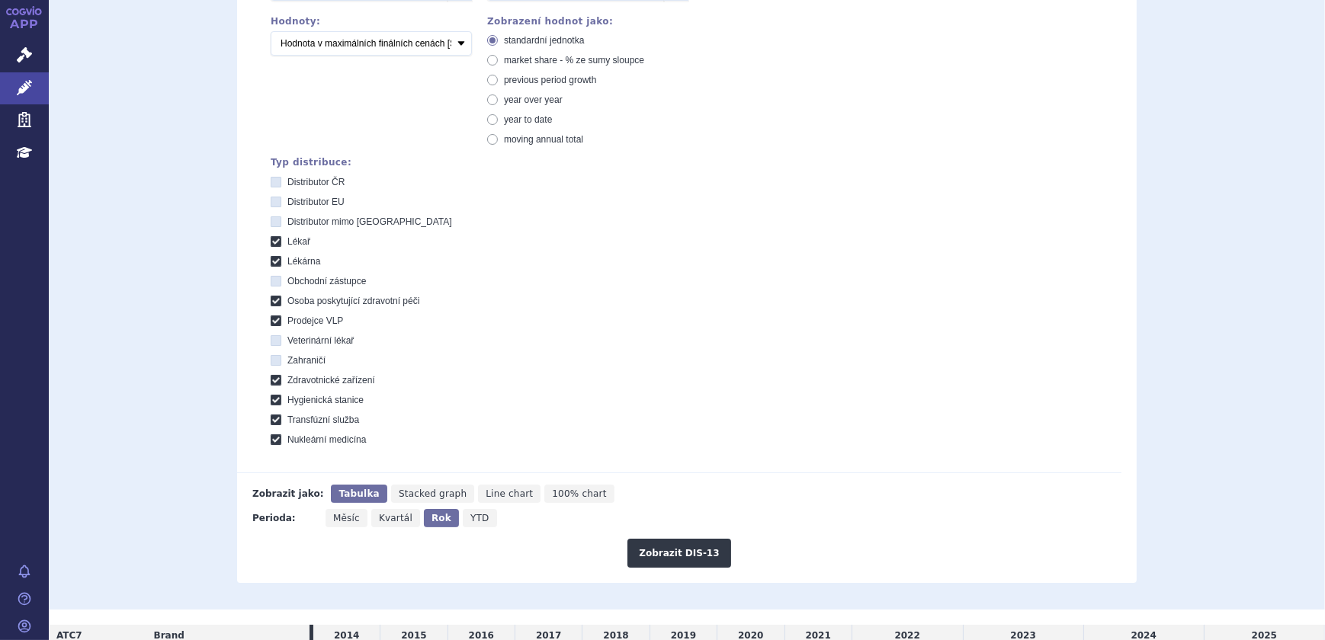
scroll to position [352, 0]
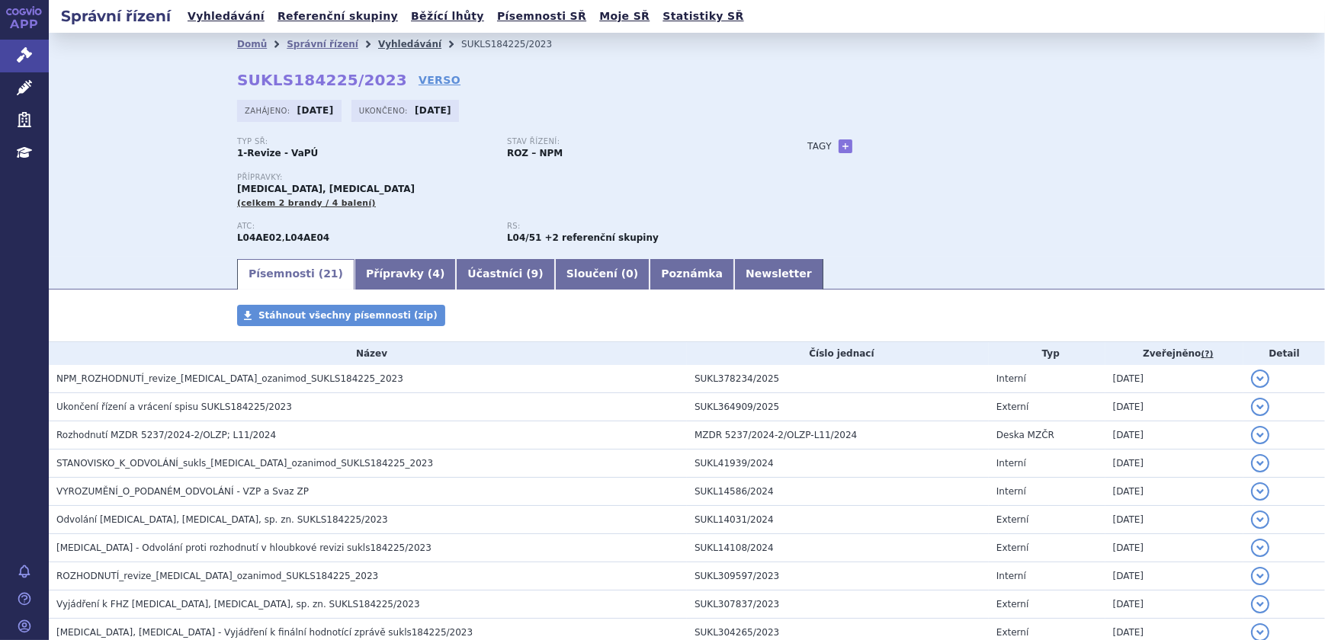
click at [378, 41] on link "Vyhledávání" at bounding box center [409, 44] width 63 height 11
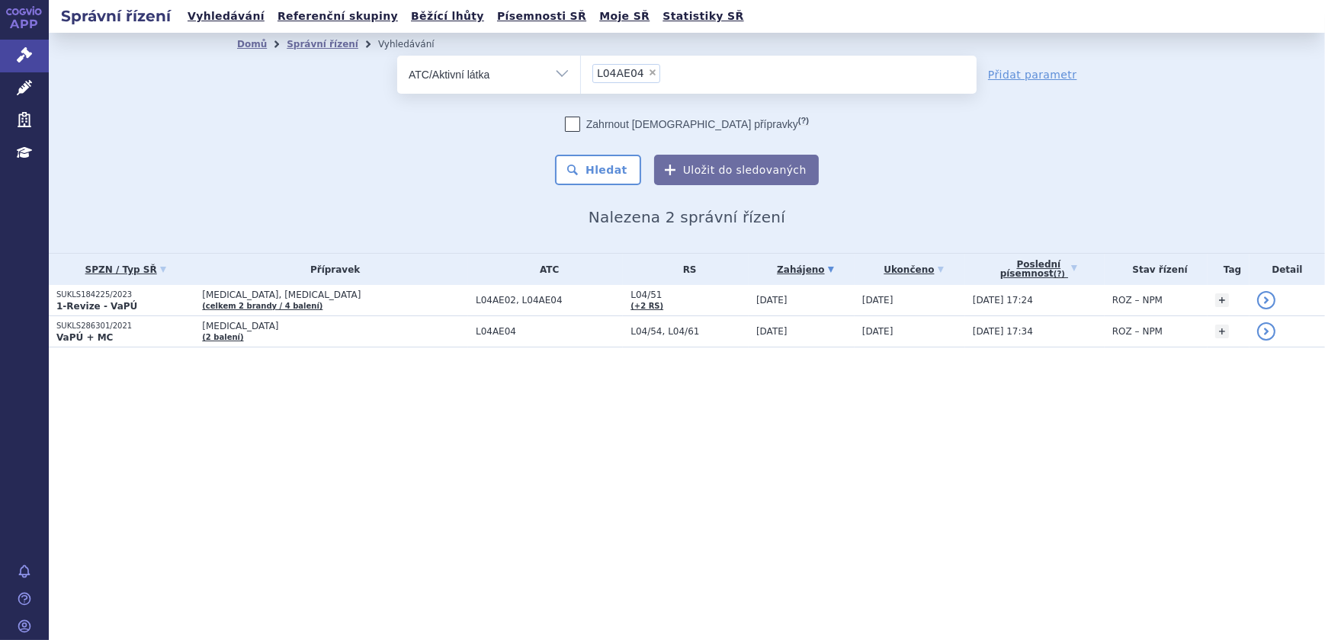
click at [648, 69] on span "×" at bounding box center [652, 72] width 9 height 9
click at [581, 69] on select "L04AE04" at bounding box center [580, 74] width 1 height 38
select select
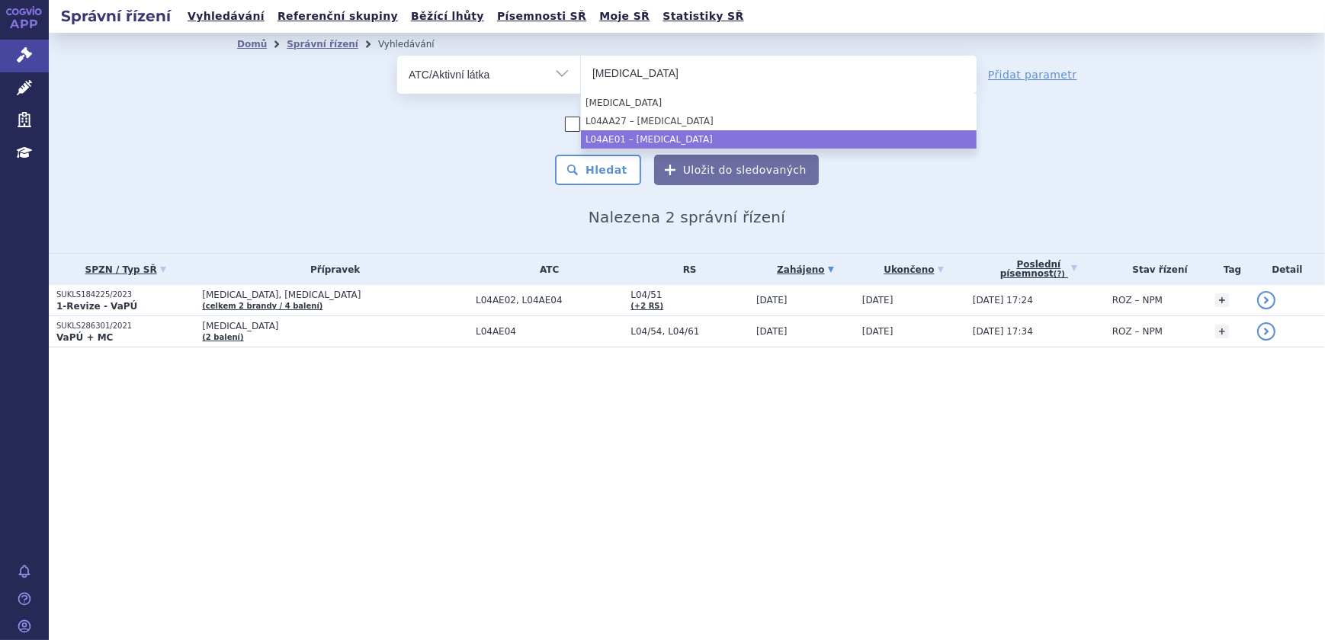
type input "fingolimod"
select select "L04AE01"
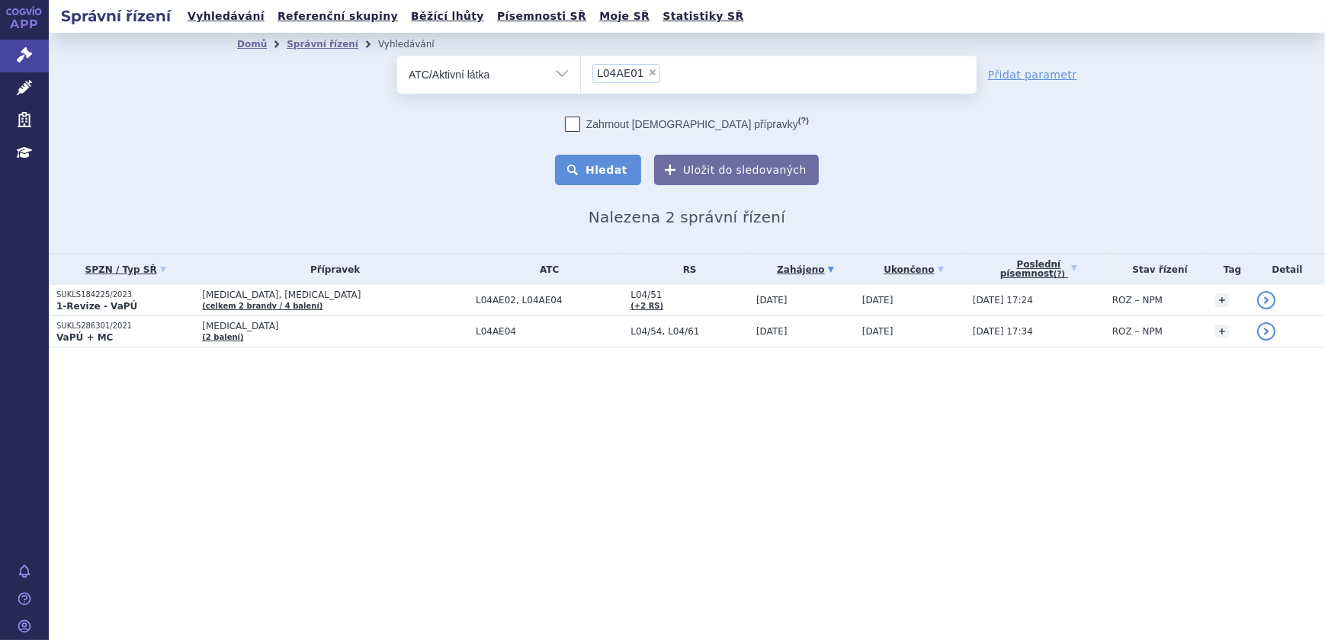
click at [617, 160] on button "Hledat" at bounding box center [598, 170] width 86 height 30
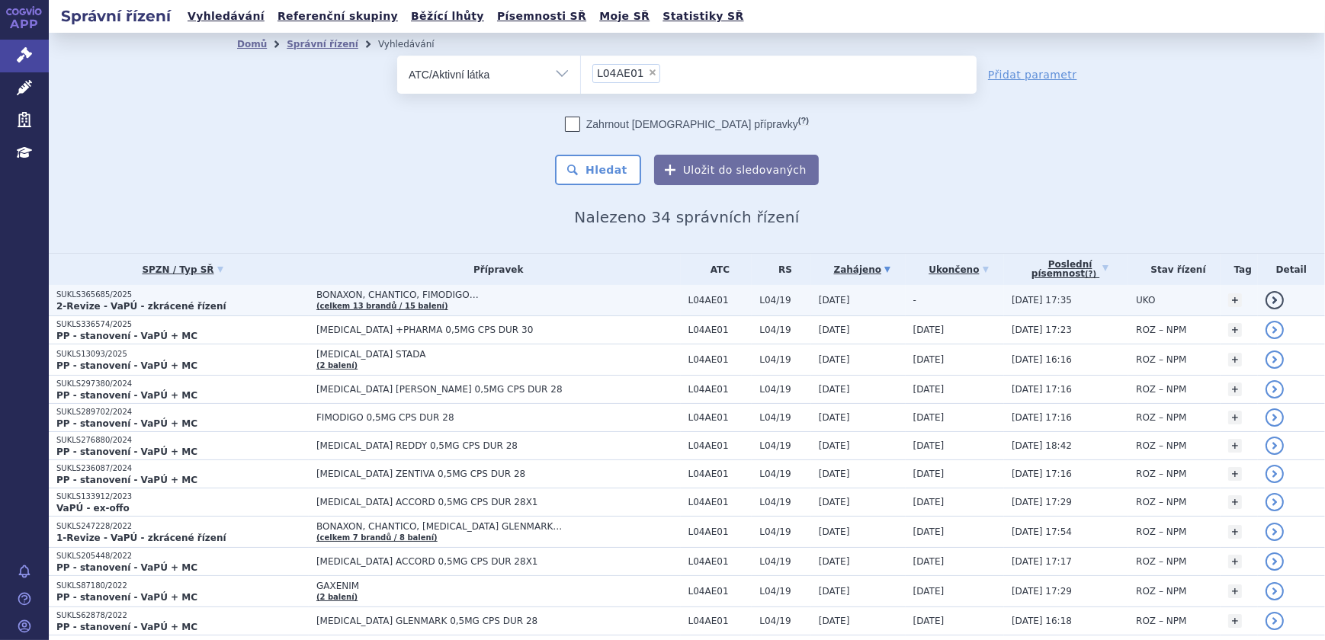
click at [261, 296] on p "SUKLS365685/2025" at bounding box center [182, 295] width 252 height 11
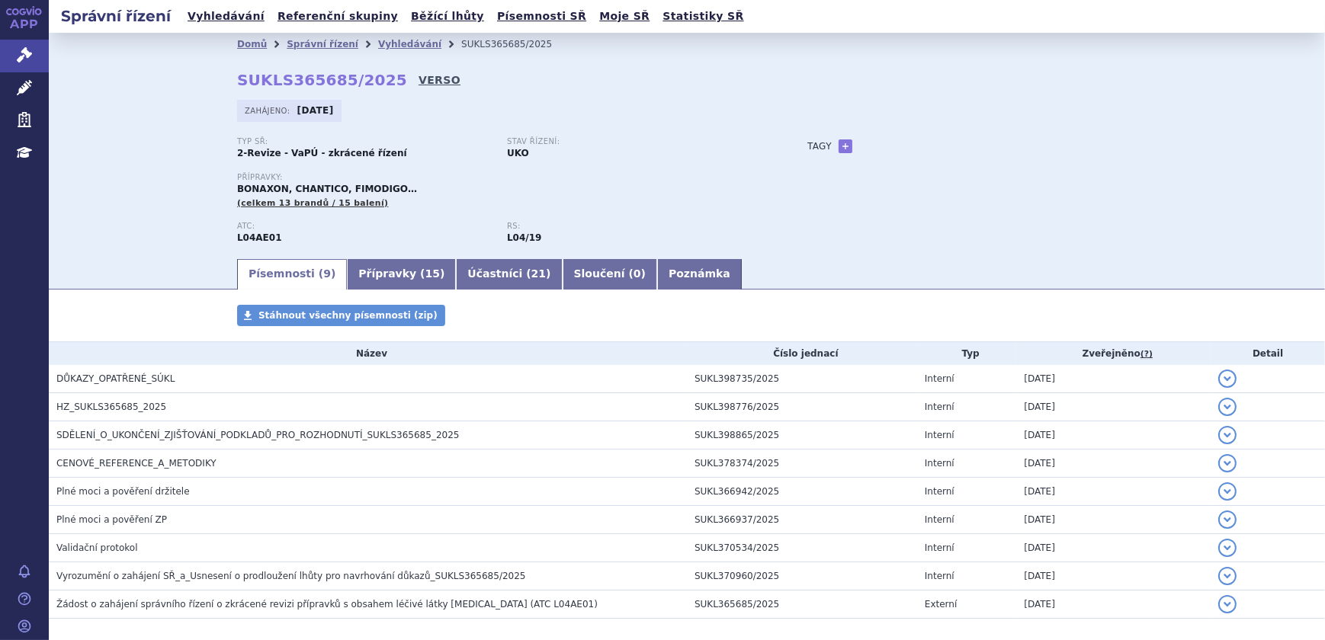
click at [418, 82] on link "VERSO" at bounding box center [439, 79] width 42 height 15
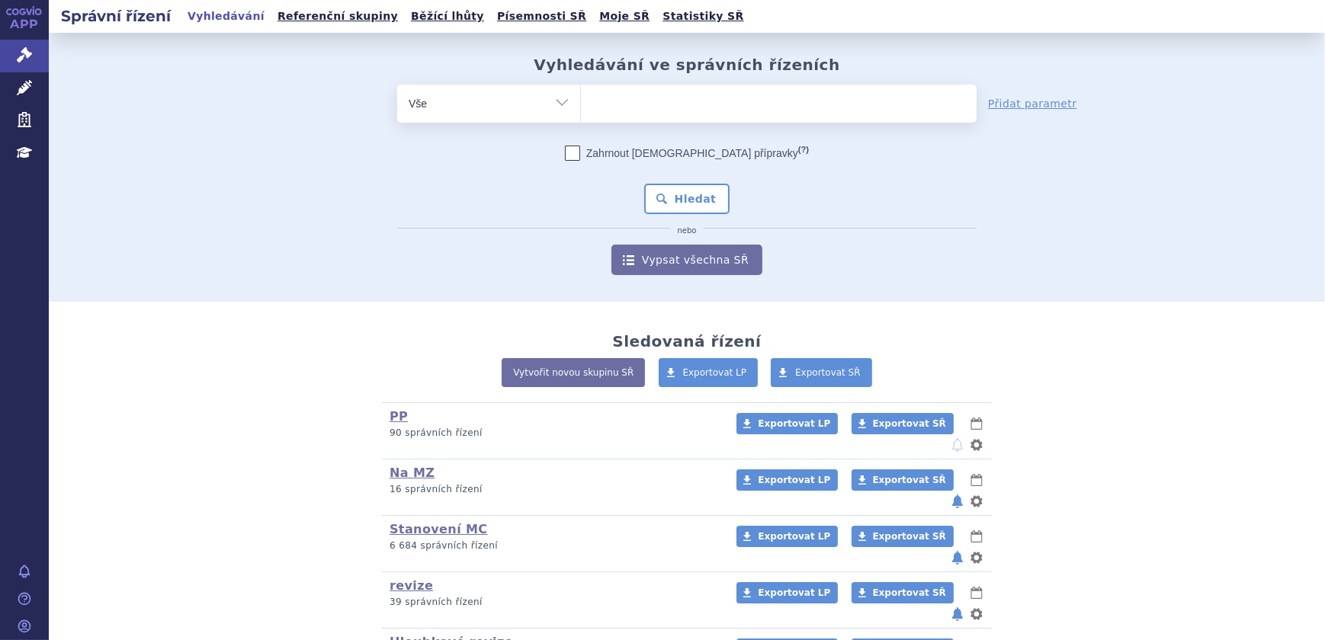
click at [503, 109] on select "Vše Spisová značka Typ SŘ Přípravek/SUKL kód Účastník/Držitel" at bounding box center [488, 102] width 183 height 34
drag, startPoint x: 319, startPoint y: 98, endPoint x: 377, endPoint y: 68, distance: 64.4
click at [318, 98] on div "odstranit Vše Spisová značka Typ SŘ" at bounding box center [686, 180] width 899 height 191
